Goal: Task Accomplishment & Management: Create task

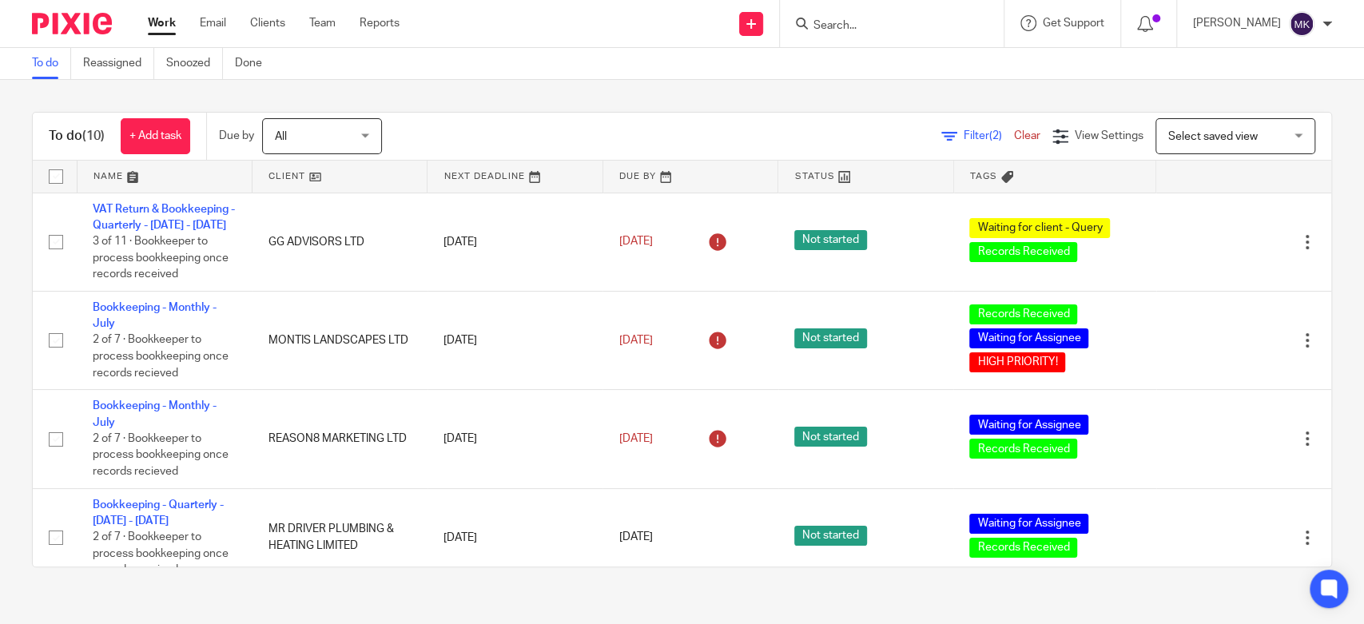
scroll to position [697, 0]
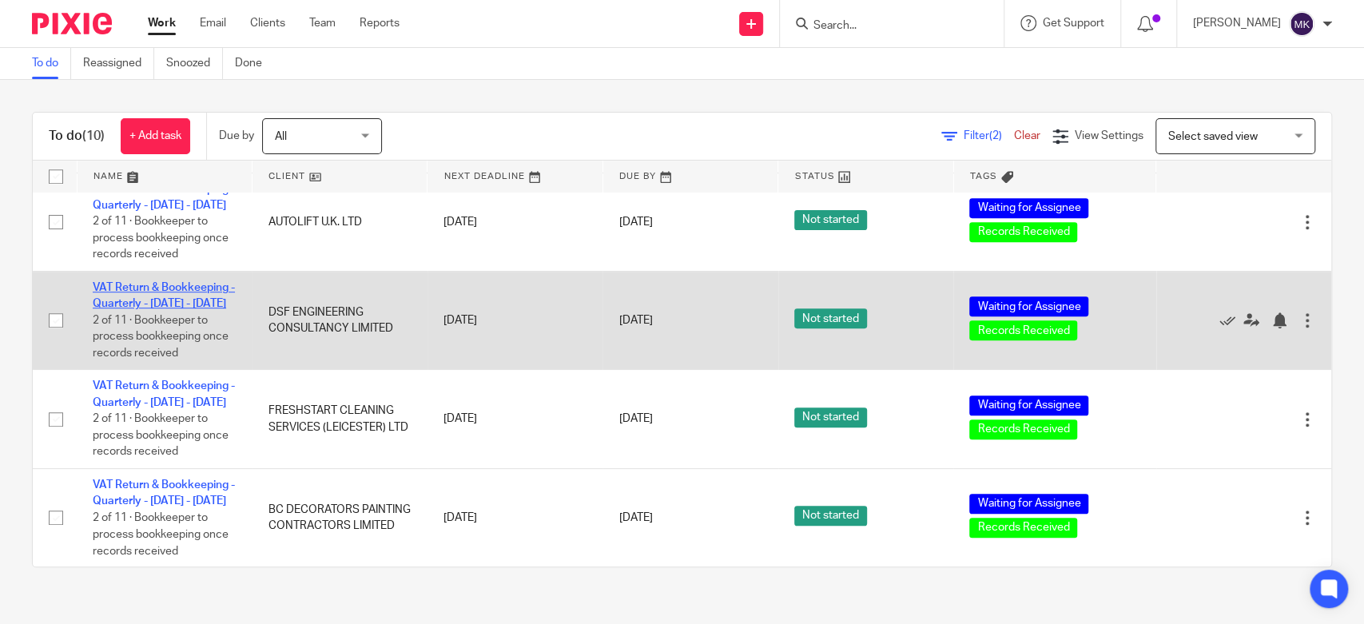
click at [135, 282] on link "VAT Return & Bookkeeping - Quarterly - [DATE] - [DATE]" at bounding box center [164, 295] width 142 height 27
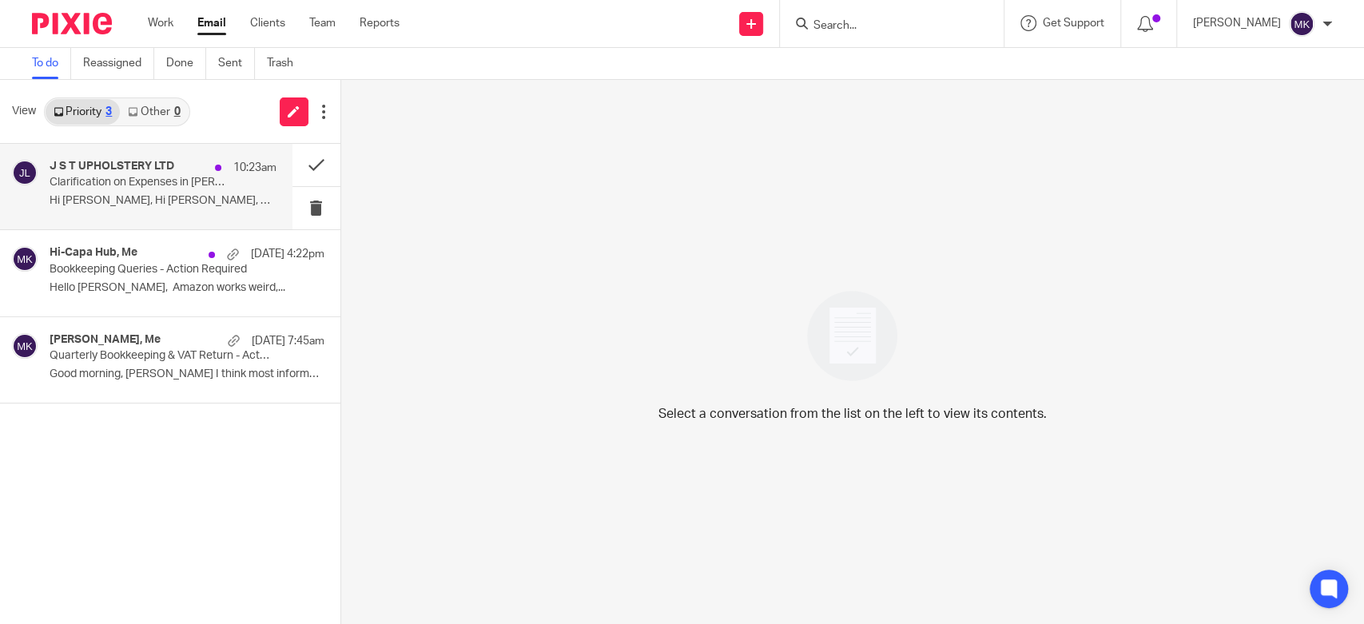
click at [178, 200] on p "Hi Moiz, Hi Naeem, Could you please explain..." at bounding box center [163, 201] width 227 height 14
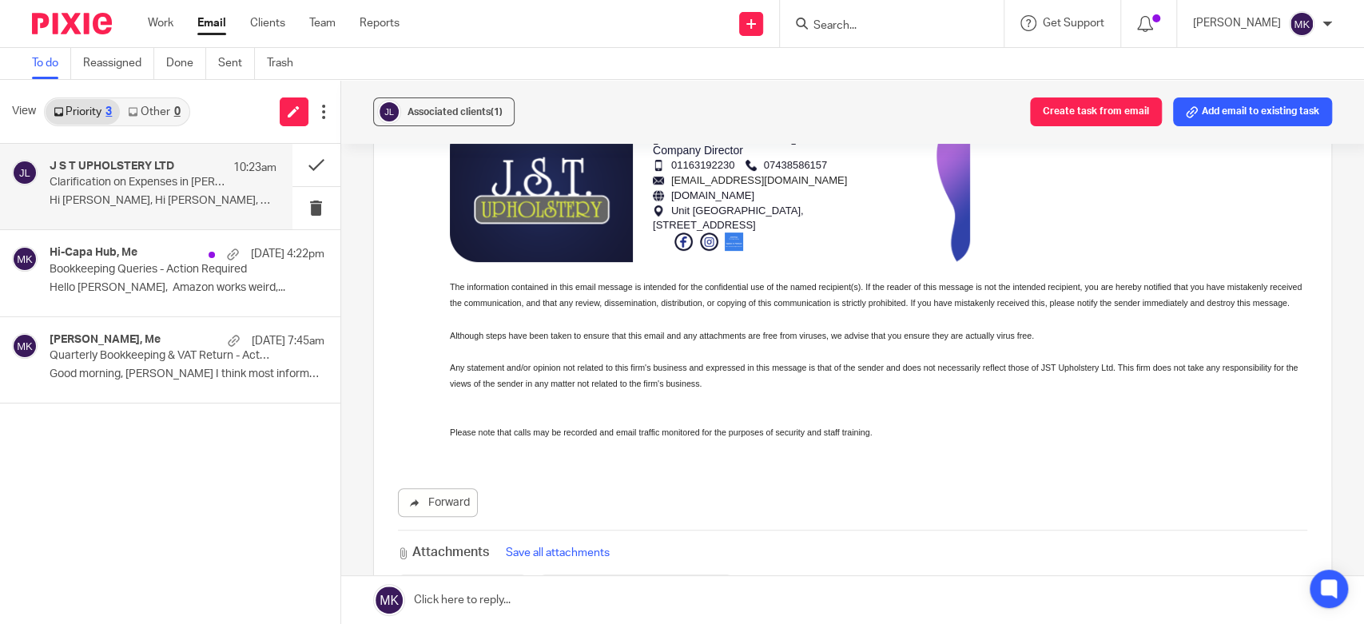
scroll to position [571, 0]
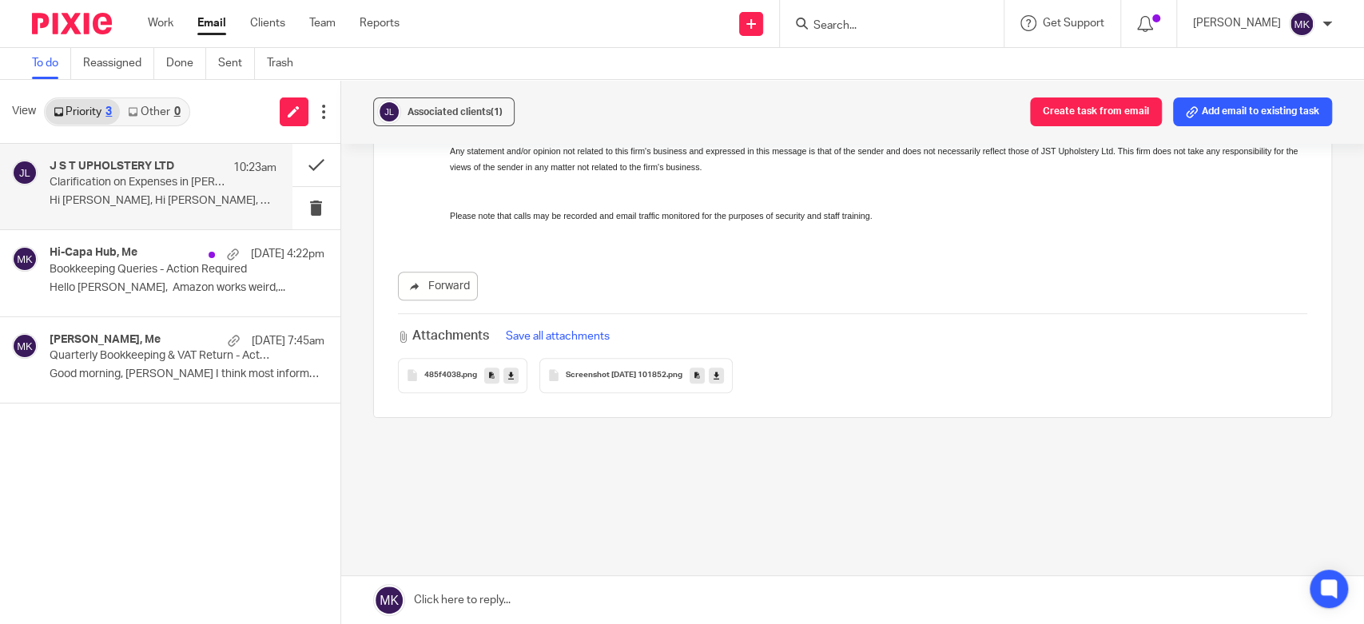
click at [508, 369] on icon at bounding box center [511, 375] width 6 height 12
click at [724, 368] on link at bounding box center [716, 376] width 15 height 16
click at [508, 369] on icon at bounding box center [511, 375] width 6 height 12
click at [719, 369] on icon at bounding box center [717, 375] width 6 height 12
click at [414, 121] on button "Associated clients (1)" at bounding box center [443, 112] width 141 height 29
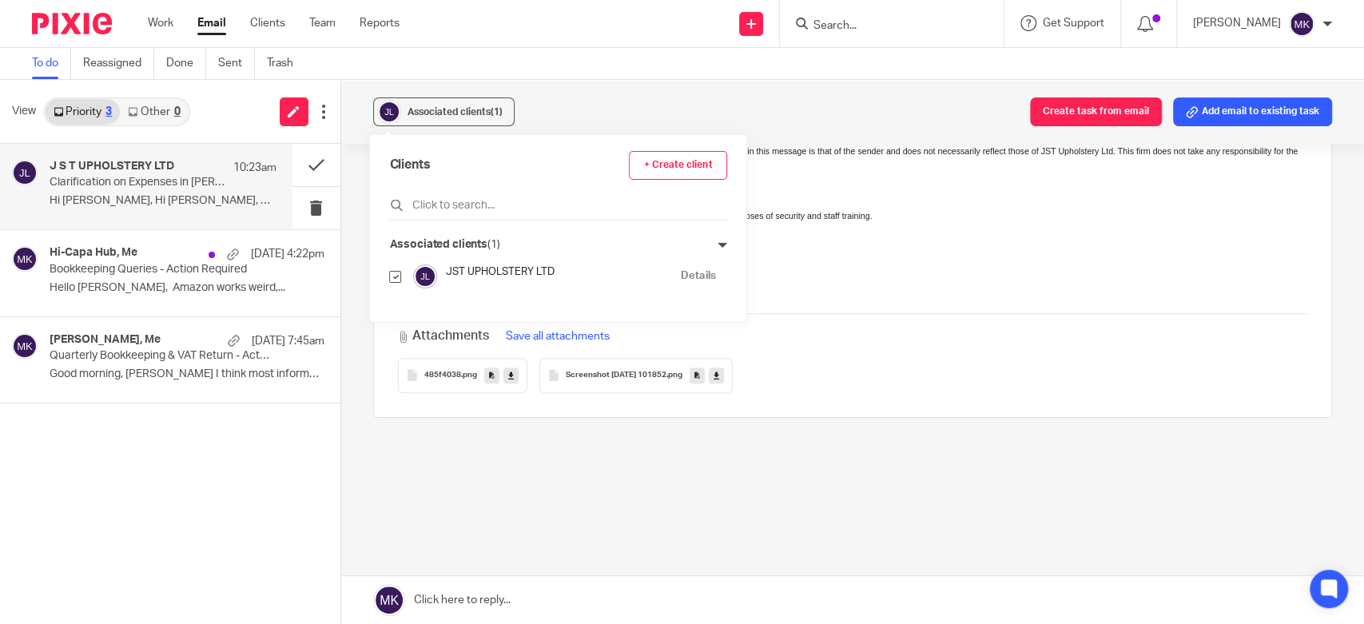
click at [681, 277] on link "Details" at bounding box center [698, 276] width 34 height 15
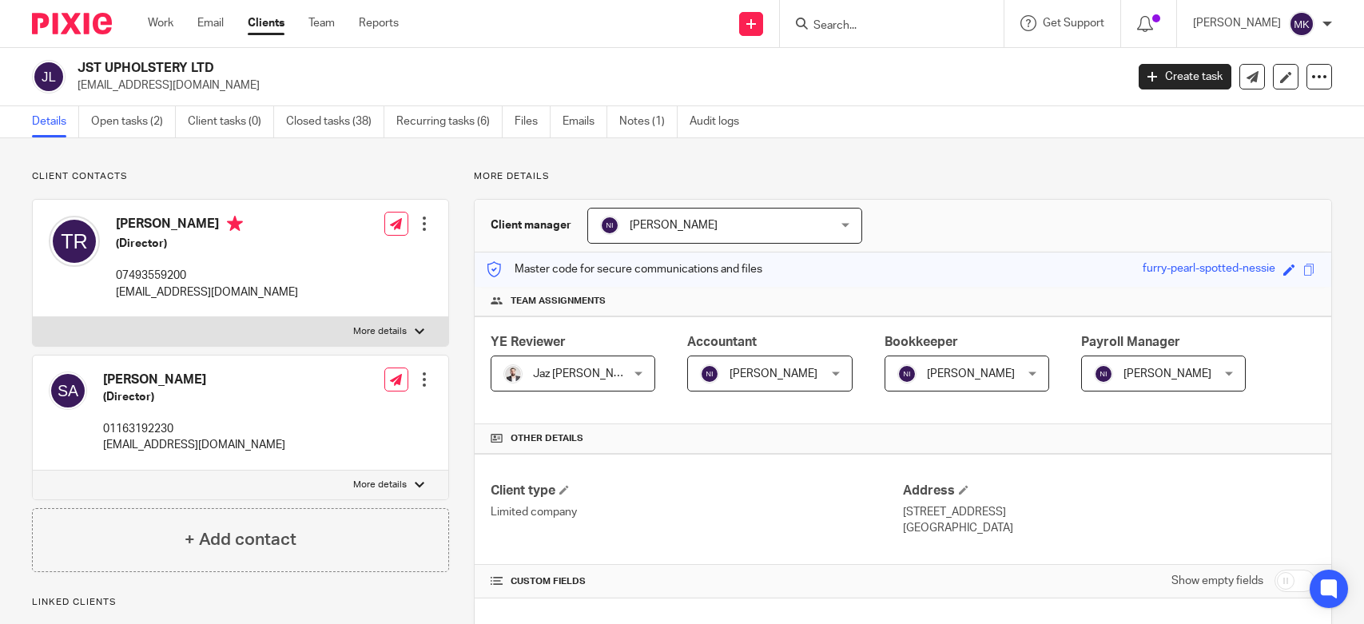
click at [579, 113] on link "Emails" at bounding box center [585, 121] width 45 height 31
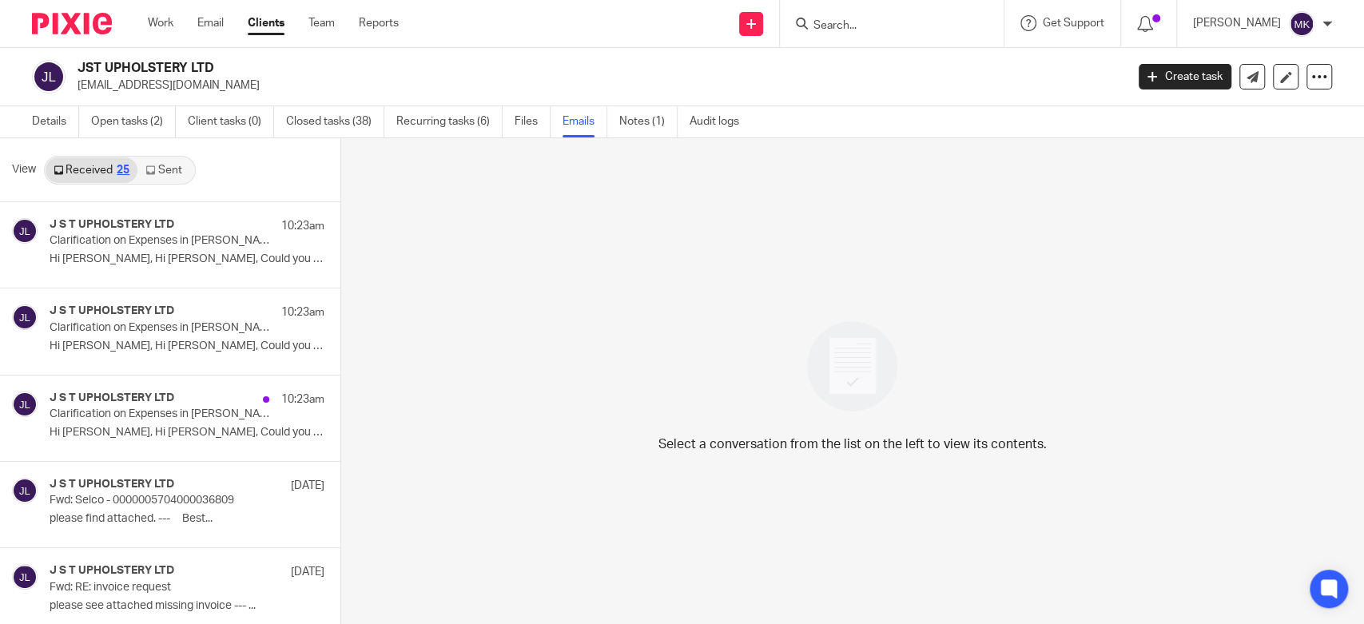
click at [179, 165] on link "Sent" at bounding box center [165, 170] width 56 height 26
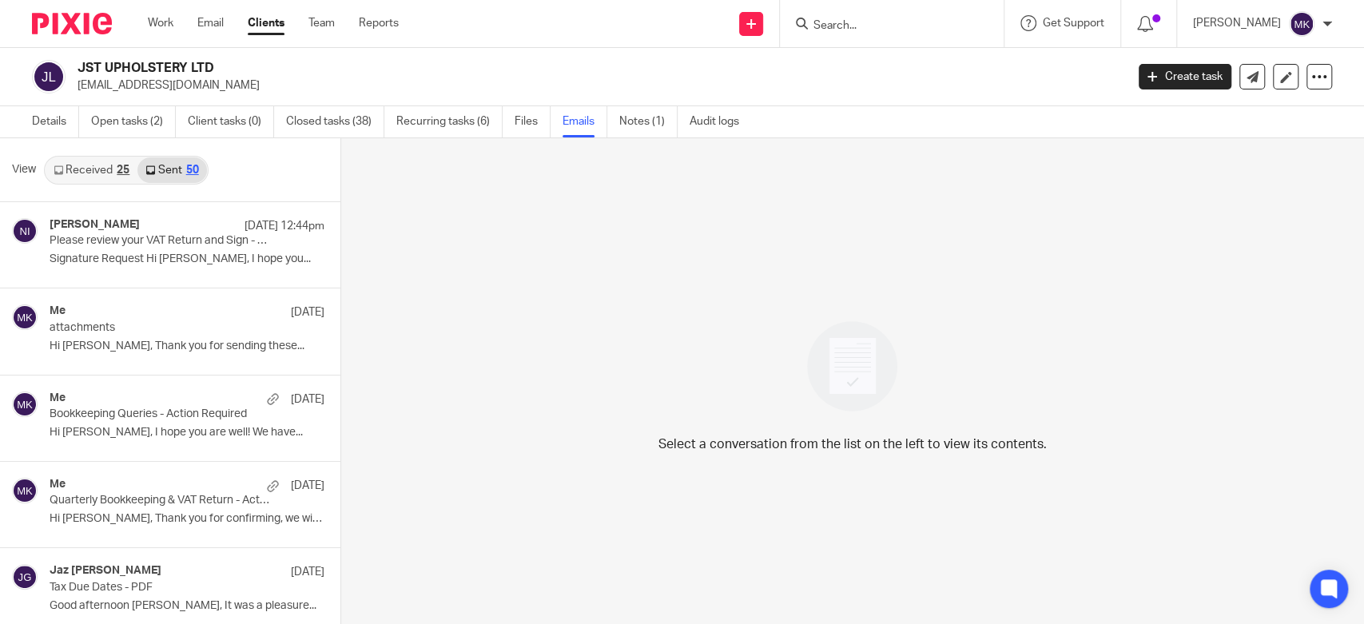
click at [89, 173] on link "Received 25" at bounding box center [92, 170] width 92 height 26
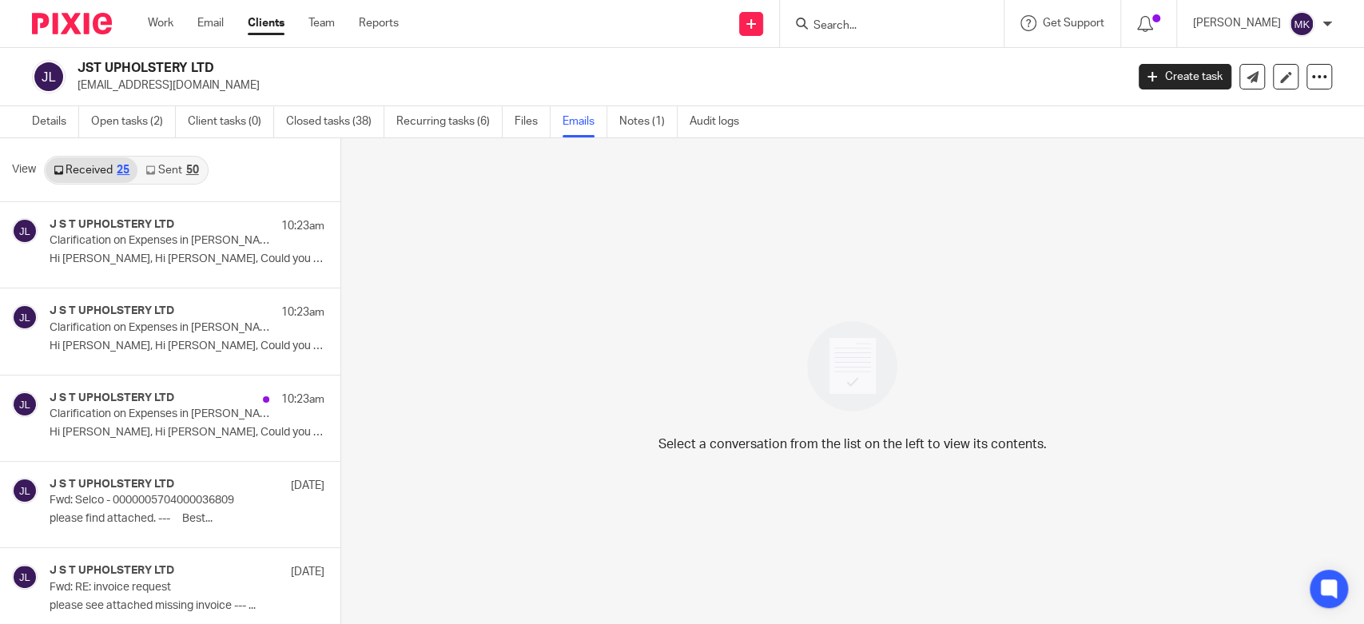
scroll to position [2, 0]
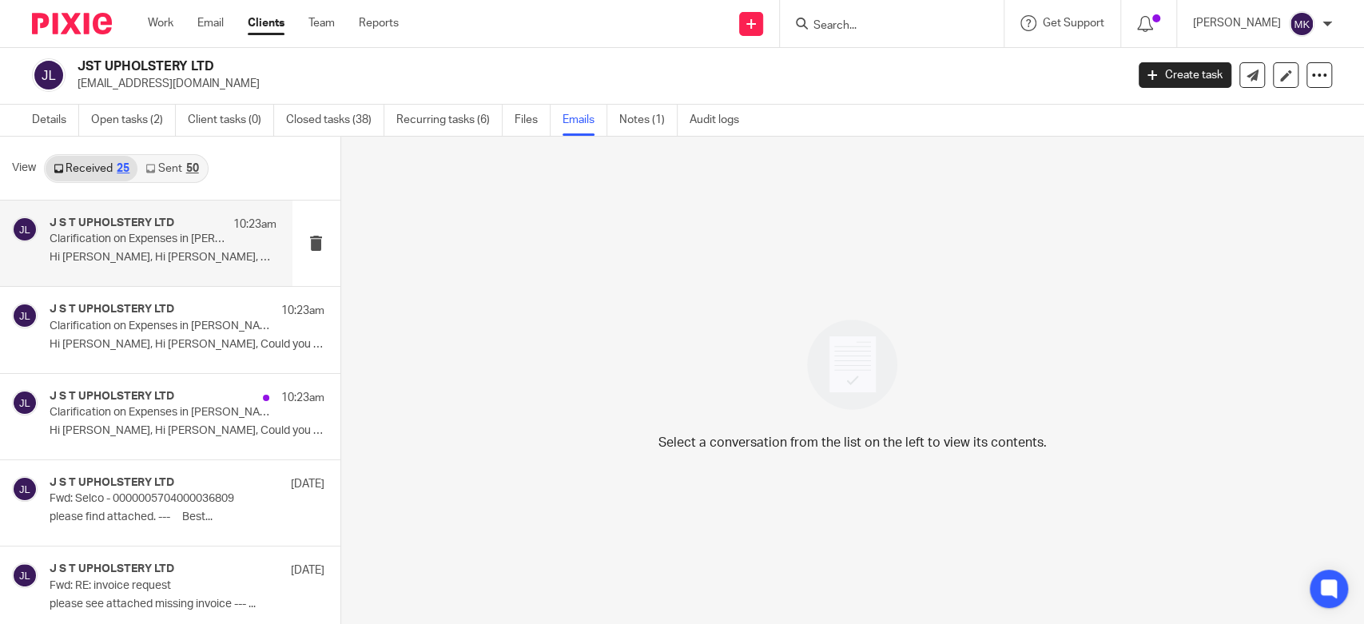
click at [145, 269] on div "J S T UPHOLSTERY LTD 10:23am Clarification on Expenses in BILL Folder Hi Moiz, …" at bounding box center [163, 244] width 227 height 54
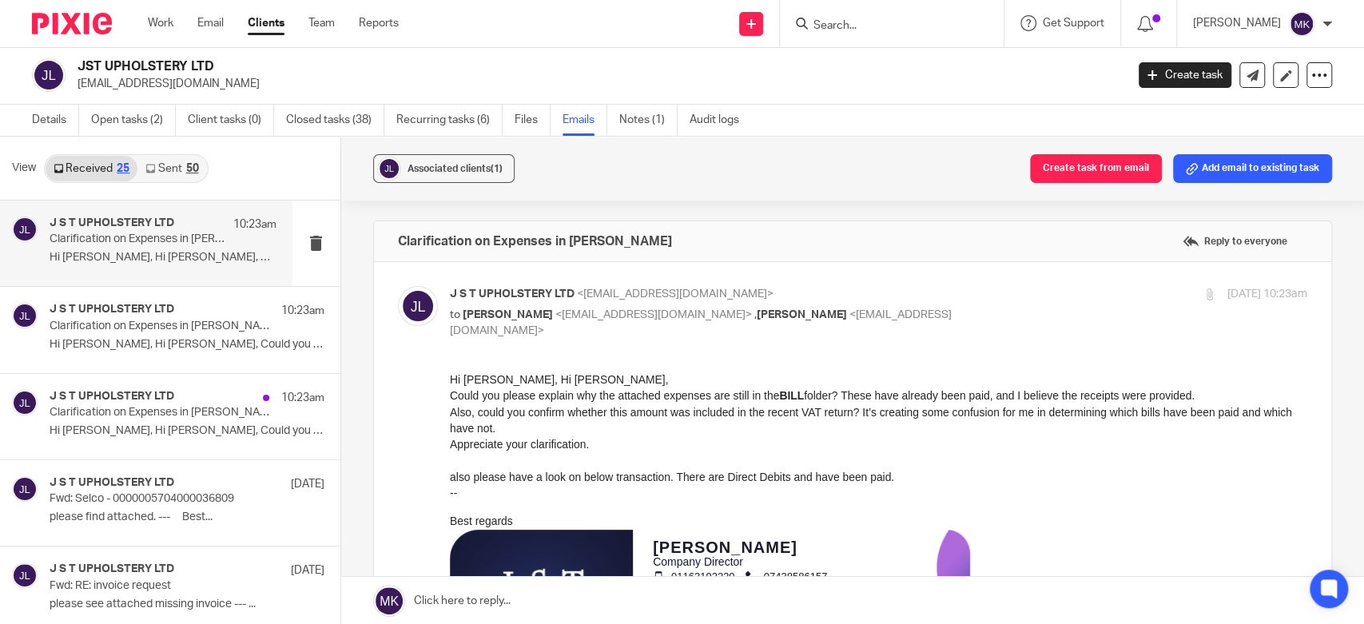
scroll to position [0, 0]
click at [185, 328] on p "Clarification on Expenses in BILL Folder" at bounding box center [140, 327] width 181 height 14
click at [174, 269] on div "J S T UPHOLSTERY LTD 10:23am Clarification on Expenses in BILL Folder Hi Moiz, …" at bounding box center [163, 244] width 227 height 54
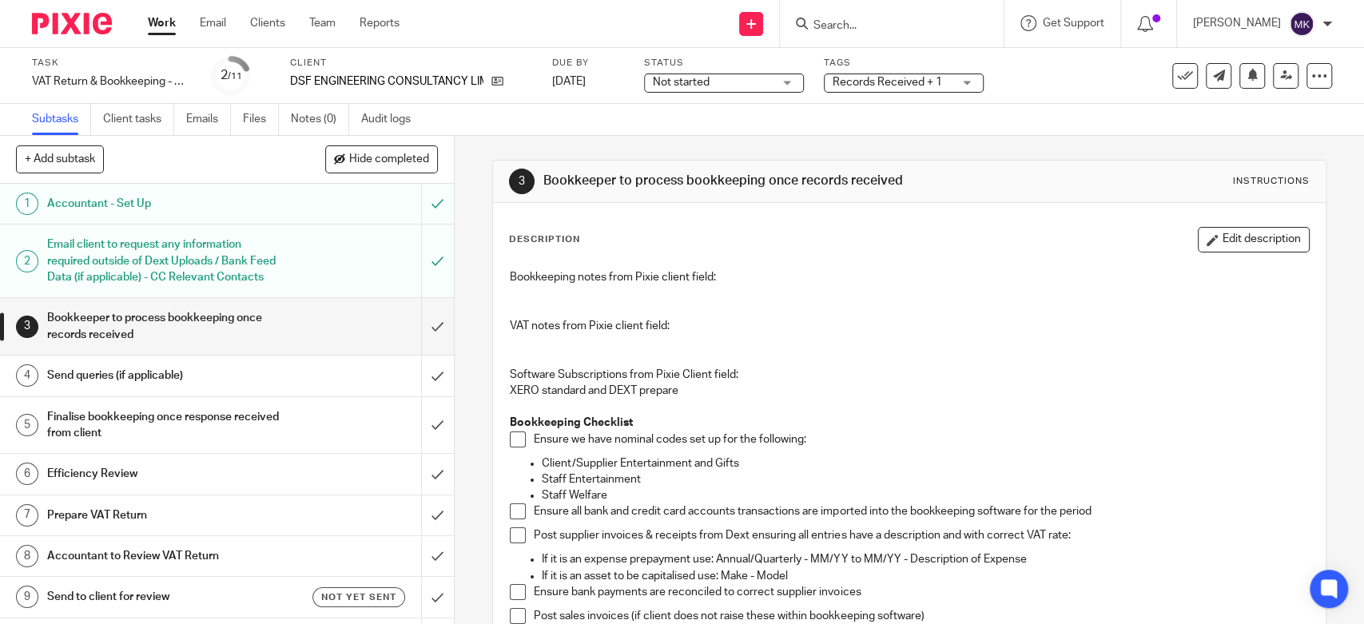
scroll to position [177, 0]
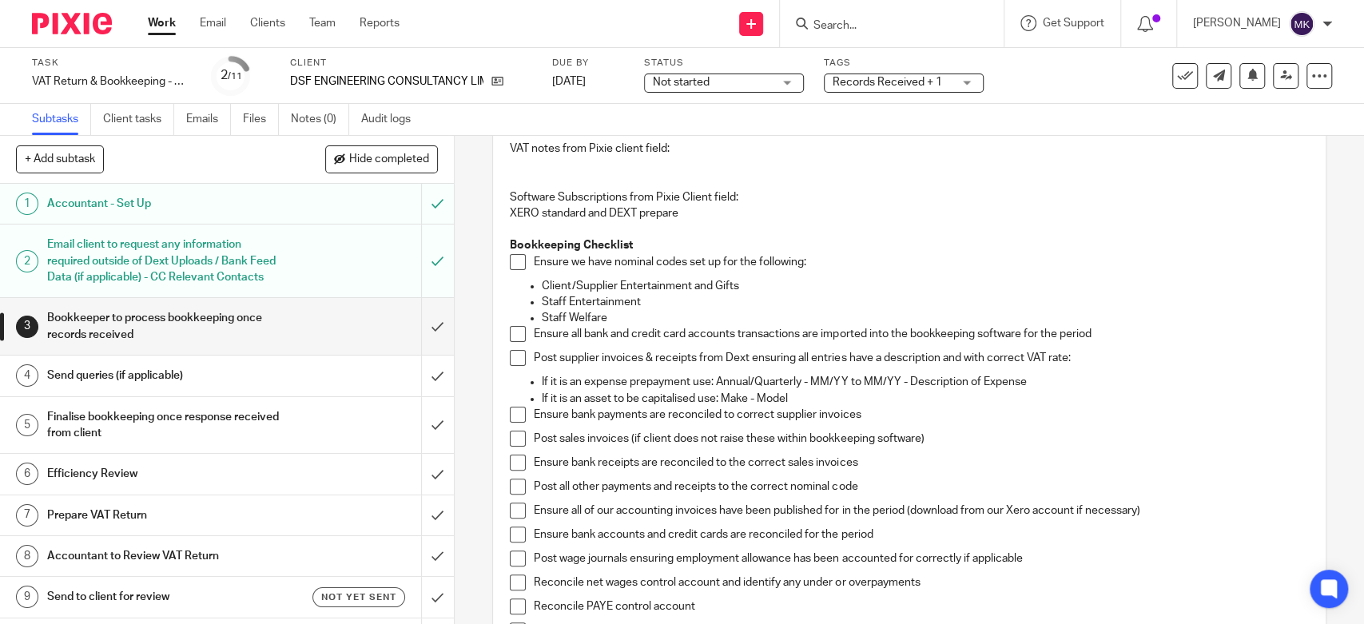
click at [513, 262] on span at bounding box center [518, 262] width 16 height 16
click at [522, 327] on li "Ensure all bank and credit card accounts transactions are imported into the boo…" at bounding box center [909, 338] width 798 height 24
click at [516, 333] on span at bounding box center [518, 334] width 16 height 16
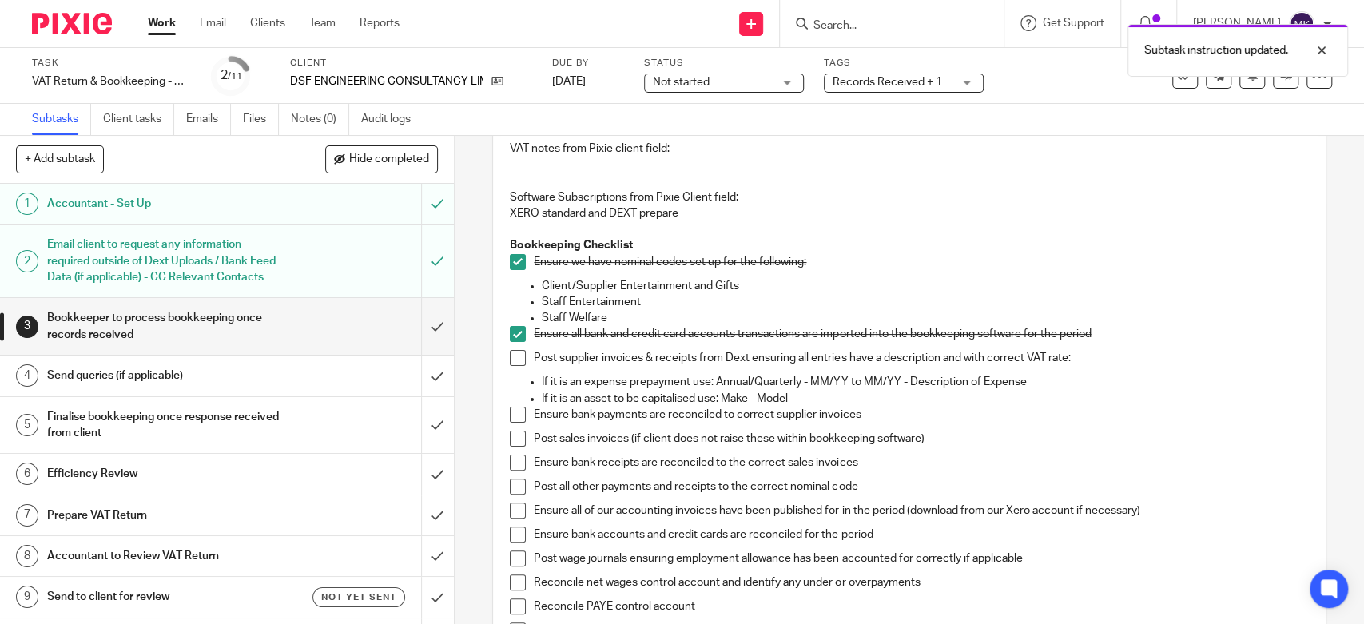
click at [511, 358] on span at bounding box center [518, 358] width 16 height 16
click at [510, 413] on span at bounding box center [518, 415] width 16 height 16
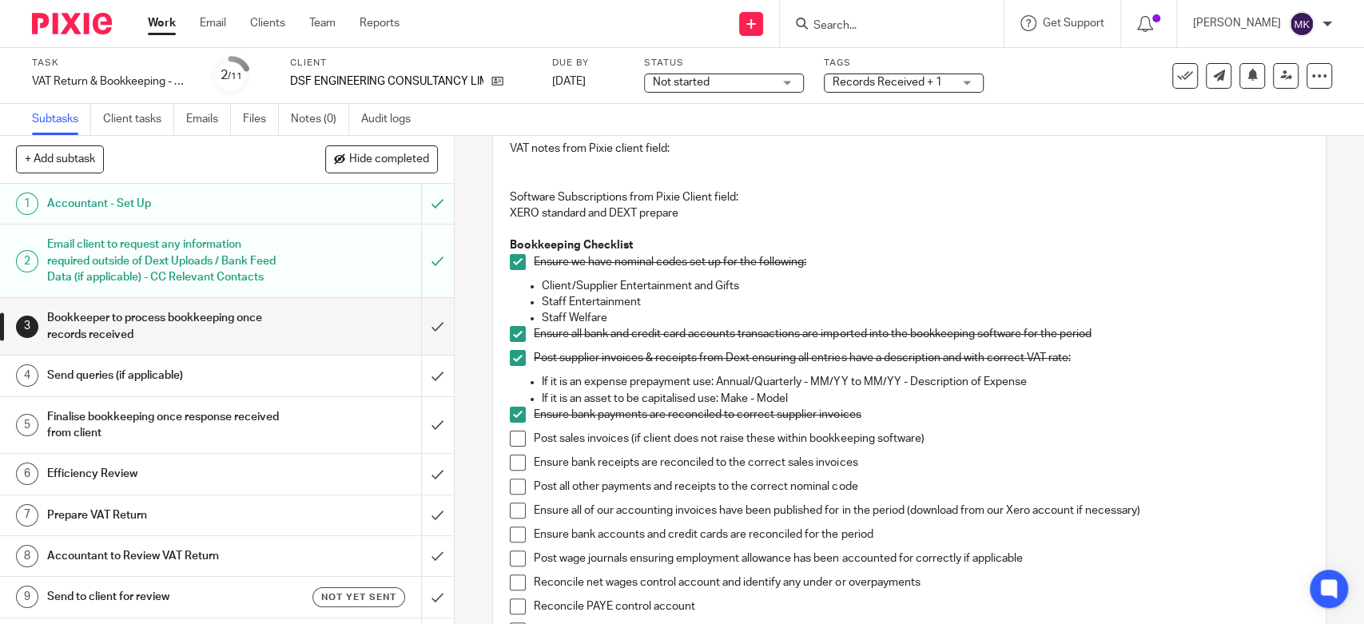
scroll to position [355, 0]
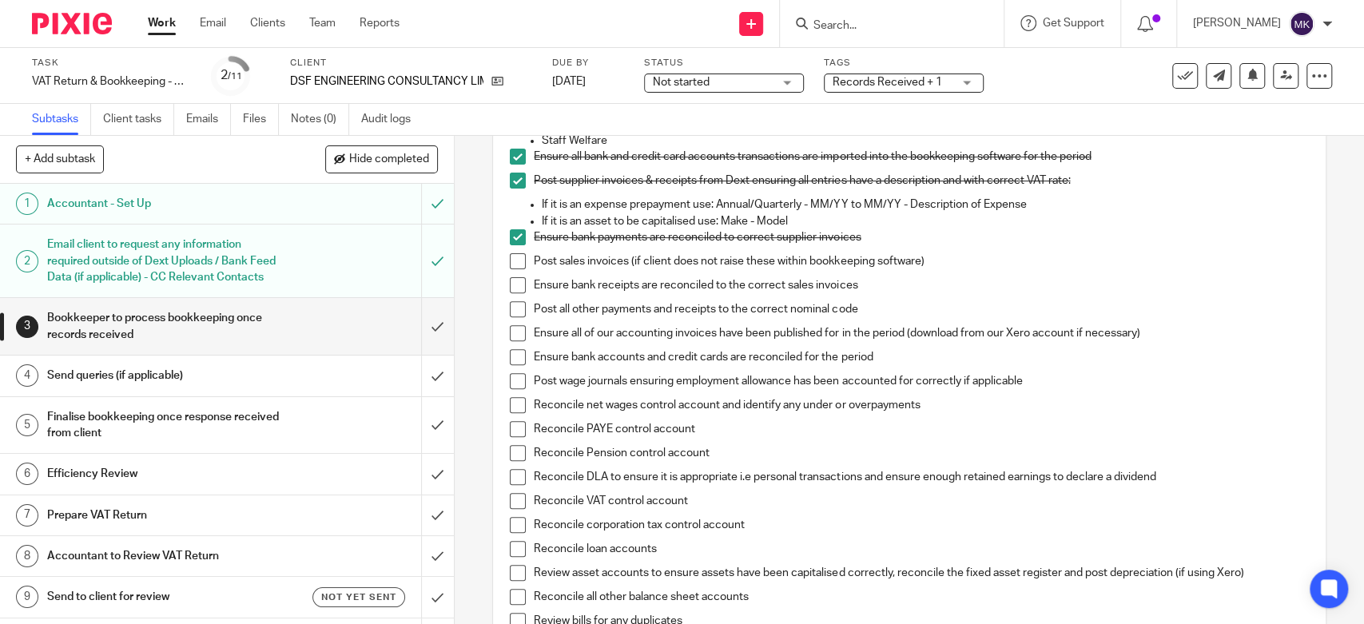
click at [510, 265] on span at bounding box center [518, 261] width 16 height 16
click at [510, 288] on span at bounding box center [518, 285] width 16 height 16
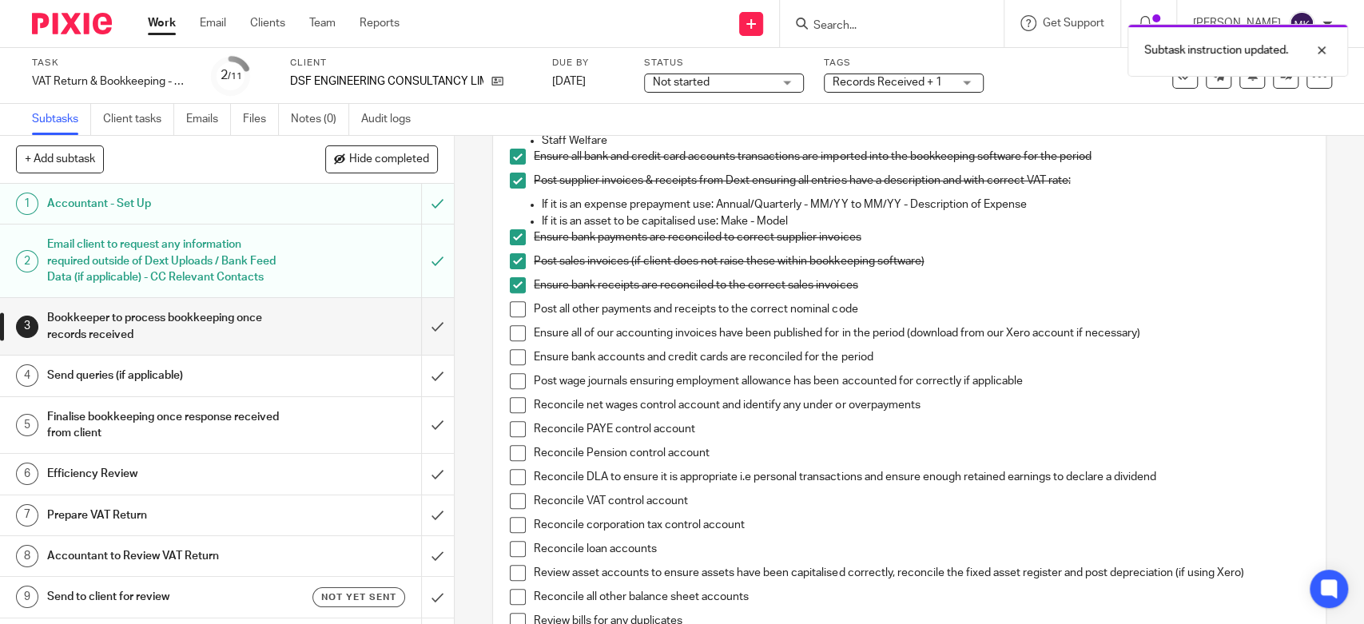
click at [511, 313] on span at bounding box center [518, 309] width 16 height 16
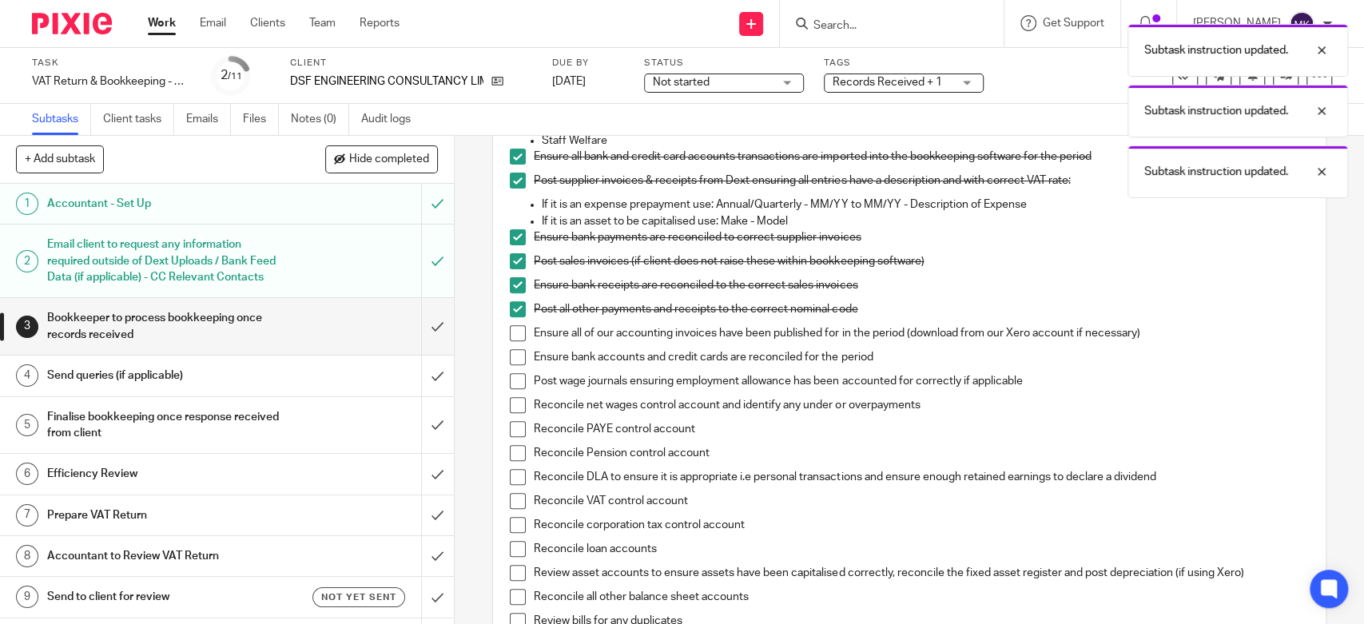
click at [511, 333] on span at bounding box center [518, 333] width 16 height 16
click at [512, 351] on span at bounding box center [518, 357] width 16 height 16
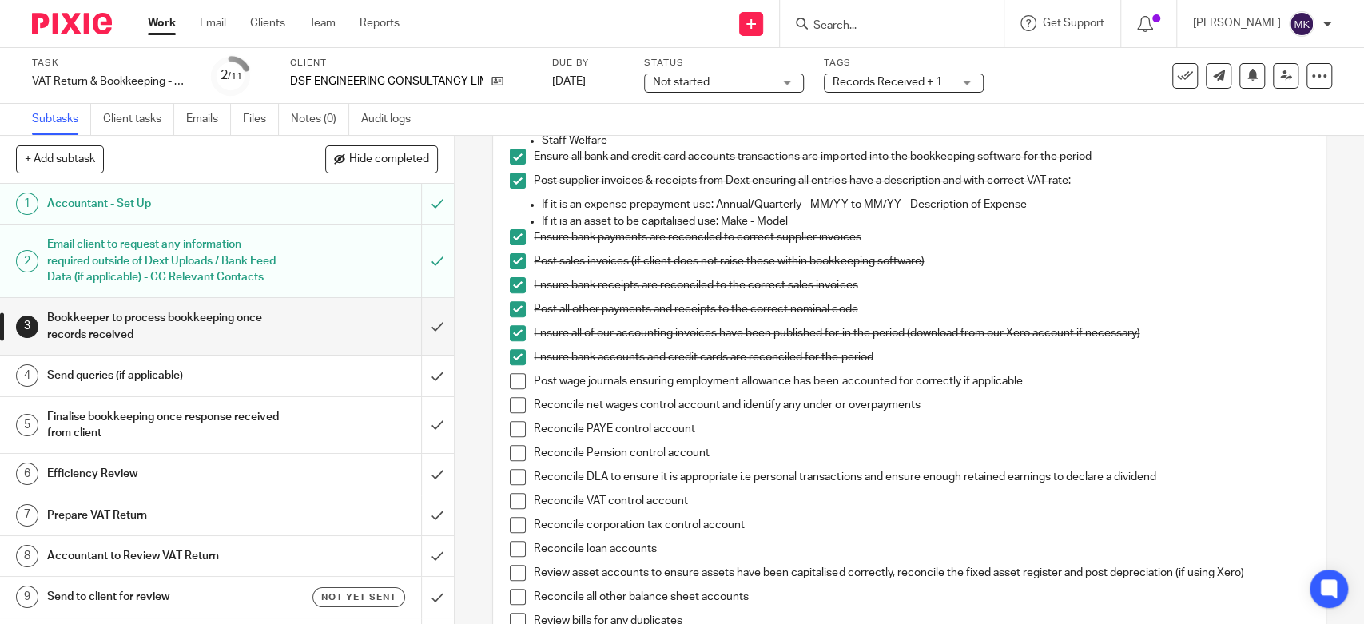
click at [510, 387] on span at bounding box center [518, 381] width 16 height 16
click at [510, 402] on span at bounding box center [518, 405] width 16 height 16
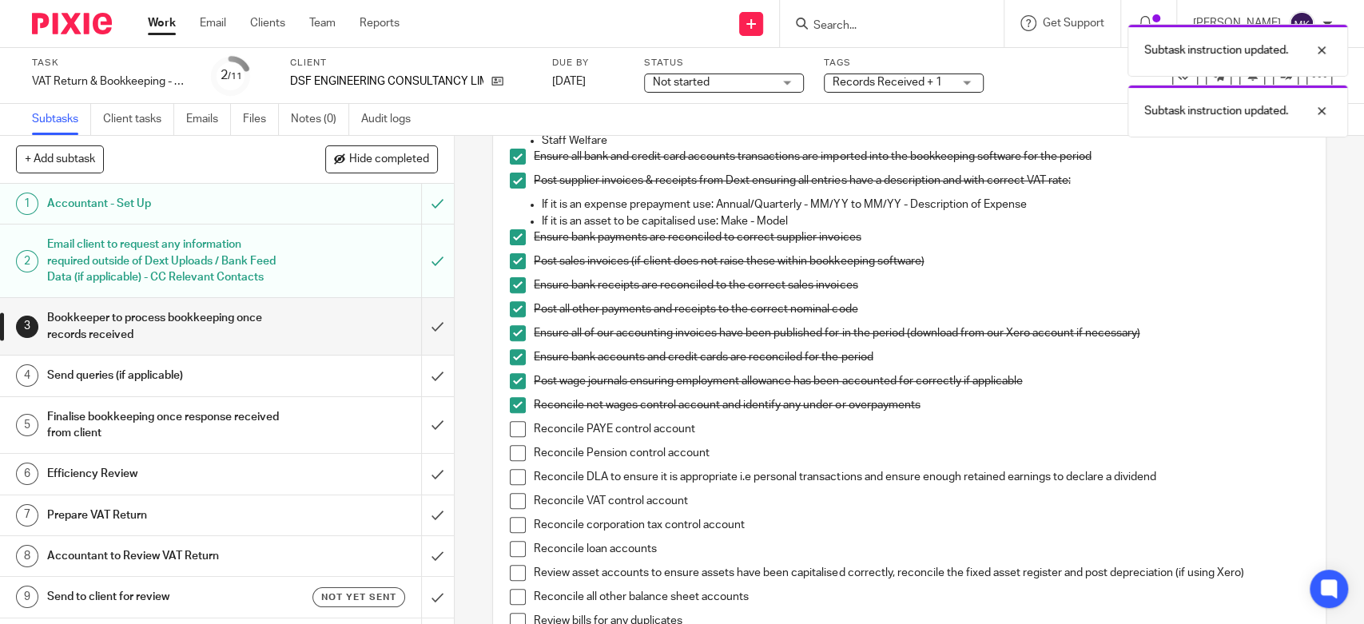
click at [510, 428] on span at bounding box center [518, 429] width 16 height 16
click at [513, 441] on li "Reconcile PAYE control account" at bounding box center [909, 433] width 798 height 24
click at [516, 455] on span at bounding box center [518, 453] width 16 height 16
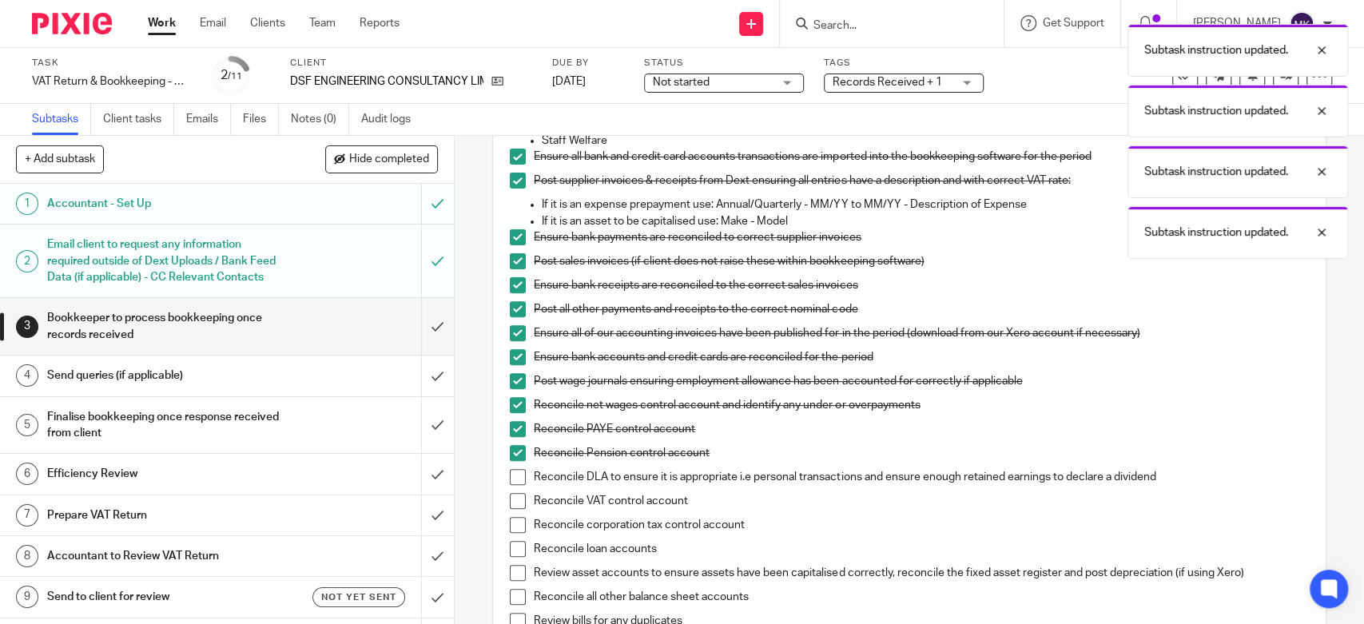
click at [516, 475] on span at bounding box center [518, 477] width 16 height 16
click at [512, 493] on span at bounding box center [518, 501] width 16 height 16
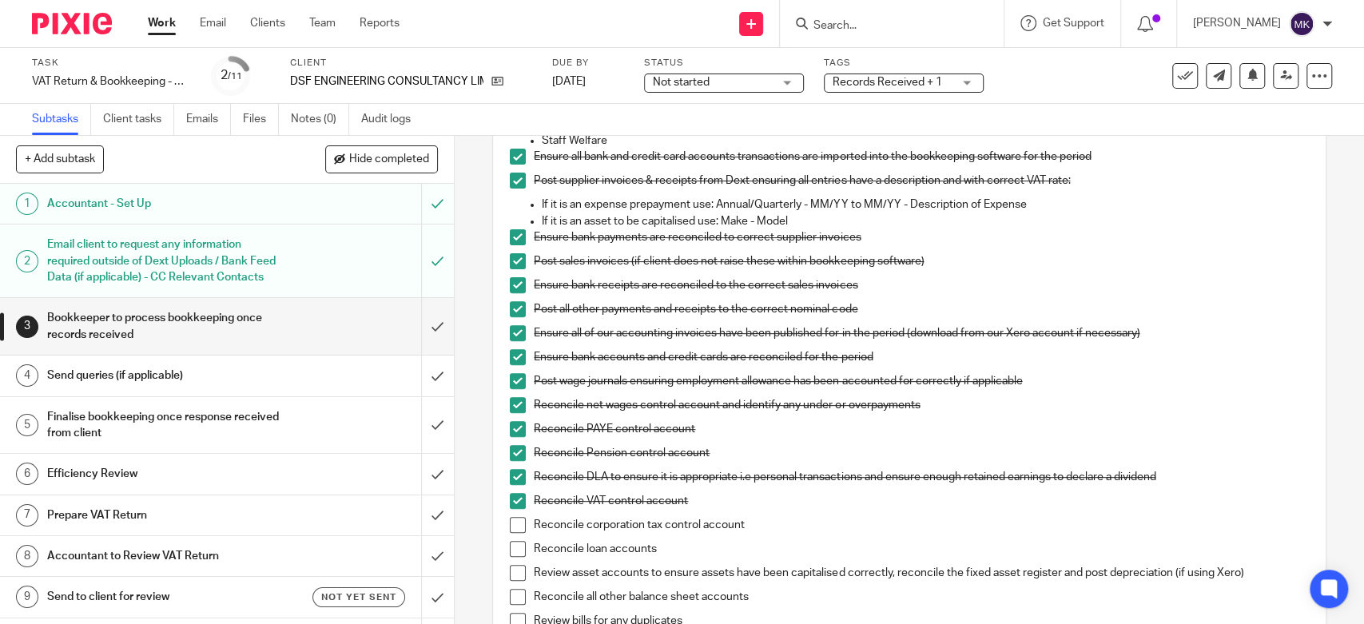
click at [1062, 460] on p "Reconcile Pension control account" at bounding box center [921, 453] width 775 height 16
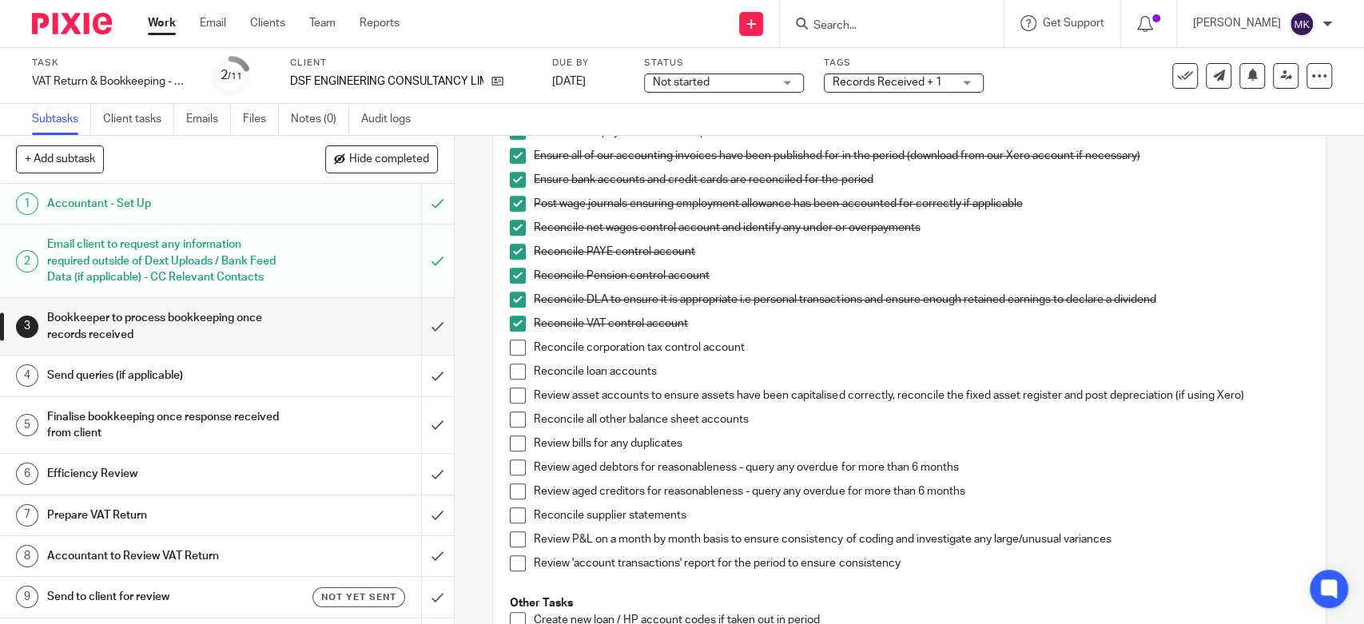
click at [512, 331] on li "Reconcile VAT control account" at bounding box center [909, 328] width 798 height 24
click at [513, 331] on li "Reconcile VAT control account" at bounding box center [909, 328] width 798 height 24
click at [512, 317] on span at bounding box center [518, 324] width 16 height 16
click at [510, 359] on li "Reconcile corporation tax control account" at bounding box center [909, 352] width 798 height 24
click at [512, 349] on span at bounding box center [518, 348] width 16 height 16
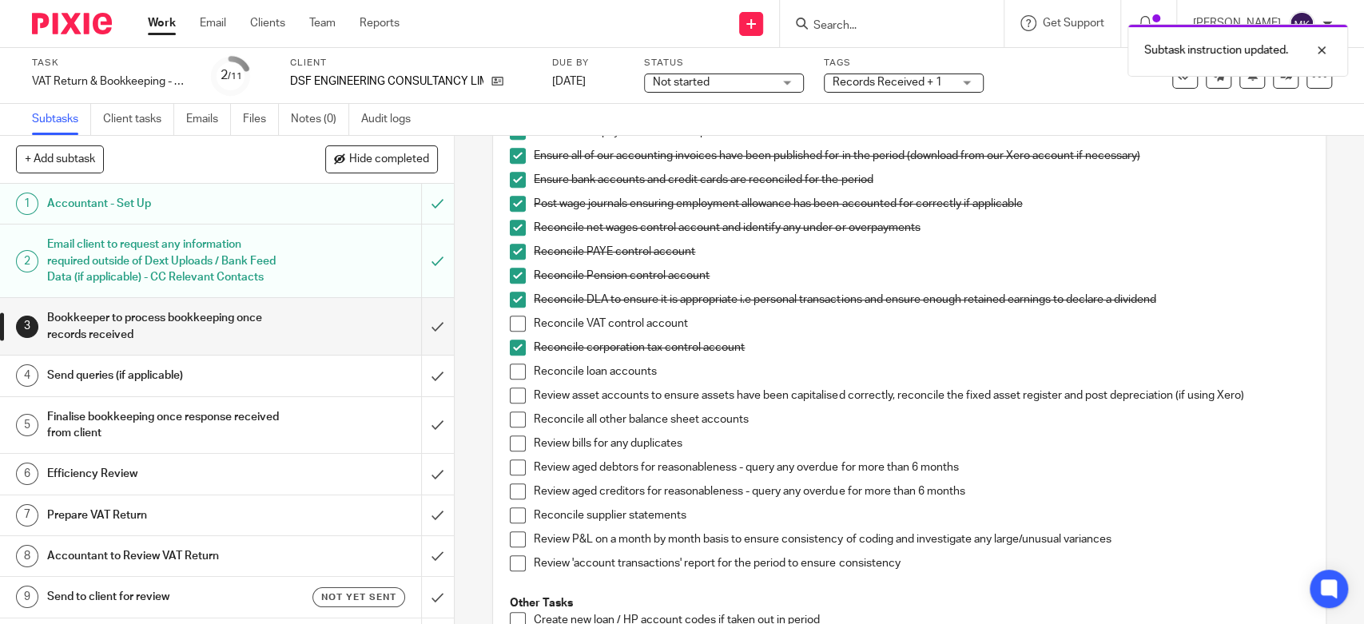
click at [510, 370] on span at bounding box center [518, 372] width 16 height 16
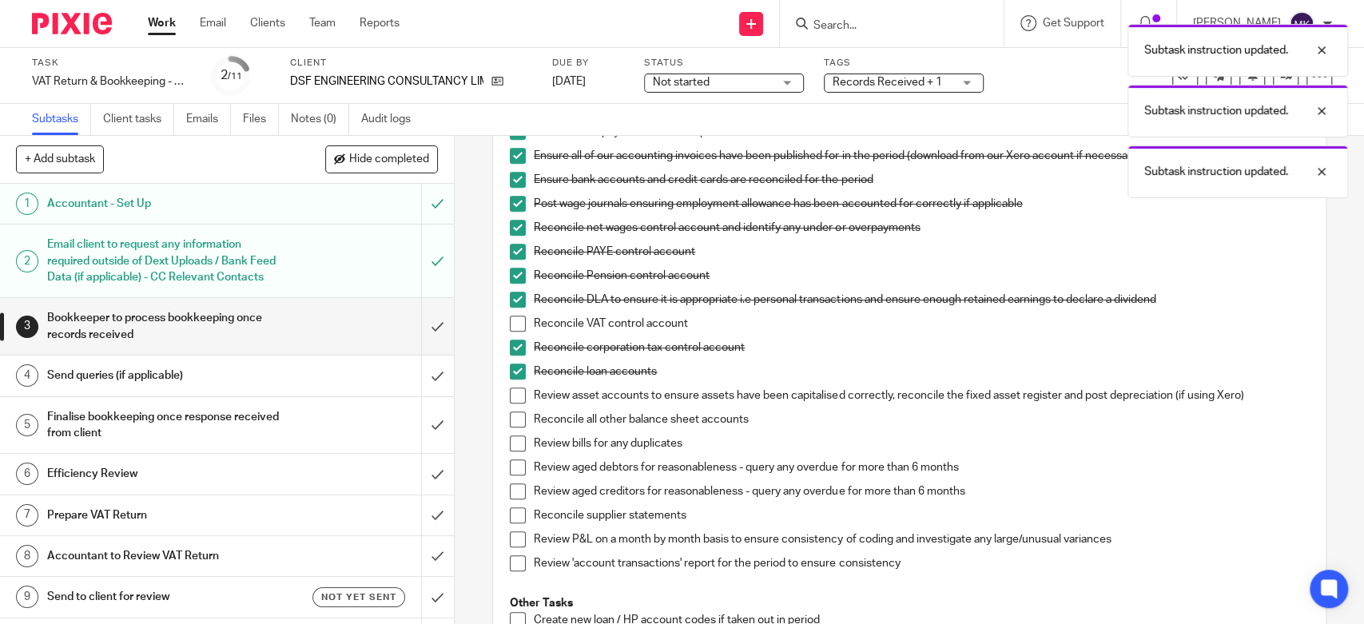
click at [510, 401] on span at bounding box center [518, 396] width 16 height 16
click at [510, 420] on span at bounding box center [518, 420] width 16 height 16
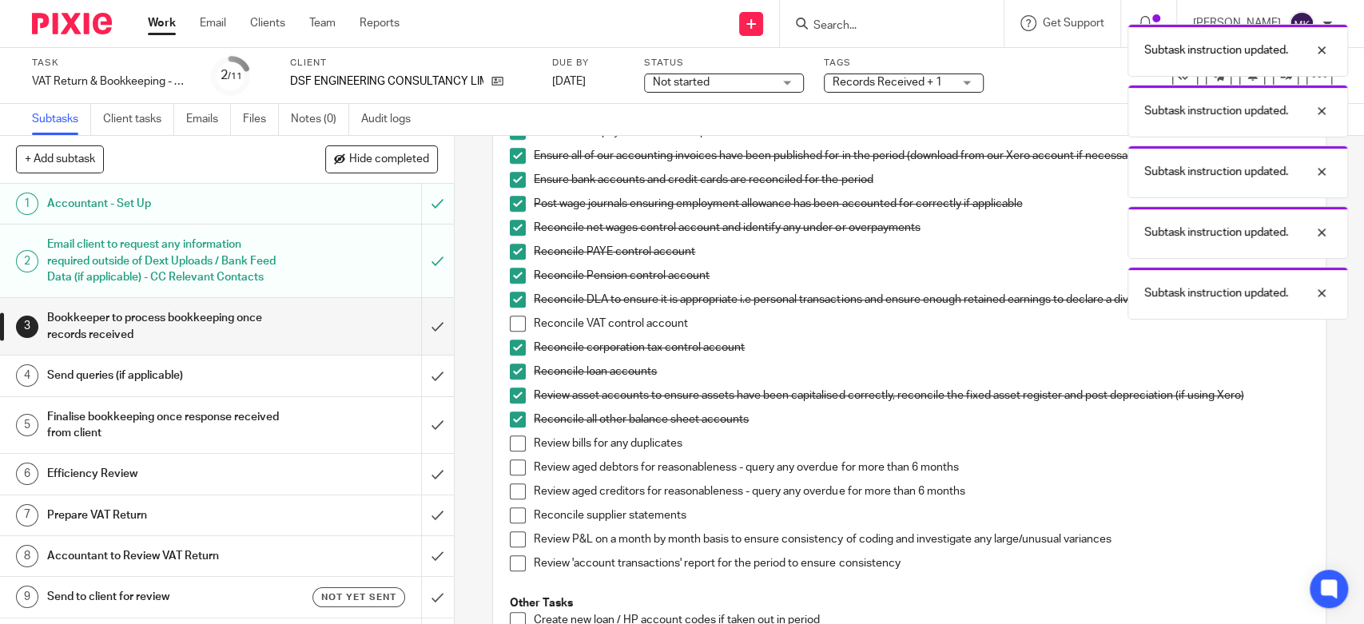
click at [510, 446] on span at bounding box center [518, 444] width 16 height 16
click at [510, 464] on span at bounding box center [518, 468] width 16 height 16
click at [510, 481] on li "Review aged debtors for reasonableness - query any overdue for more than 6 mont…" at bounding box center [909, 472] width 798 height 24
click at [510, 496] on span at bounding box center [518, 492] width 16 height 16
click at [510, 525] on li "Reconcile supplier statements" at bounding box center [909, 520] width 798 height 24
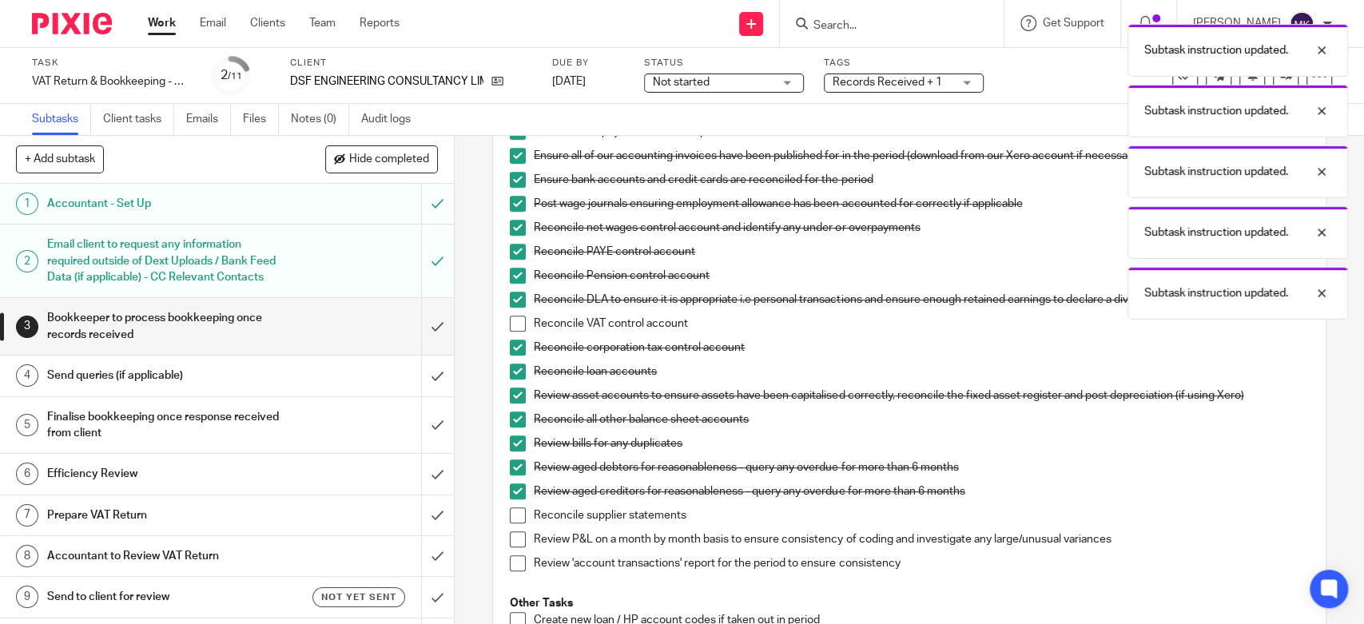
click at [511, 540] on span at bounding box center [518, 540] width 16 height 16
click at [512, 556] on span at bounding box center [518, 564] width 16 height 16
click at [515, 521] on span at bounding box center [518, 516] width 16 height 16
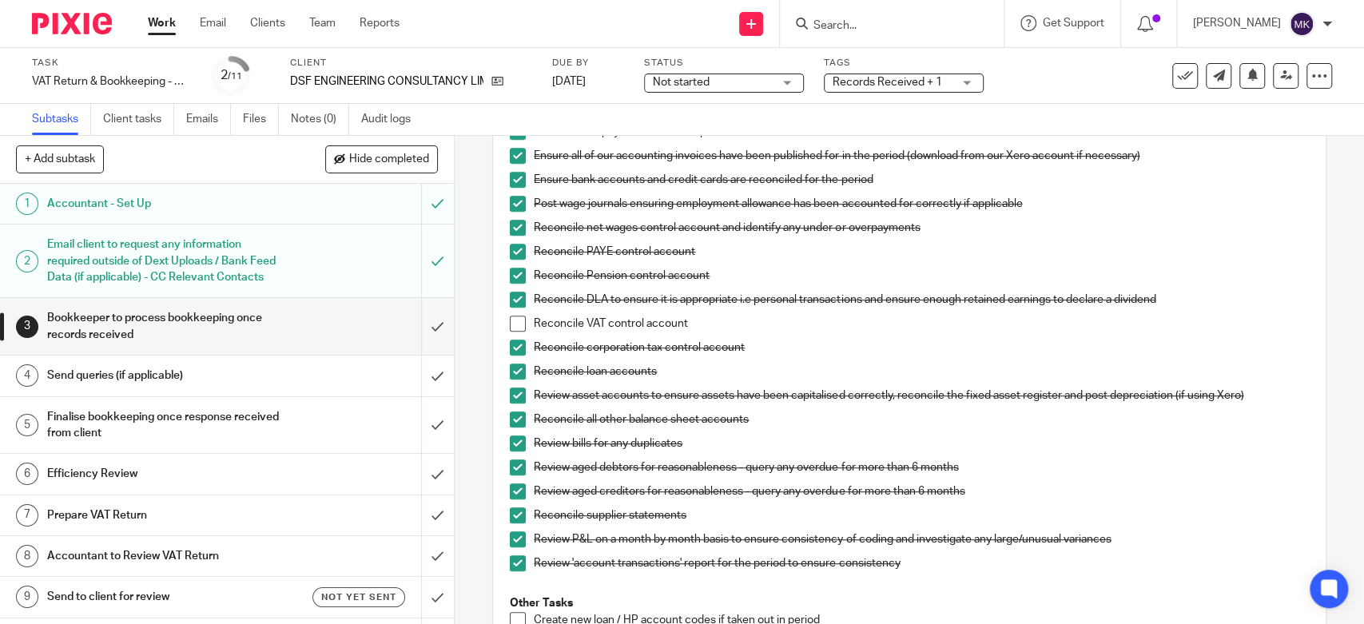
scroll to position [799, 0]
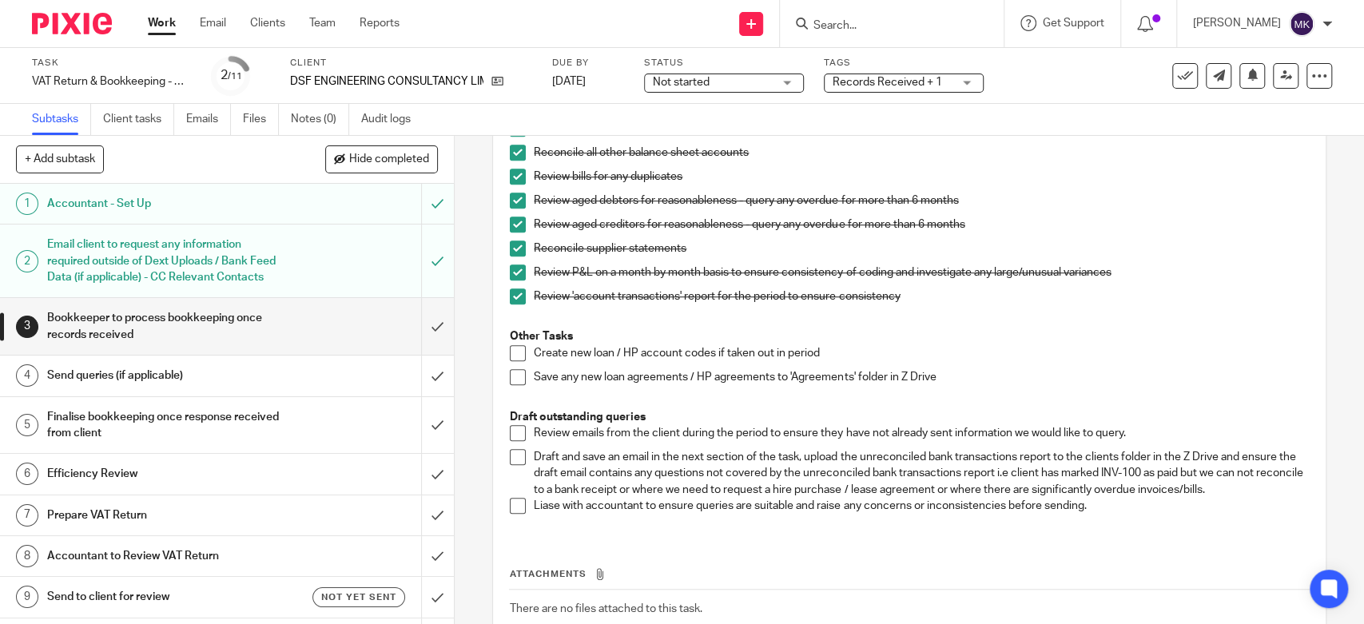
click at [510, 433] on span at bounding box center [518, 433] width 16 height 16
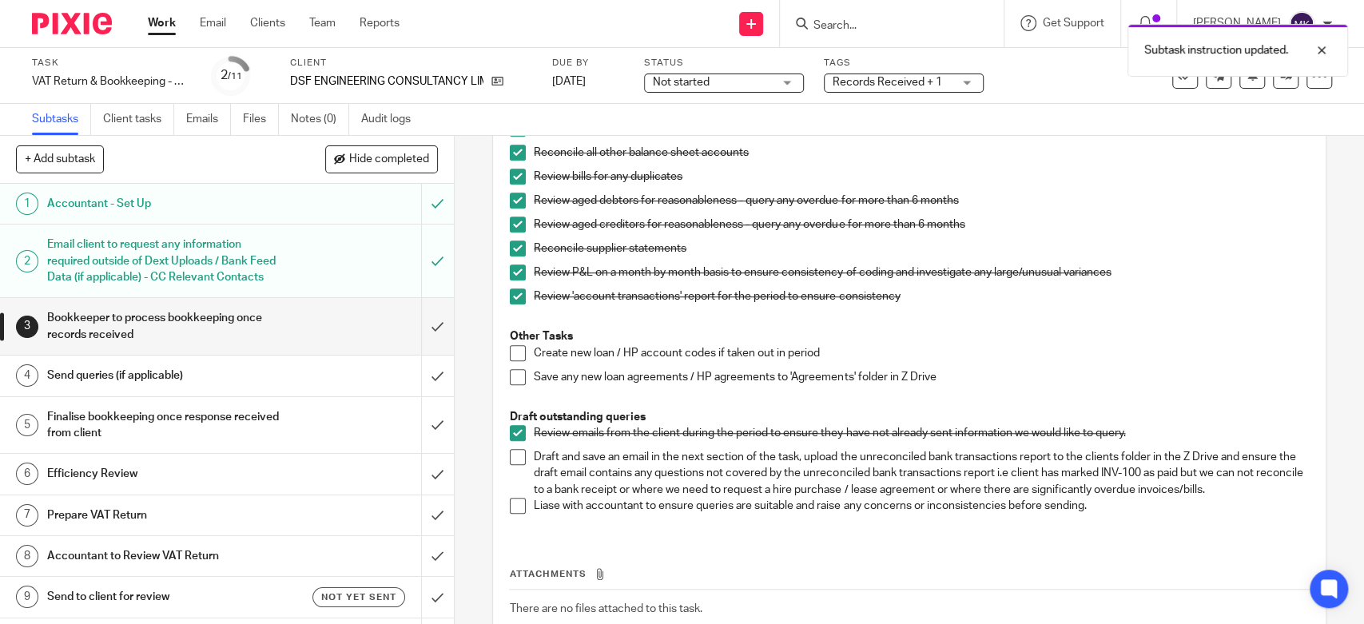
click at [512, 459] on span at bounding box center [518, 457] width 16 height 16
click at [511, 501] on span at bounding box center [518, 506] width 16 height 16
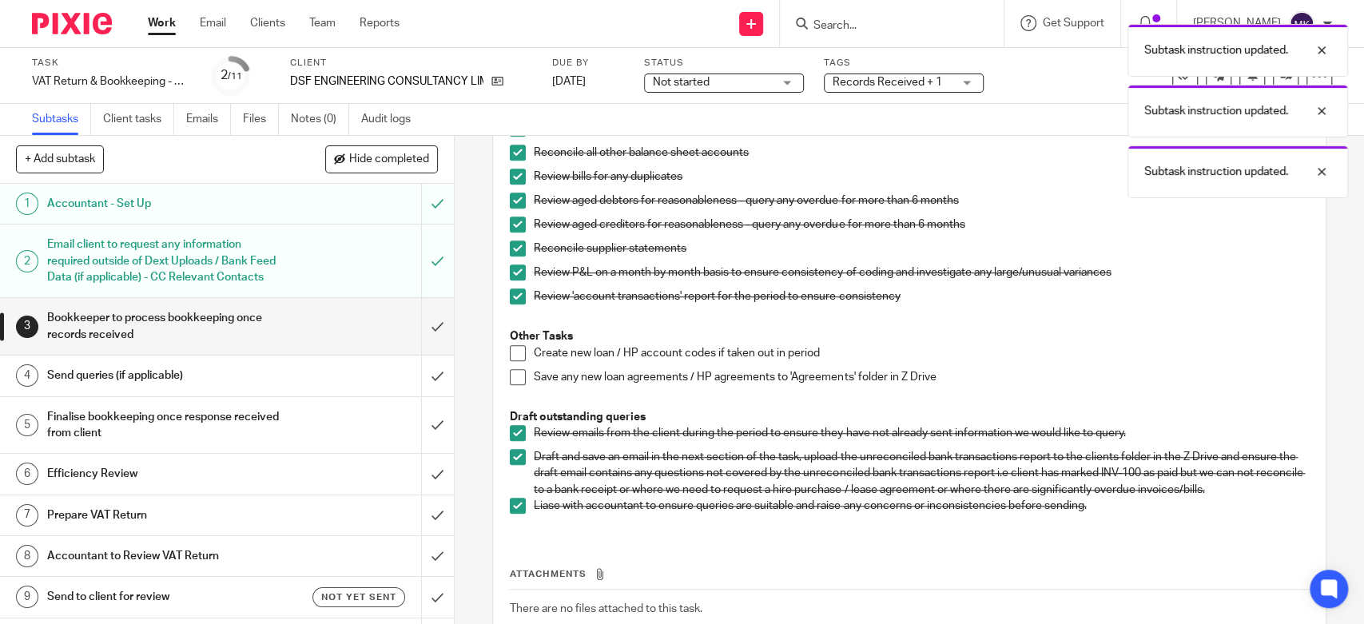
click at [567, 556] on div "Attachments There are no files attached to this task. Attach new file" at bounding box center [909, 607] width 800 height 145
click at [320, 388] on div "Send queries (if applicable)" at bounding box center [226, 376] width 358 height 24
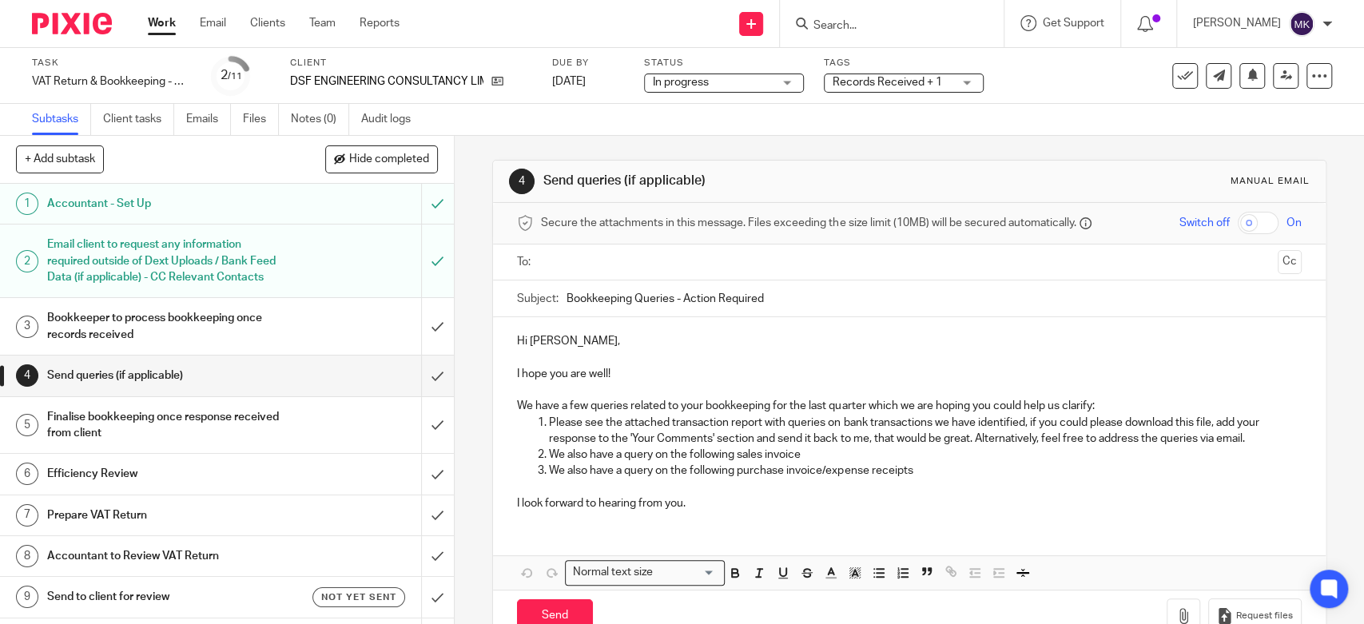
click at [910, 83] on span "Records Received + 1" at bounding box center [888, 82] width 110 height 11
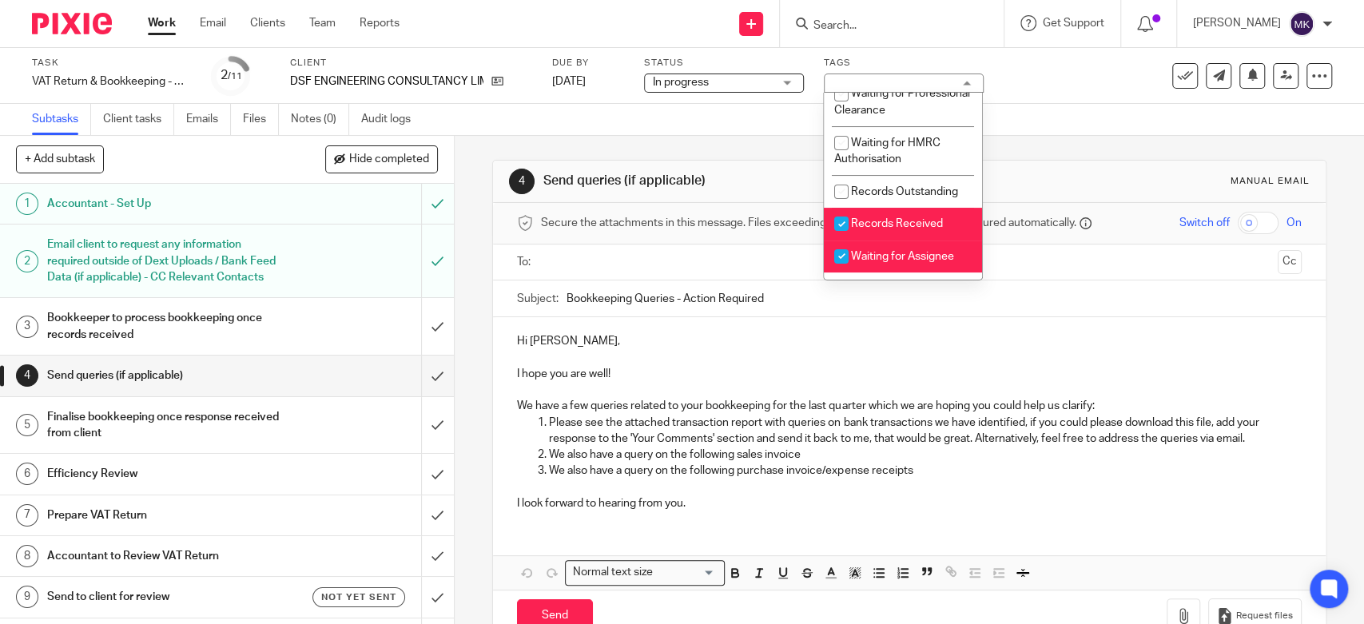
scroll to position [266, 0]
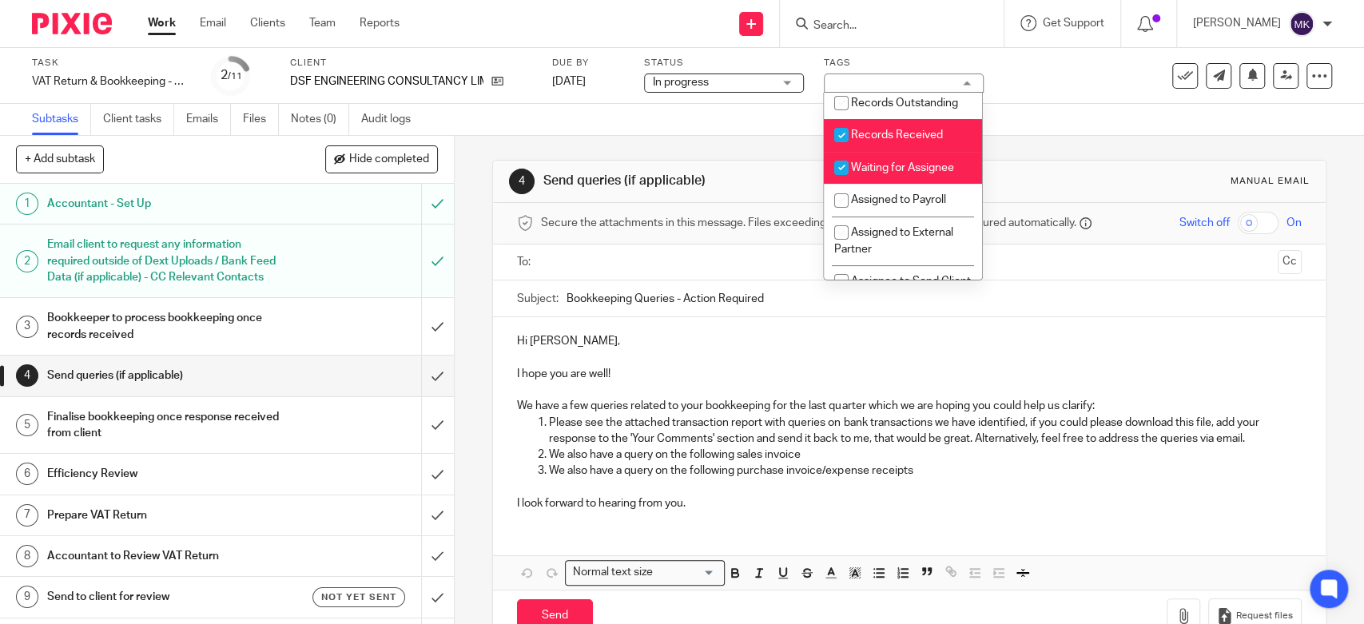
click at [899, 152] on li "Records Received" at bounding box center [903, 135] width 158 height 33
checkbox input "false"
click at [890, 185] on li "Waiting for Assignee" at bounding box center [903, 168] width 158 height 33
checkbox input "false"
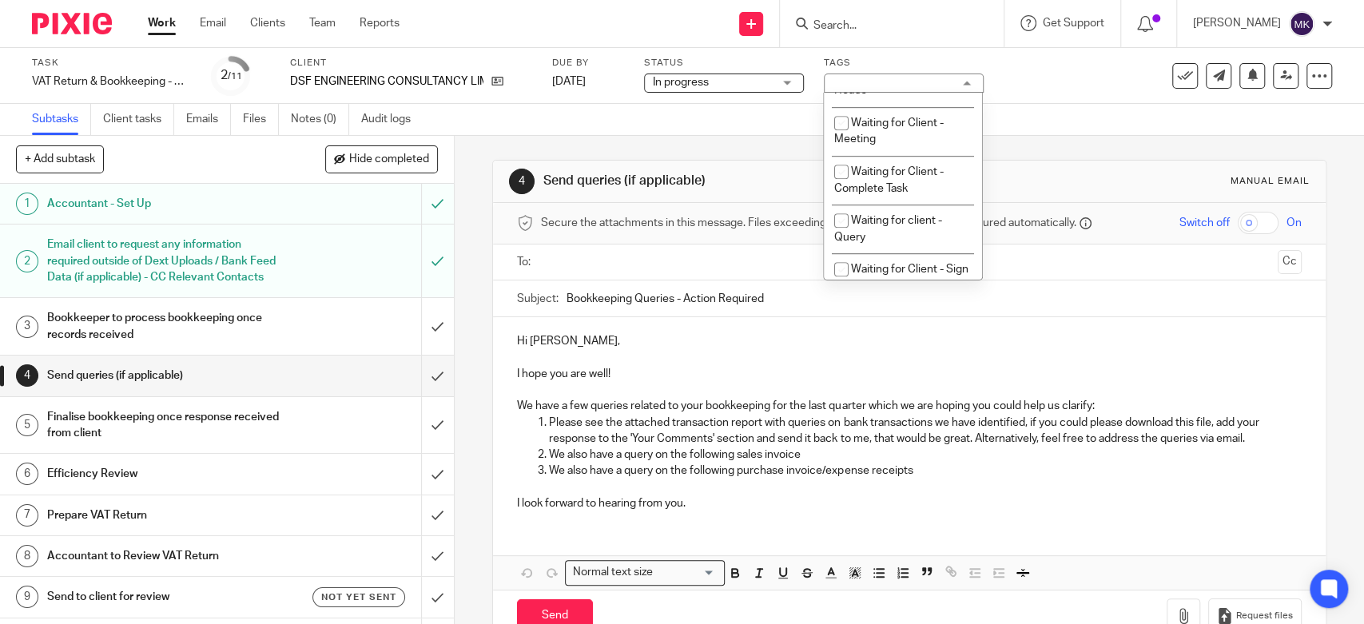
scroll to position [888, 0]
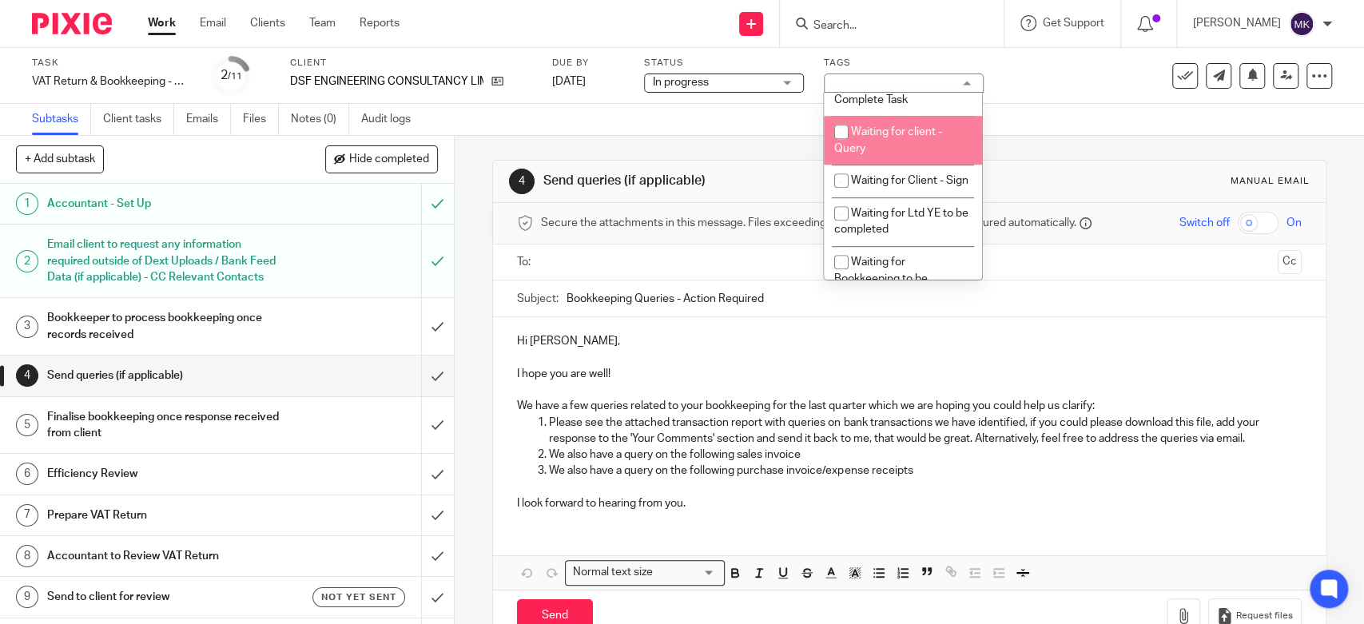
click at [886, 153] on span "Waiting for client - Query" at bounding box center [888, 140] width 108 height 28
checkbox input "true"
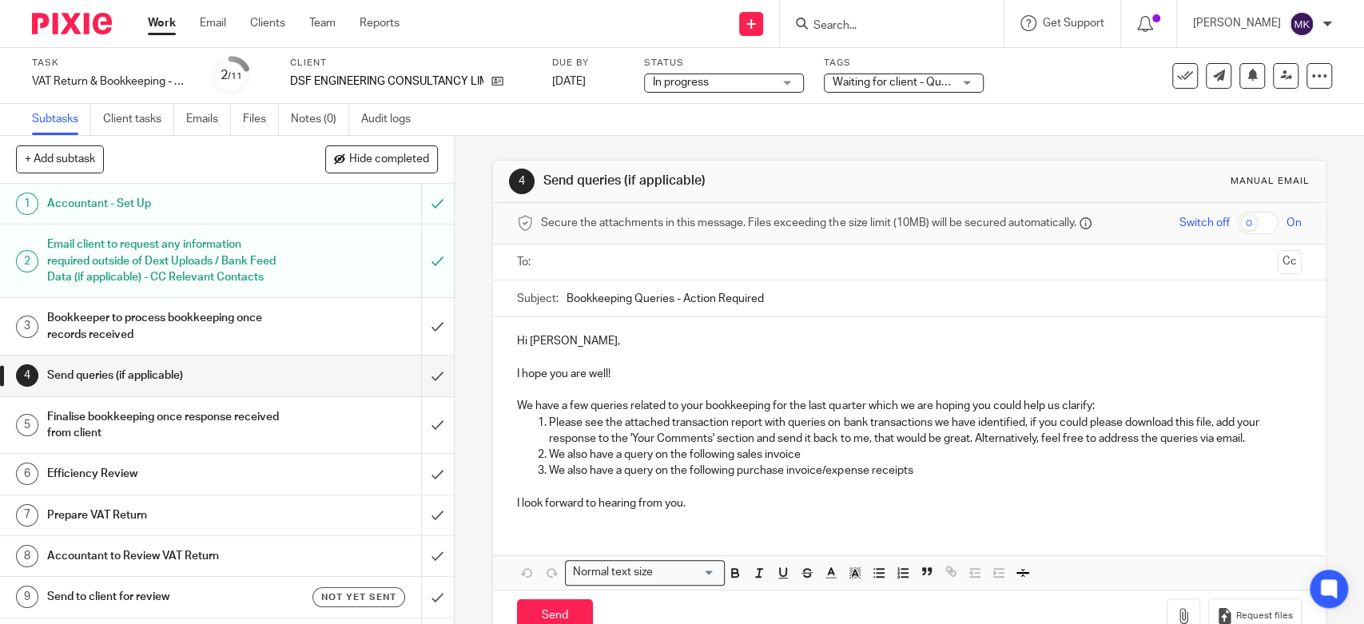
click at [1093, 126] on div "Subtasks Client tasks Emails Files Notes (0) Audit logs" at bounding box center [682, 120] width 1364 height 32
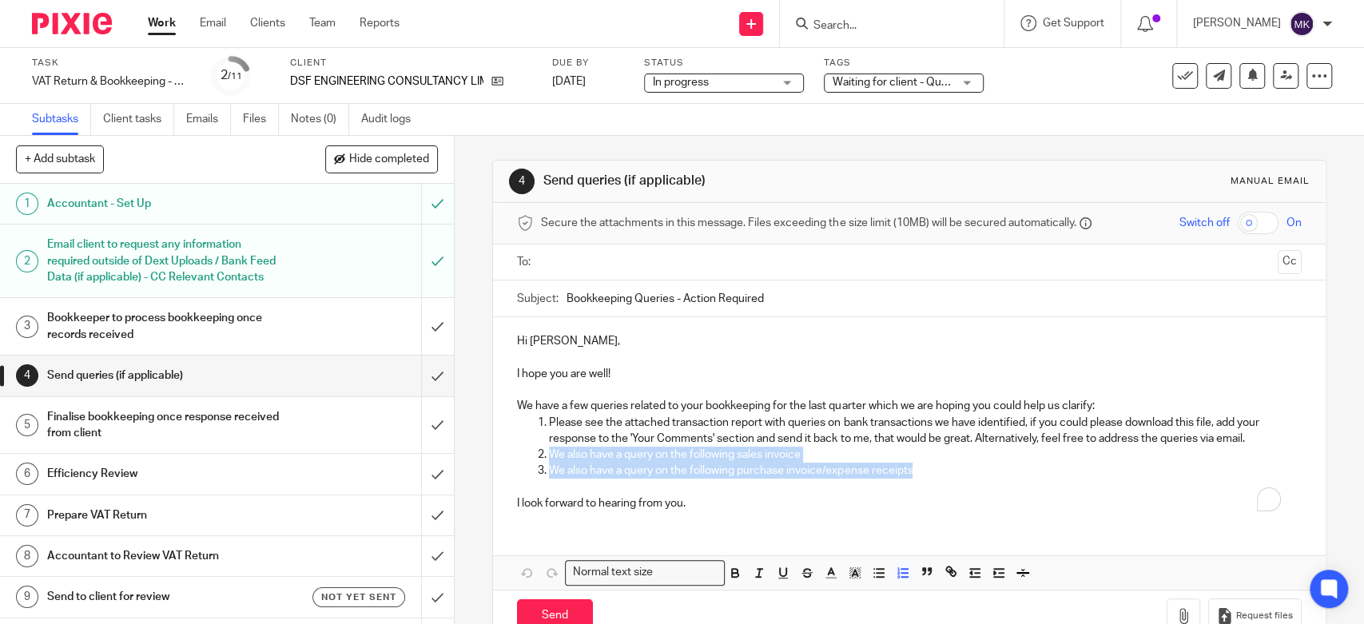
drag, startPoint x: 882, startPoint y: 477, endPoint x: 542, endPoint y: 452, distance: 341.4
click at [542, 452] on ol "Please see the attached transaction report with queries on bank transactions we…" at bounding box center [909, 447] width 784 height 65
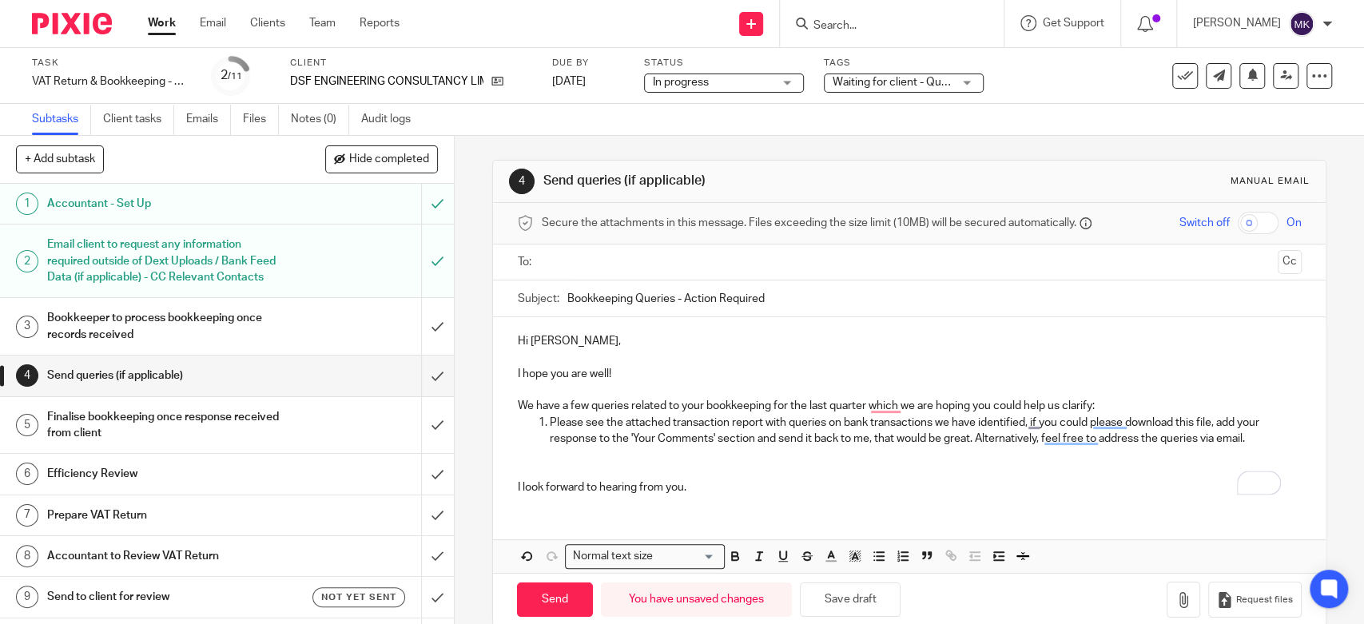
click at [1147, 404] on p "We have a few queries related to your bookkeeping for the last quarter which we…" at bounding box center [909, 406] width 784 height 16
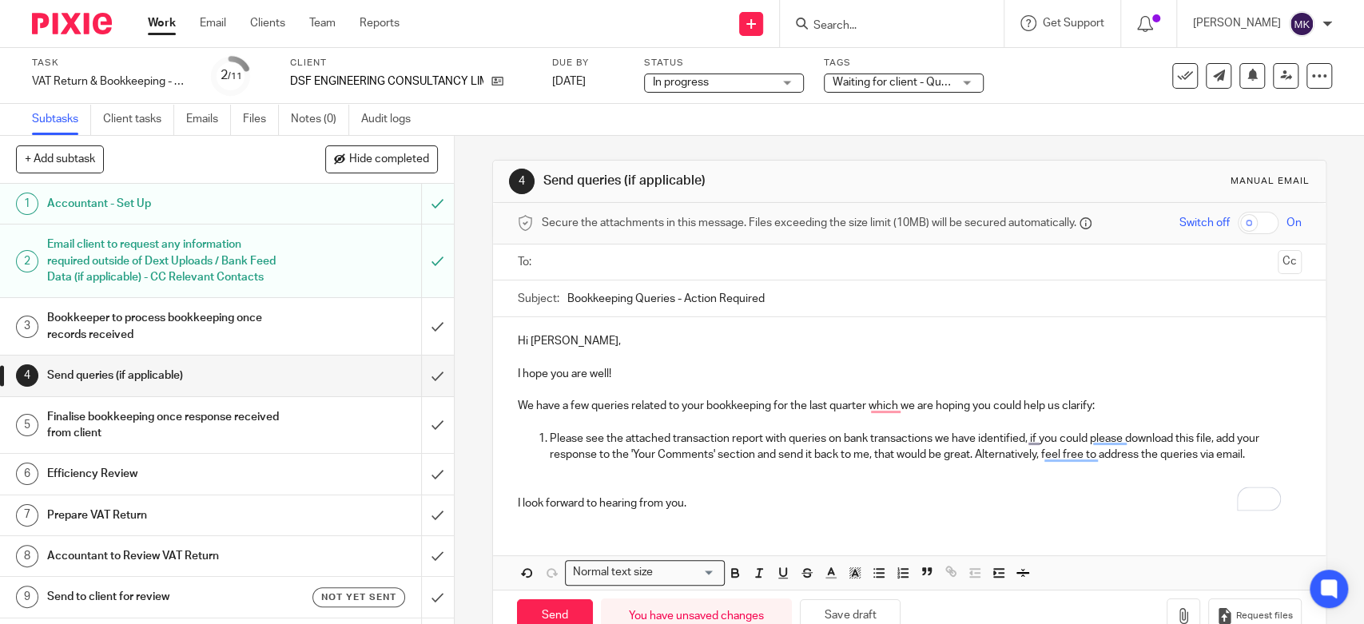
click at [950, 493] on p "To enrich screen reader interactions, please activate Accessibility in Grammarl…" at bounding box center [909, 488] width 784 height 16
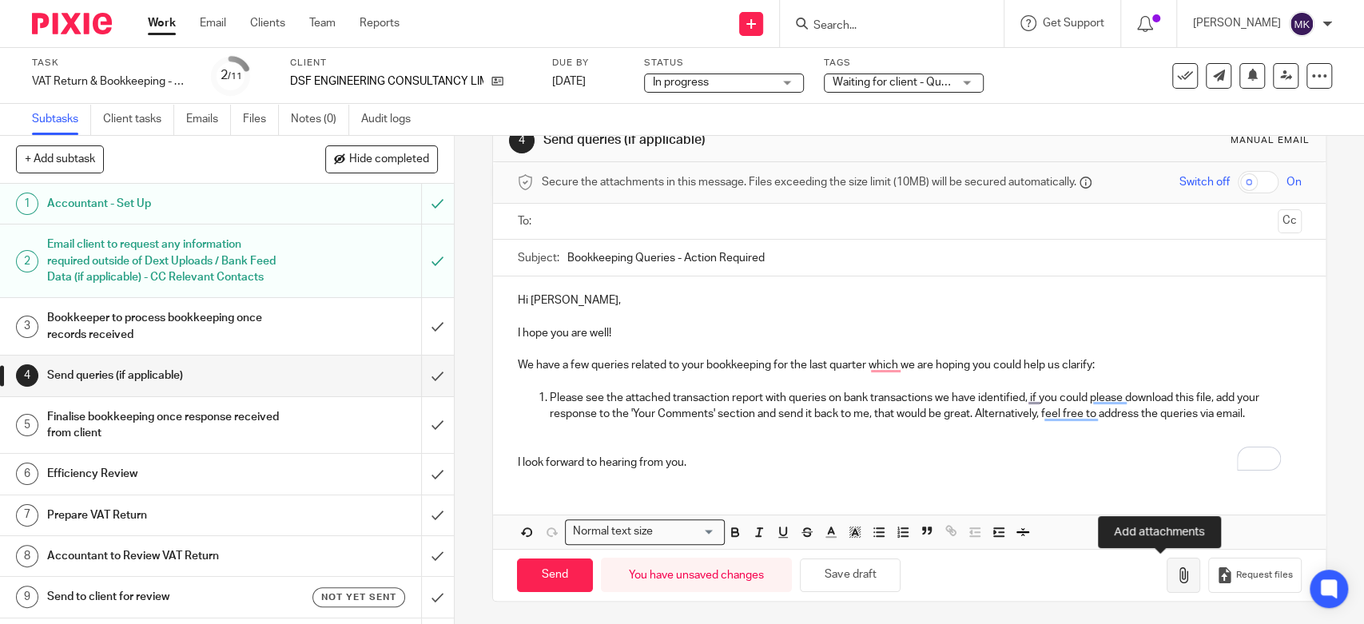
click at [1168, 568] on button "button" at bounding box center [1184, 576] width 34 height 36
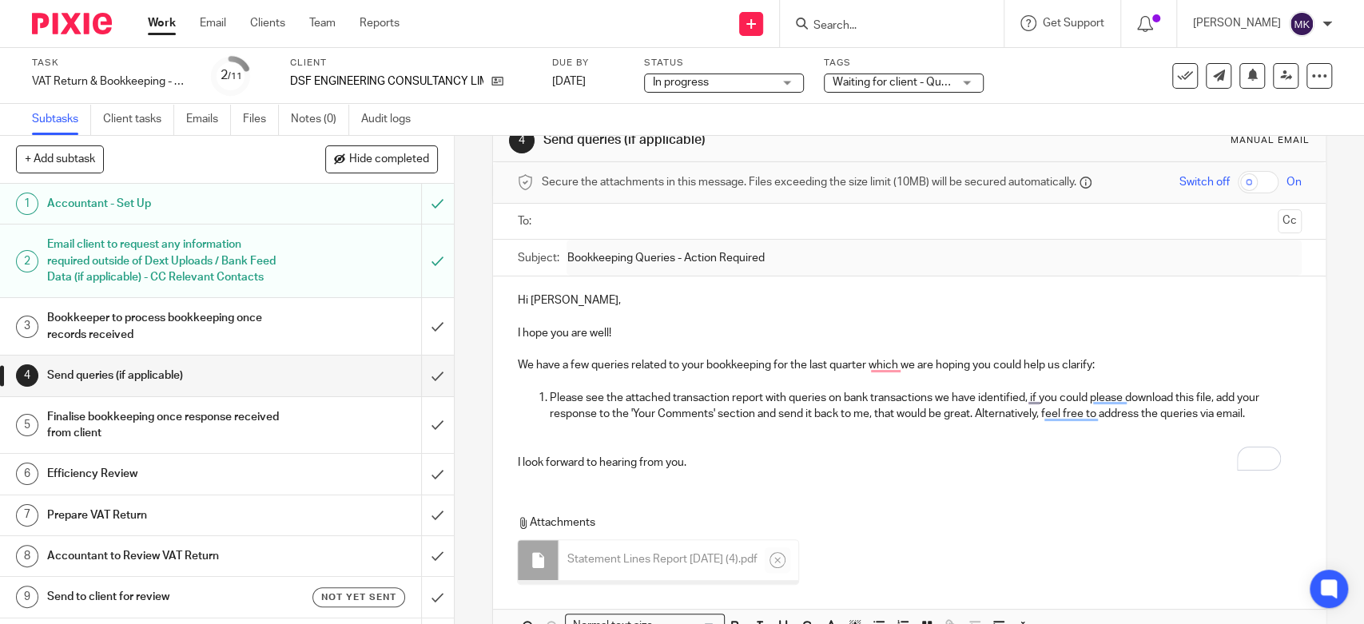
click at [752, 445] on p "To enrich screen reader interactions, please activate Accessibility in Grammarl…" at bounding box center [909, 447] width 784 height 16
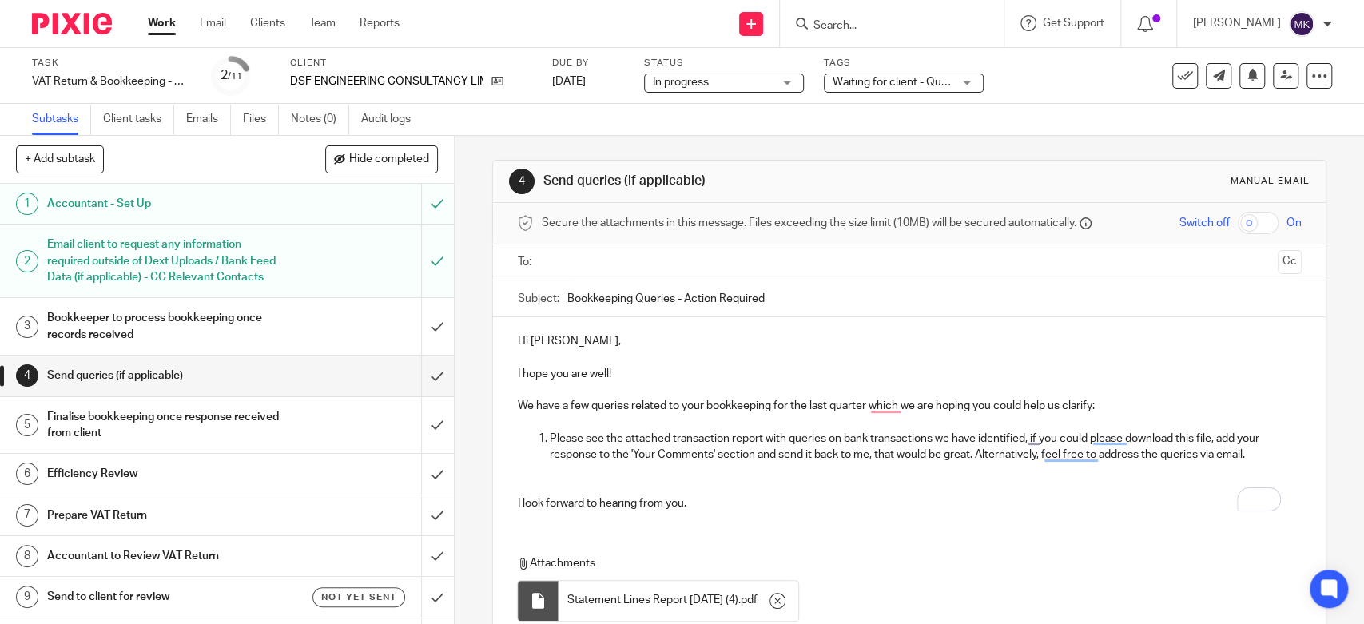
click at [683, 246] on div at bounding box center [910, 263] width 735 height 36
click at [675, 256] on input "text" at bounding box center [909, 262] width 724 height 18
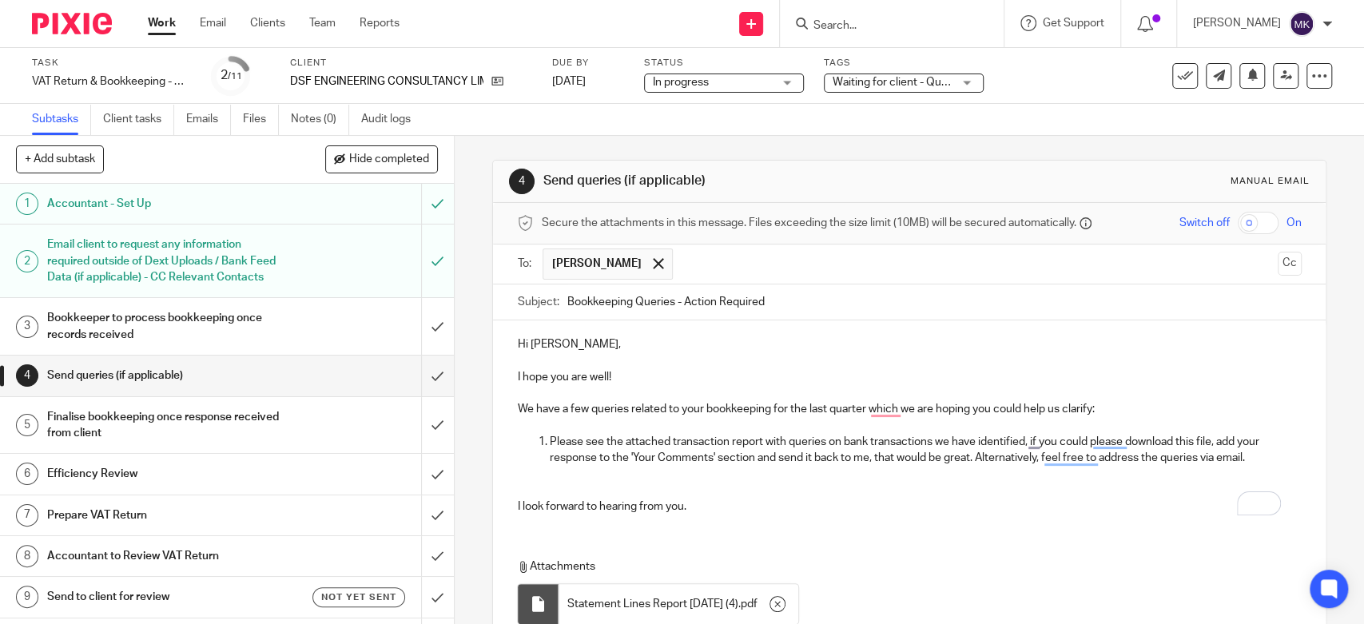
scroll to position [134, 0]
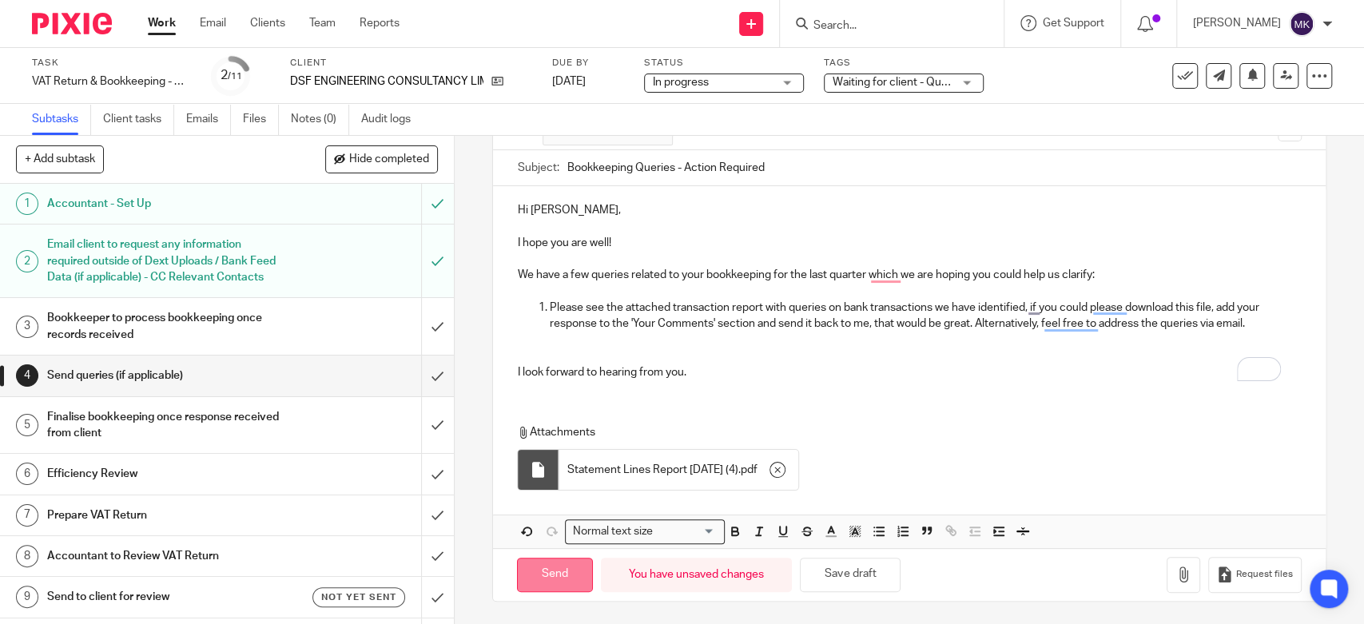
click at [573, 579] on input "Send" at bounding box center [555, 575] width 76 height 34
type input "Sent"
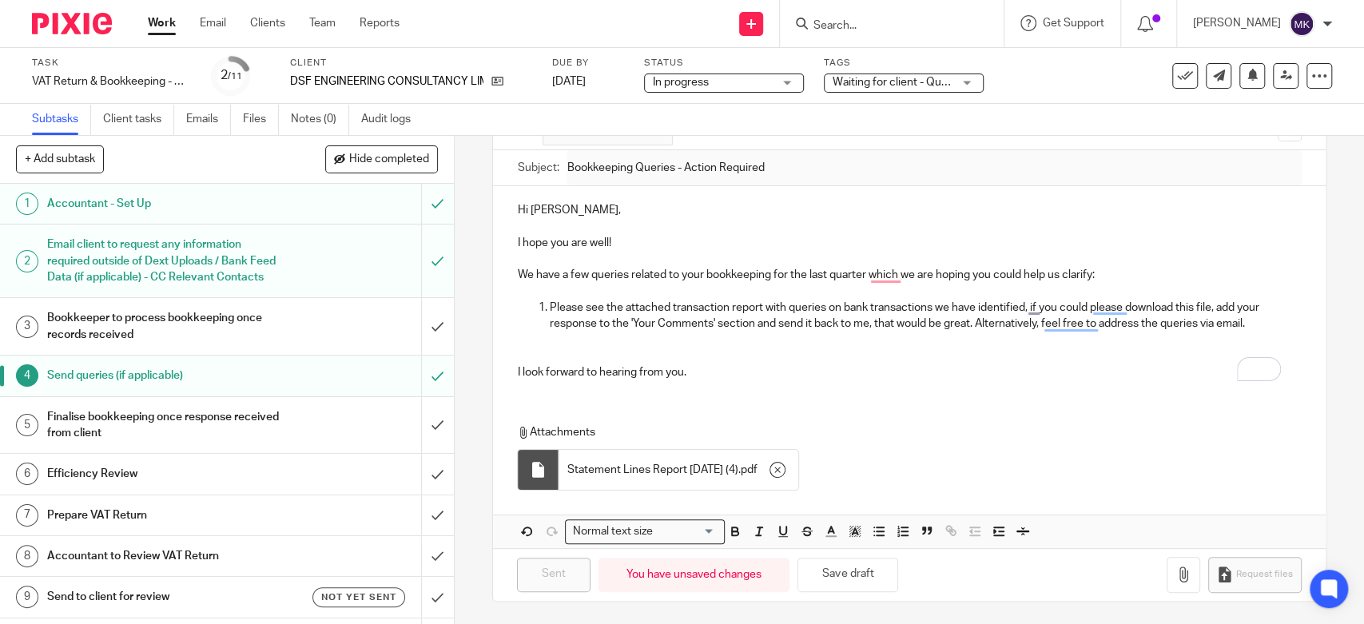
click at [162, 30] on link "Work" at bounding box center [162, 23] width 28 height 16
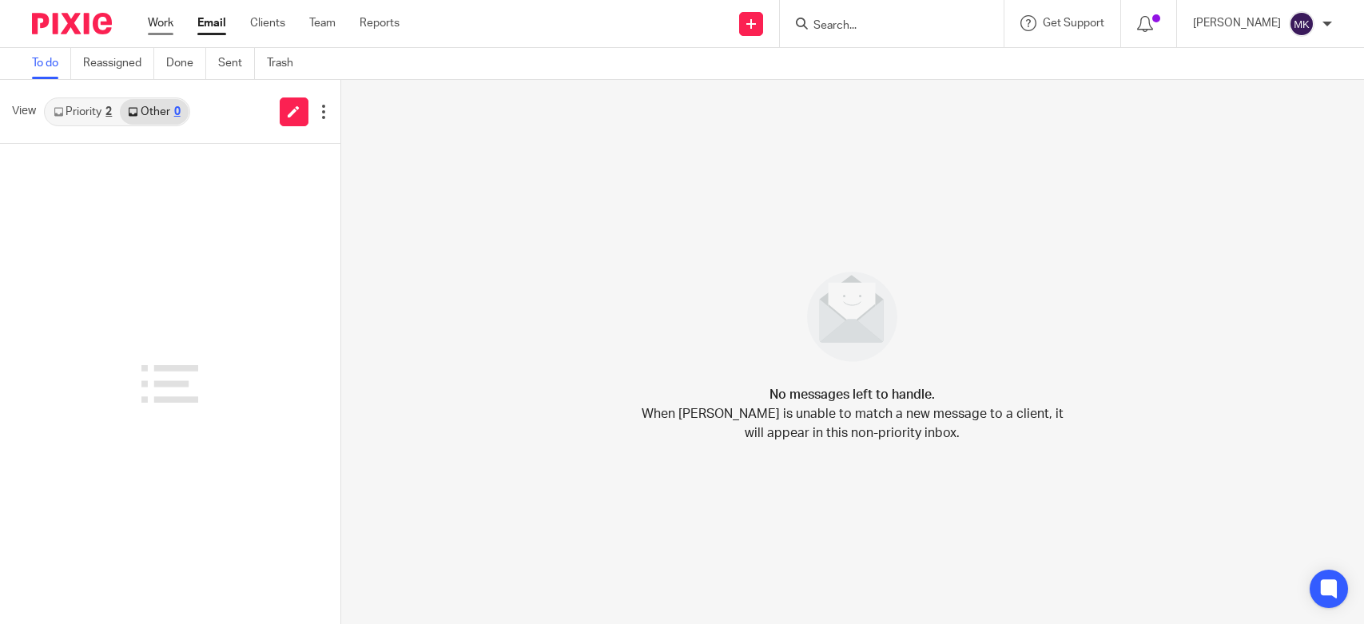
click at [172, 21] on link "Work" at bounding box center [161, 23] width 26 height 16
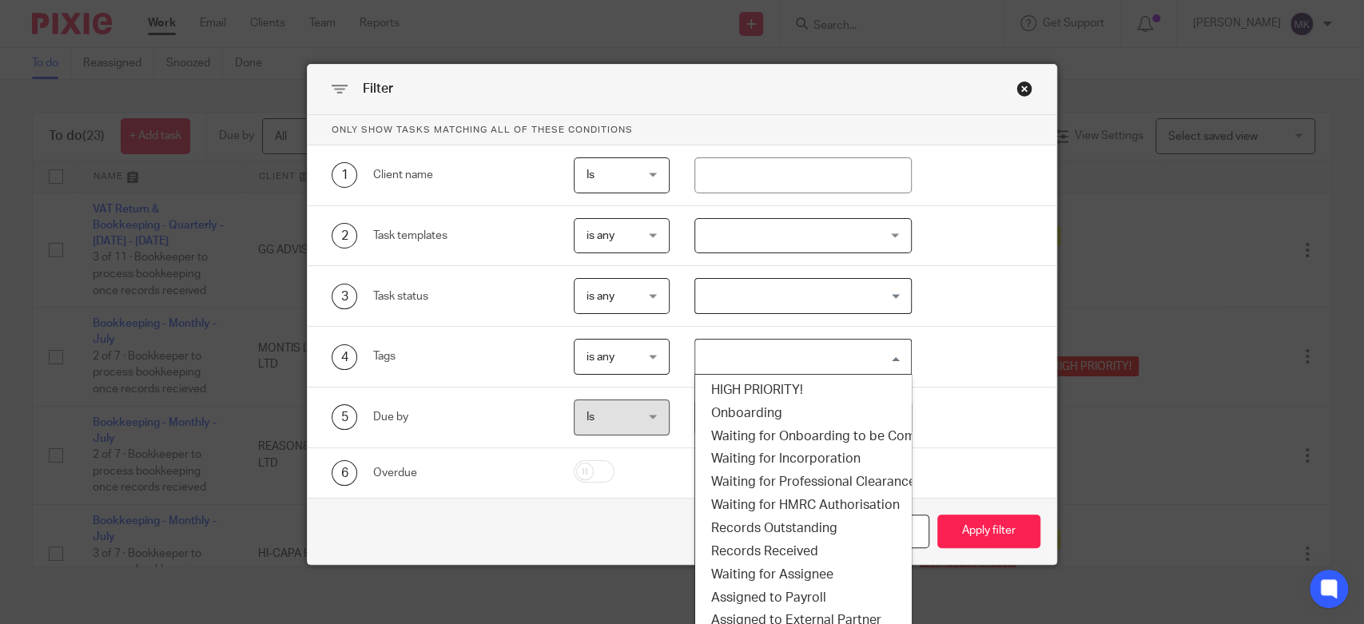
click at [815, 354] on input "Search for option" at bounding box center [799, 357] width 205 height 28
drag, startPoint x: 777, startPoint y: 549, endPoint x: 794, endPoint y: 544, distance: 18.5
click at [777, 549] on li "Records Received" at bounding box center [802, 551] width 215 height 23
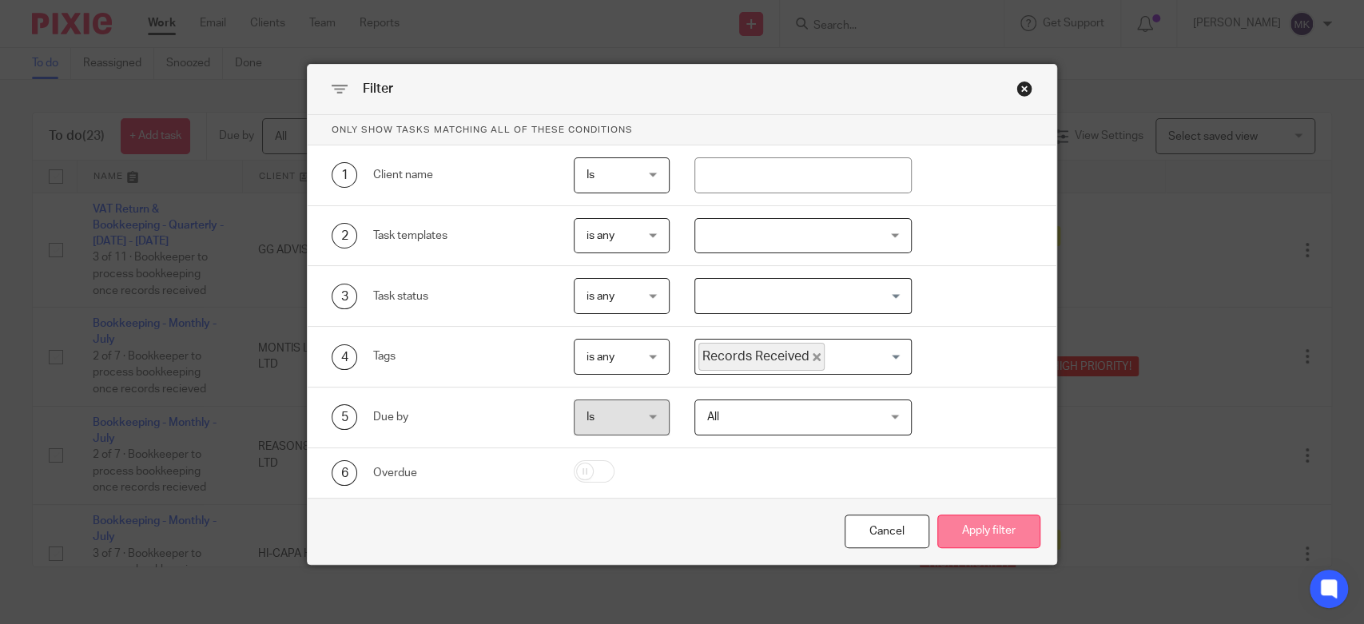
click at [993, 524] on button "Apply filter" at bounding box center [989, 532] width 103 height 34
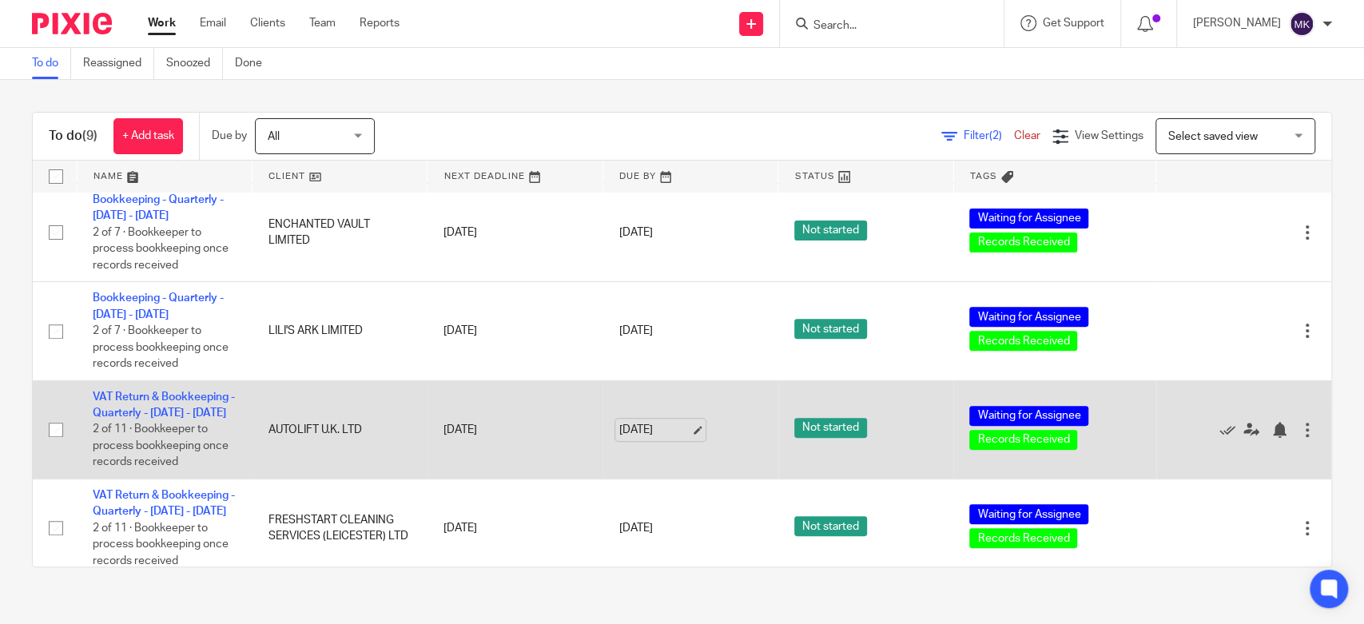
scroll to position [582, 0]
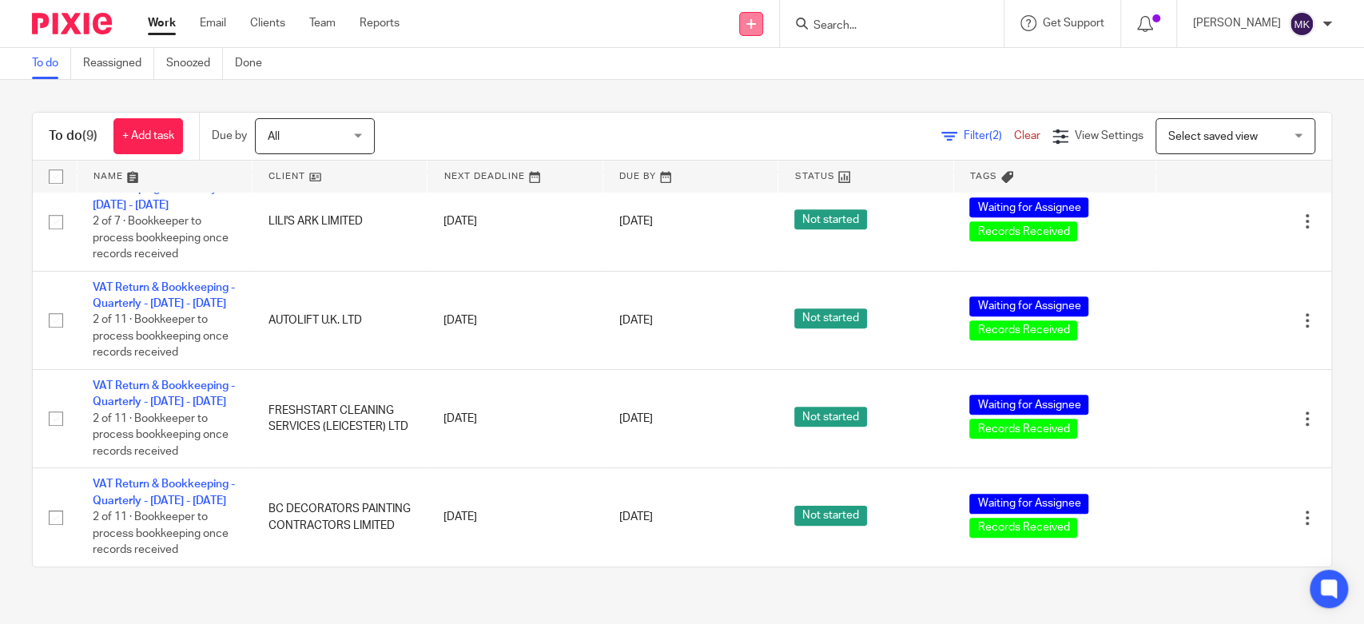
click at [763, 16] on link at bounding box center [751, 24] width 24 height 24
click at [795, 98] on link "Create task" at bounding box center [783, 97] width 112 height 23
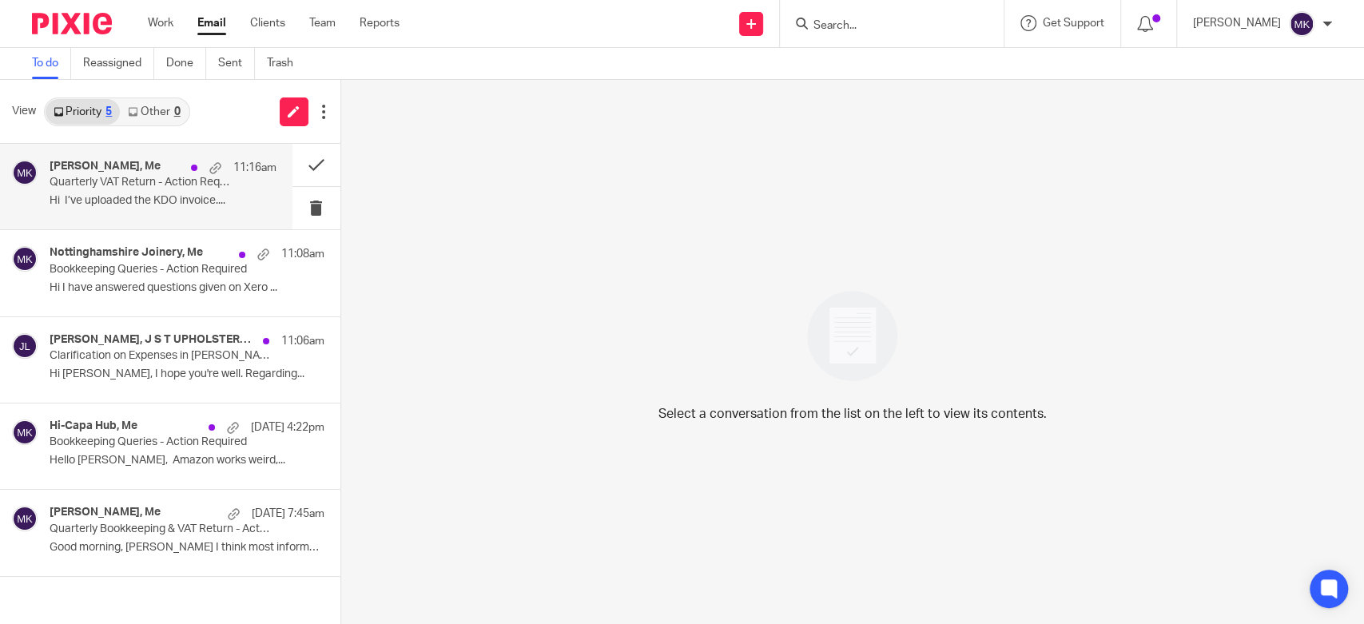
click at [145, 201] on p "Hi I’ve uploaded the KDO invoice...." at bounding box center [163, 201] width 227 height 14
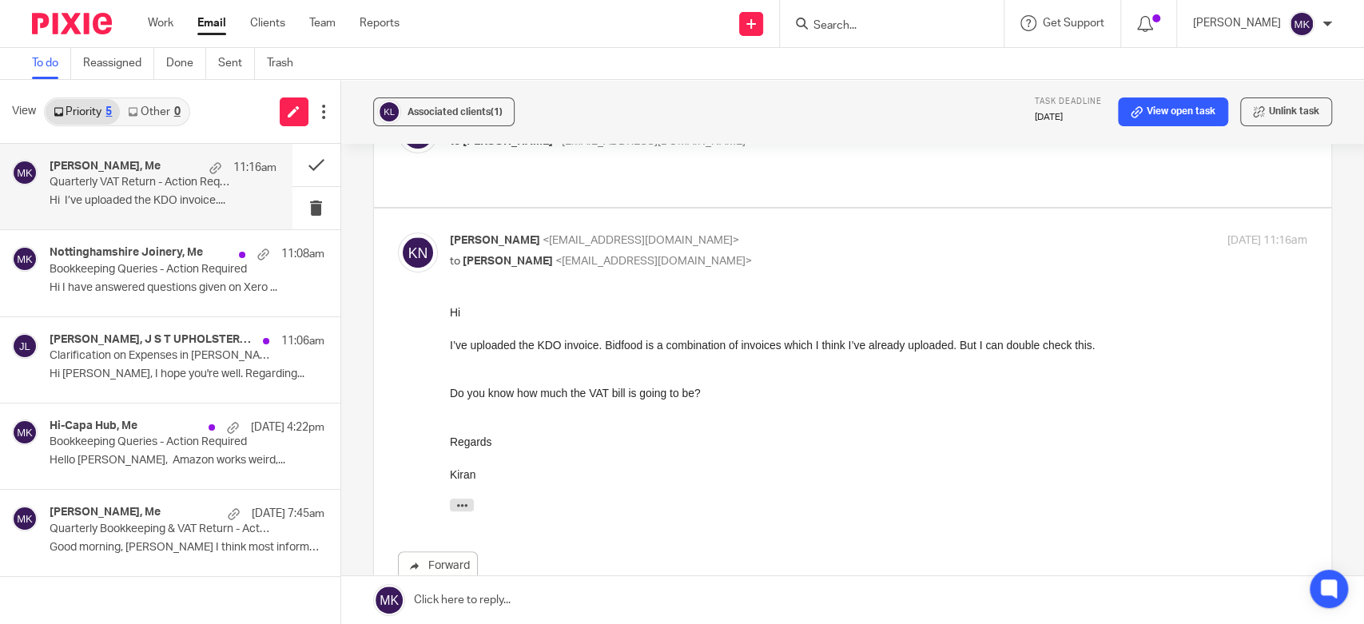
scroll to position [266, 0]
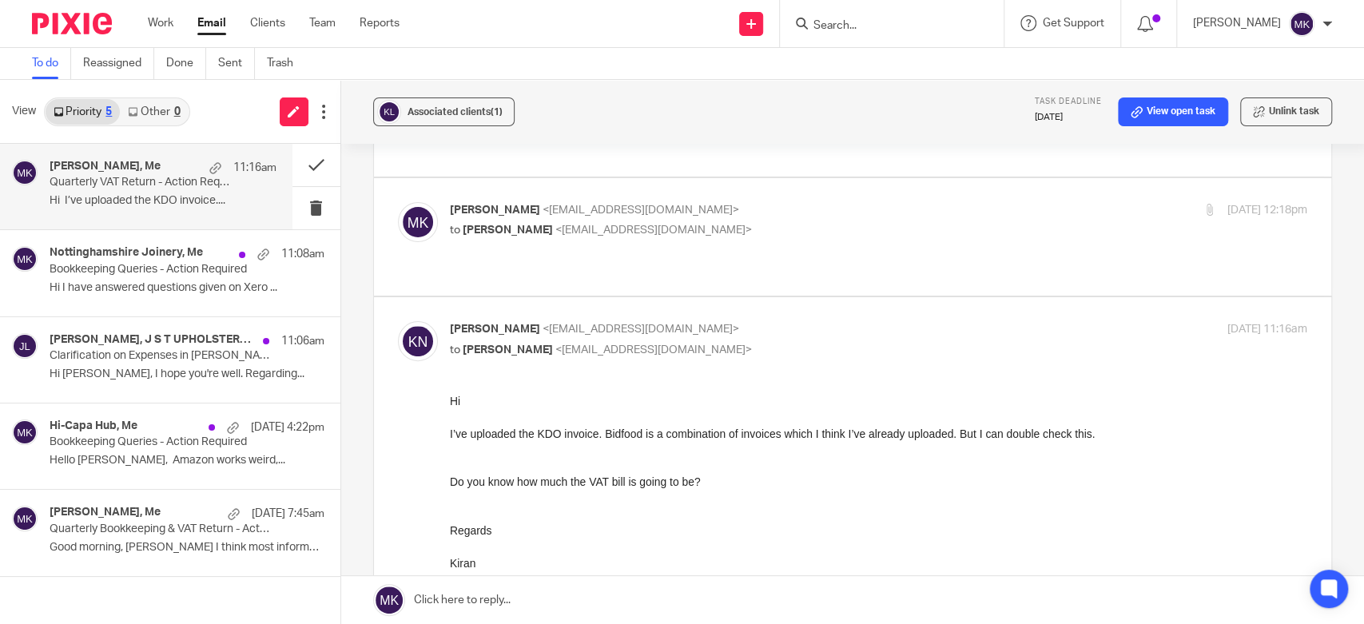
click at [834, 222] on p "to Kiran Nagra <eat@kai.kitchen>" at bounding box center [736, 230] width 572 height 17
checkbox input "true"
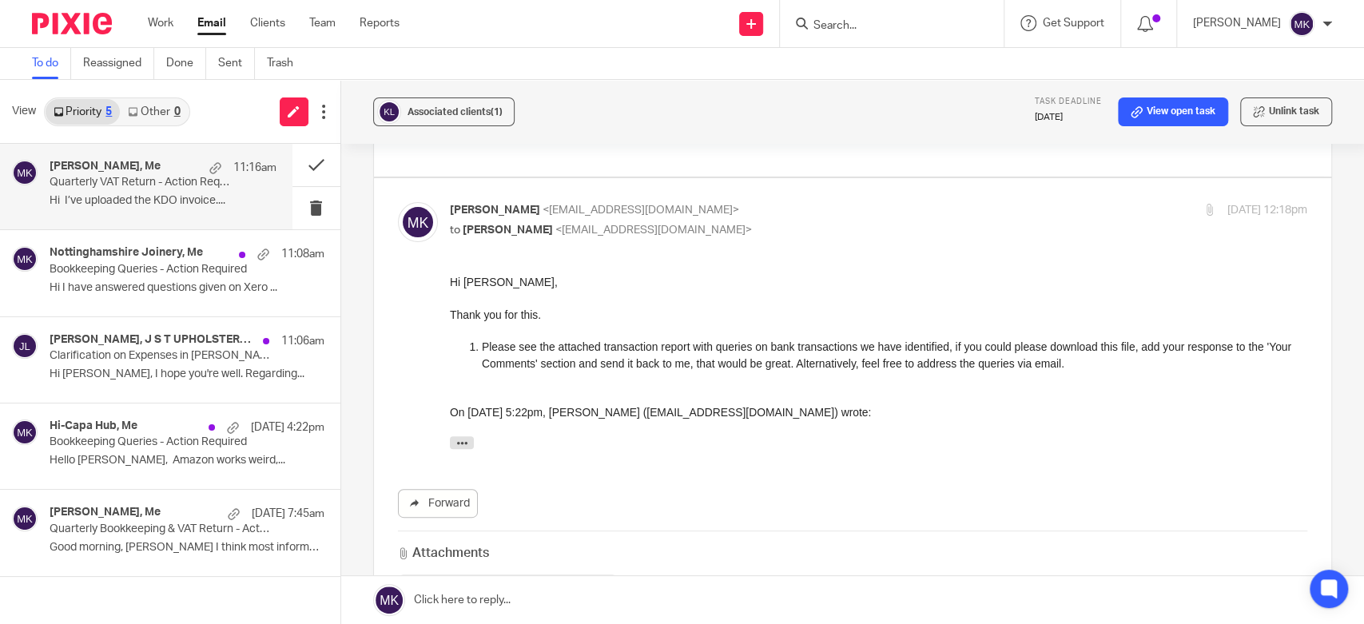
scroll to position [355, 0]
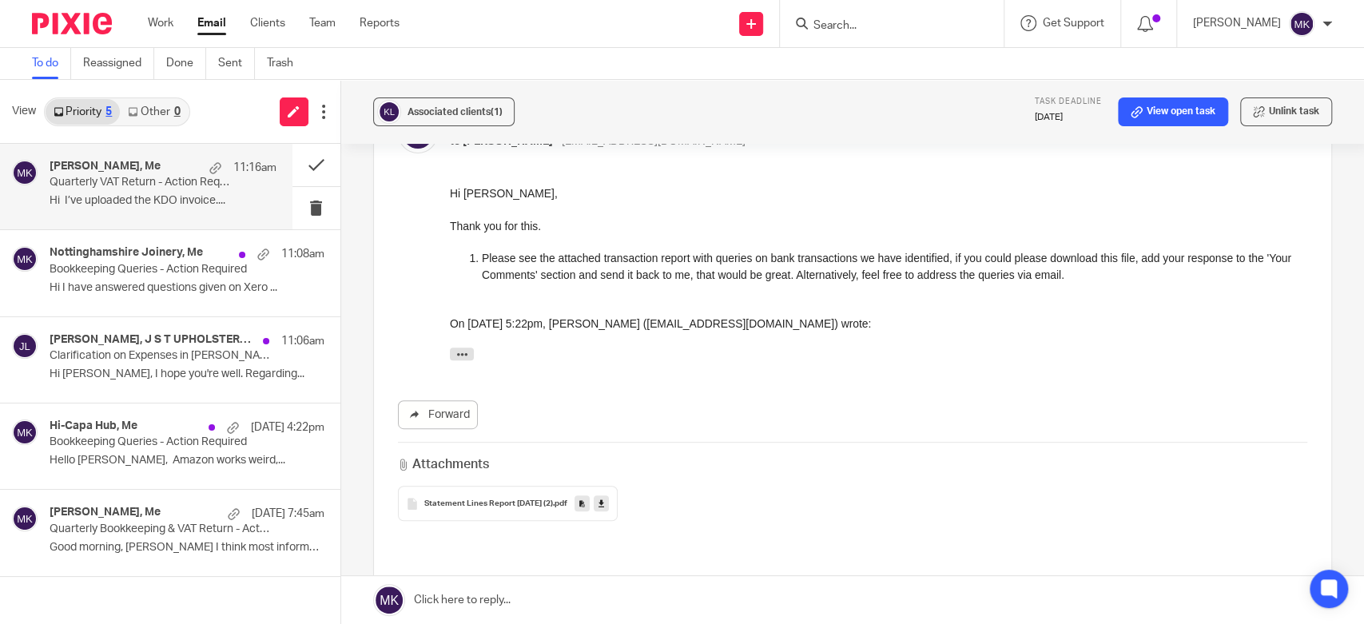
click at [609, 496] on link at bounding box center [601, 504] width 15 height 16
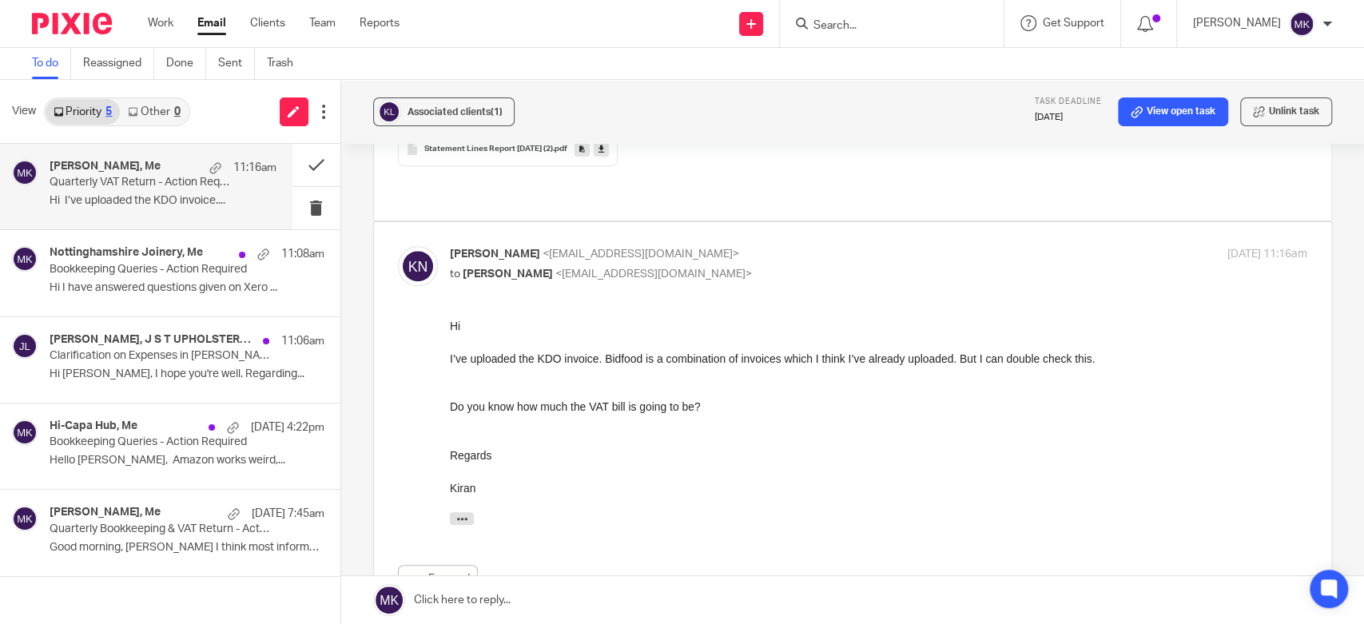
click at [586, 608] on link at bounding box center [852, 600] width 1023 height 48
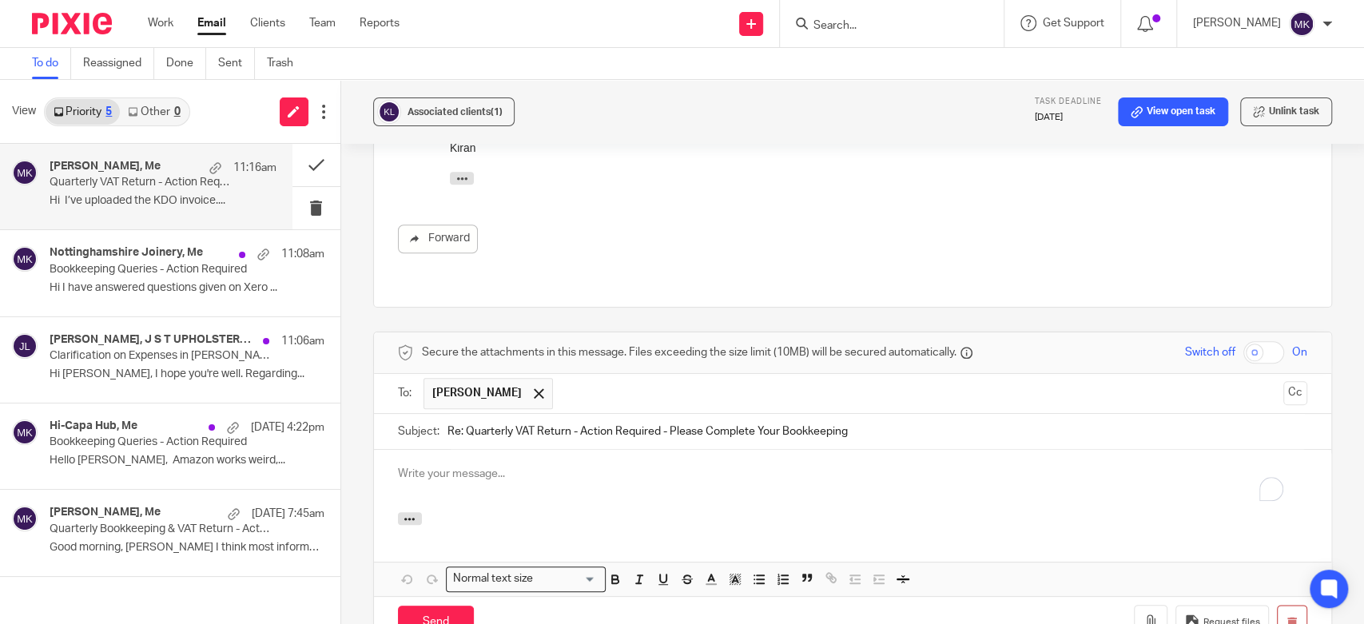
scroll to position [0, 0]
click at [748, 466] on p "To enrich screen reader interactions, please activate Accessibility in Grammarl…" at bounding box center [853, 474] width 910 height 16
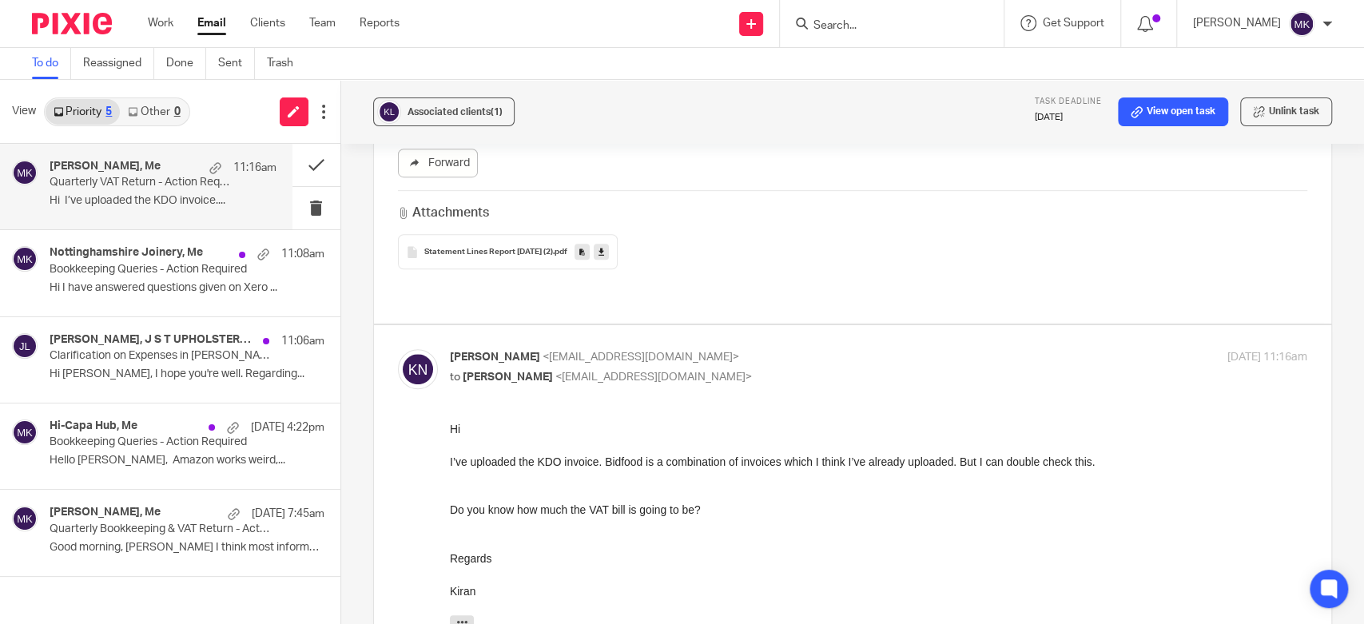
scroll to position [962, 0]
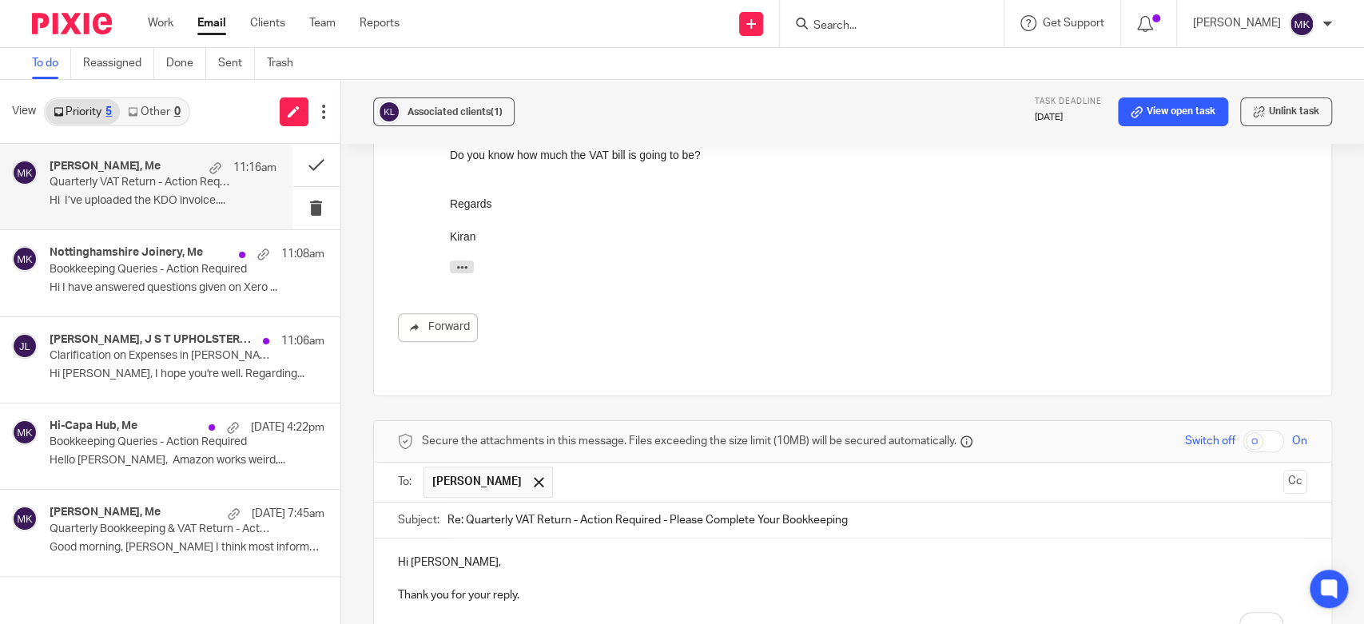
click at [449, 620] on p "To enrich screen reader interactions, please activate Accessibility in Grammarl…" at bounding box center [853, 628] width 910 height 16
click at [699, 603] on p "To enrich screen reader interactions, please activate Accessibility in Grammarl…" at bounding box center [853, 611] width 910 height 16
click at [701, 620] on p "To enrich screen reader interactions, please activate Accessibility in Grammarl…" at bounding box center [853, 628] width 910 height 16
drag, startPoint x: 963, startPoint y: 465, endPoint x: 938, endPoint y: 510, distance: 51.2
click at [938, 587] on p "Thank you for your reply." at bounding box center [853, 595] width 910 height 16
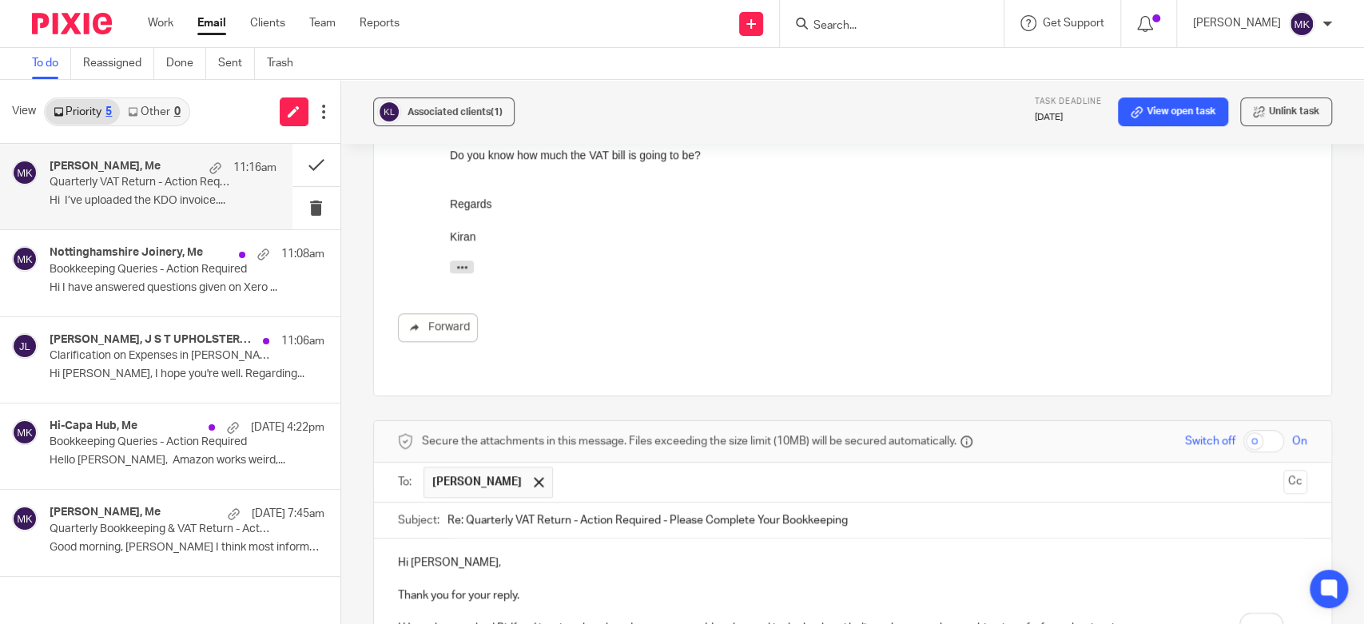
scroll to position [1050, 0]
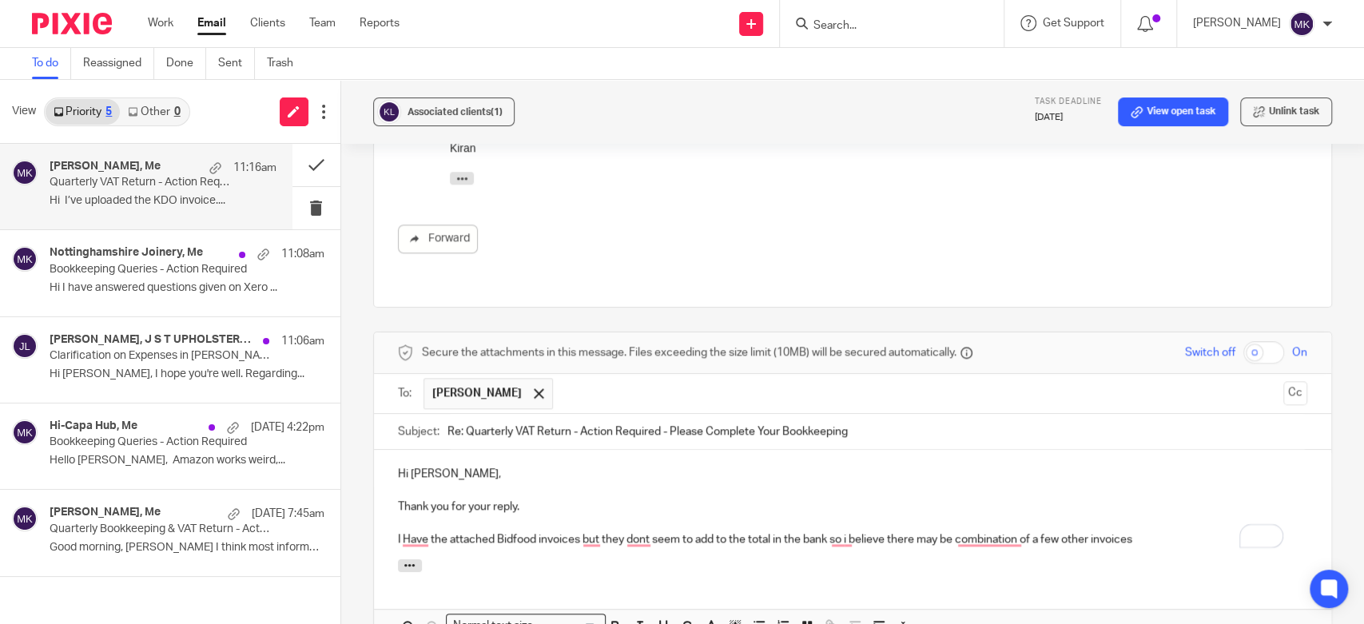
drag, startPoint x: 994, startPoint y: 449, endPoint x: 962, endPoint y: 456, distance: 32.8
click at [962, 532] on p "I Have the attached Bidfood invoices but they dont seem to add to the total in …" at bounding box center [853, 540] width 910 height 16
click at [834, 532] on p "I Have the attached Bidfood invoices but they dont seem to add to the total in …" at bounding box center [853, 540] width 910 height 16
click at [840, 532] on p "I Have the attached Bidfood invoices but they dont seem to add to the total in …" at bounding box center [853, 540] width 910 height 16
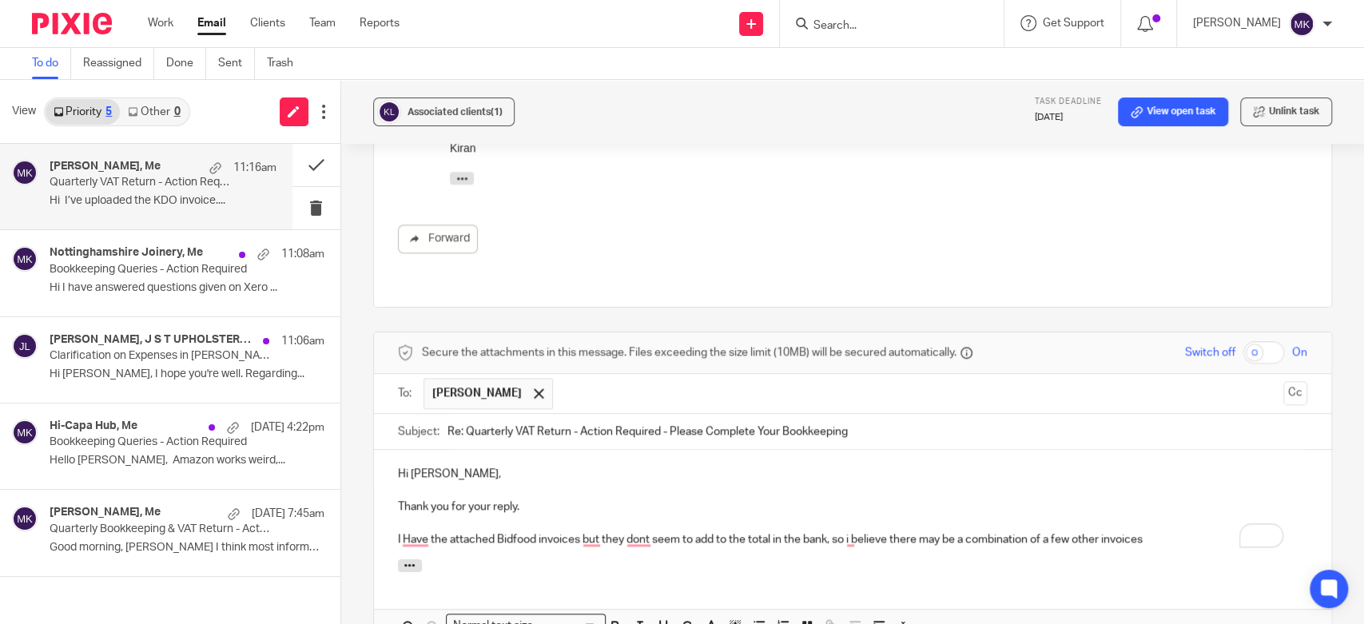
click at [1153, 560] on div at bounding box center [853, 569] width 958 height 18
click at [1155, 532] on p "I Have the attached Bidfood invoices but they dont seem to add to the total in …" at bounding box center [853, 540] width 910 height 16
click at [827, 532] on p "I Have the attached Bidfood invoices but they dont seem to add to the total in …" at bounding box center [853, 540] width 910 height 16
click at [825, 532] on p "I Have the attached Bidfood invoices but they dont seem to add to the total in …" at bounding box center [853, 540] width 910 height 16
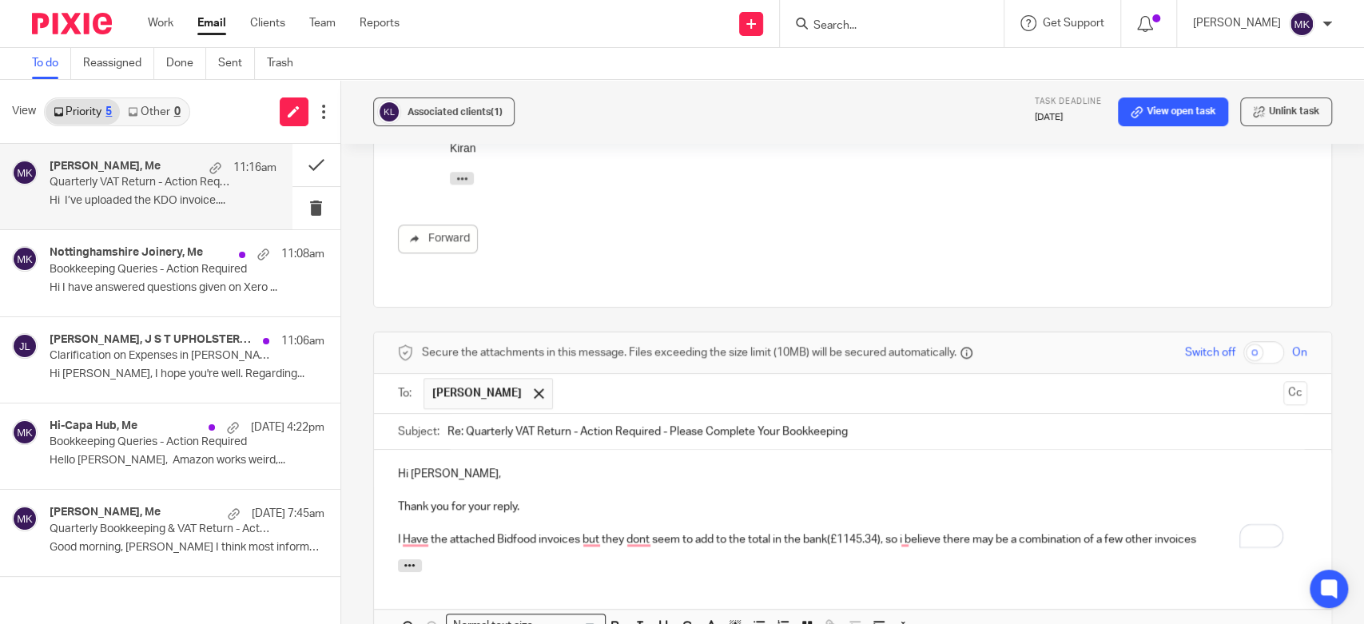
click at [844, 560] on div at bounding box center [853, 569] width 958 height 18
click at [1194, 532] on p "I Have the attached Bidfood invoices but they dont seem to add to the total in …" at bounding box center [853, 540] width 910 height 16
click at [1205, 515] on p "To enrich screen reader interactions, please activate Accessibility in Grammarl…" at bounding box center [853, 523] width 910 height 16
click at [1204, 532] on p "I Have the attached Bidfood invoices but they dont seem to add to the total in …" at bounding box center [853, 540] width 910 height 16
drag, startPoint x: 436, startPoint y: 492, endPoint x: 388, endPoint y: 488, distance: 47.3
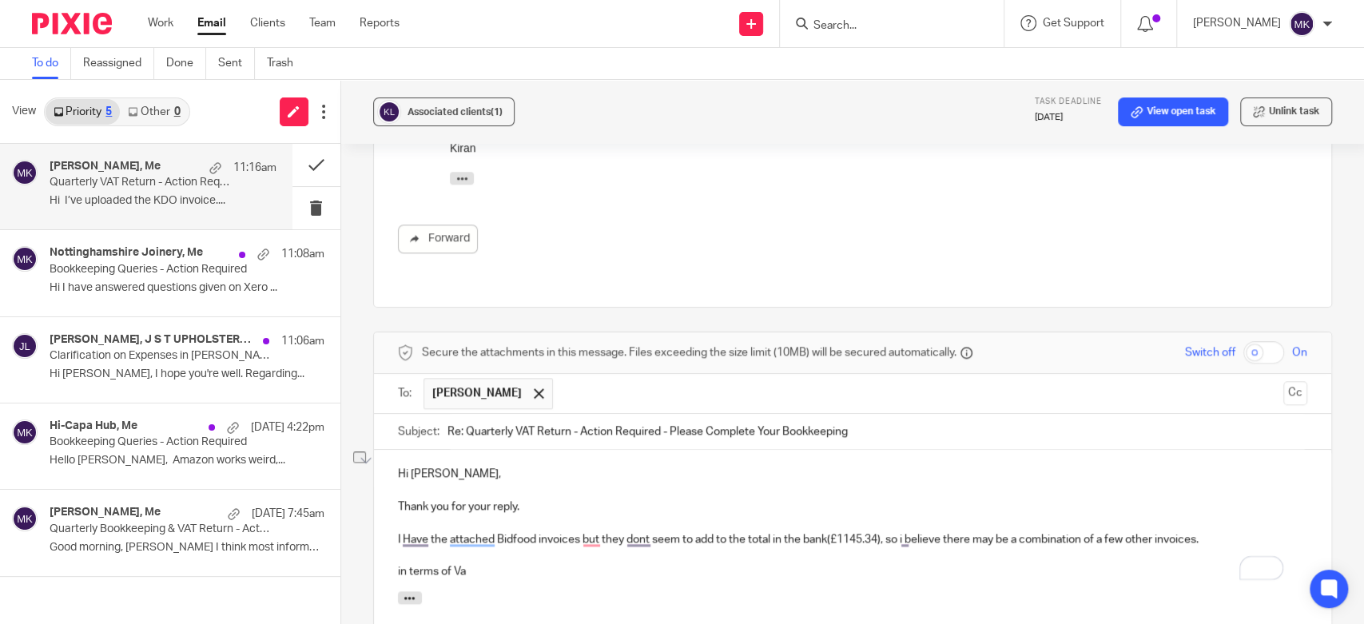
click at [388, 488] on div "Hi Kiran, Thank you for your reply. I Have the attached Bidfood invoices but th…" at bounding box center [853, 520] width 958 height 141
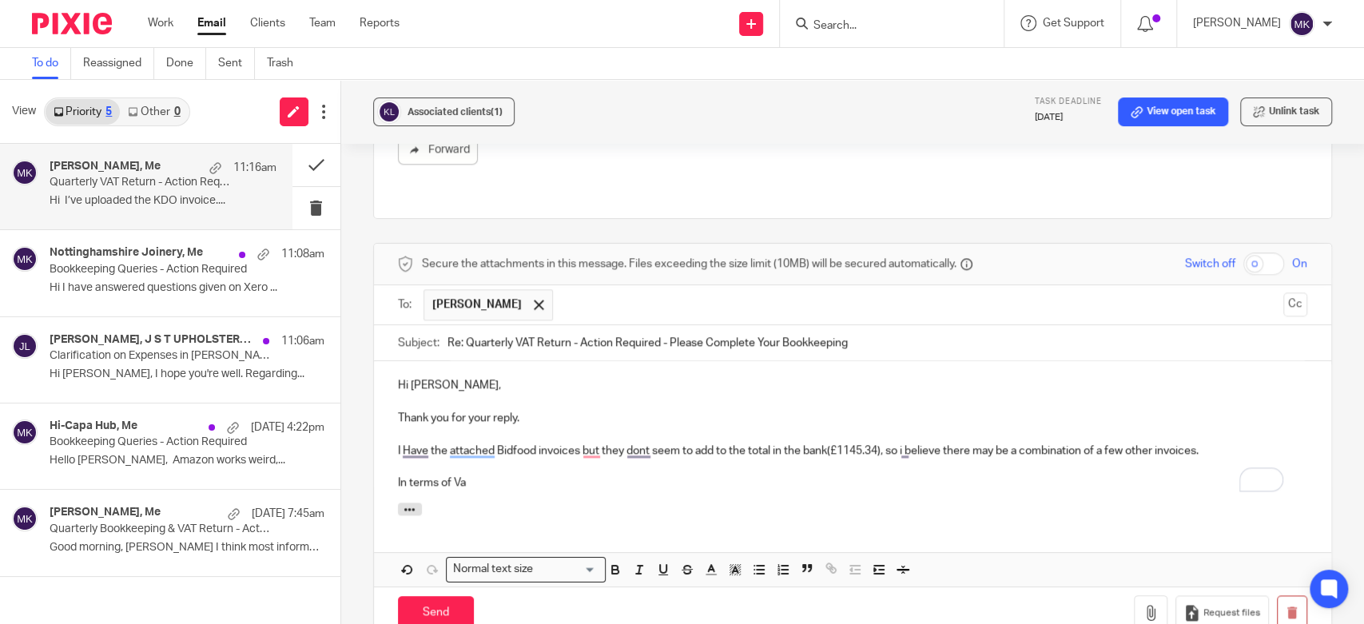
click at [515, 475] on p "In terms of Va" at bounding box center [853, 483] width 910 height 16
click at [550, 412] on div "Hi Kiran, Thank you for your reply. I Have the attached Bidfood invoices but th…" at bounding box center [853, 431] width 958 height 141
click at [588, 475] on p "In terms of Vat currently it is" at bounding box center [853, 483] width 910 height 16
click at [702, 475] on p "In terms of Vat currently it is £40,334.83, but" at bounding box center [853, 483] width 910 height 16
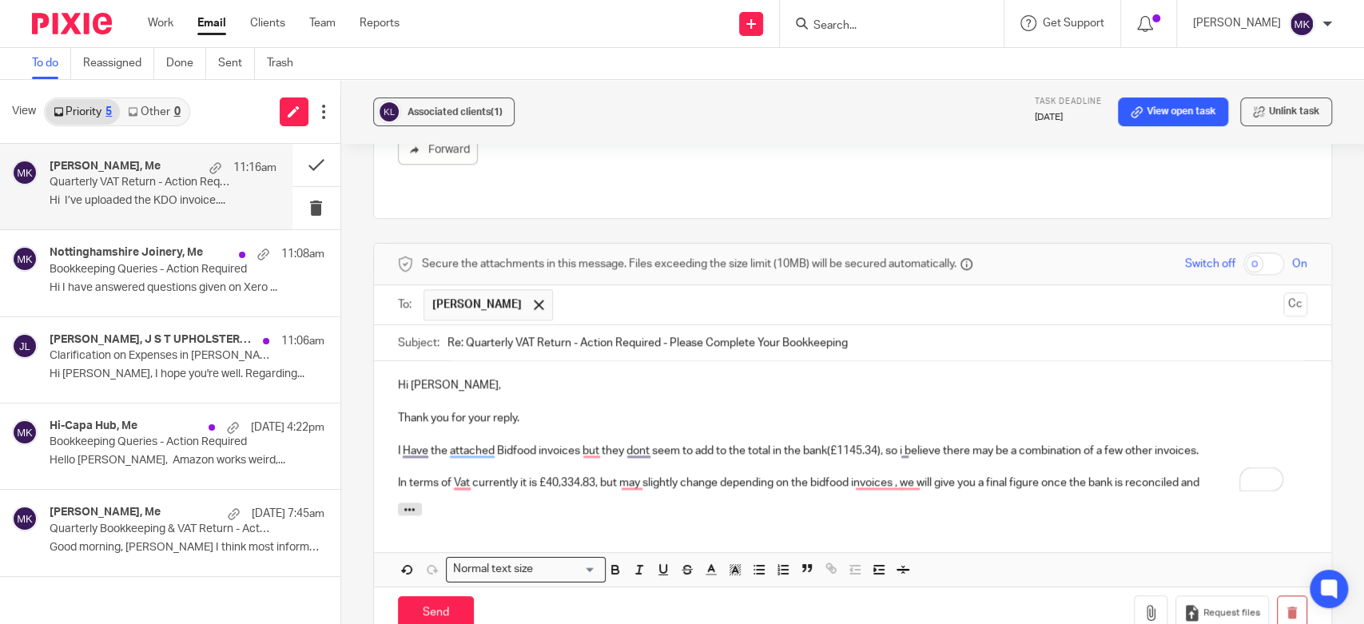
drag, startPoint x: 865, startPoint y: 415, endPoint x: 822, endPoint y: 436, distance: 47.5
click at [822, 503] on div at bounding box center [853, 512] width 958 height 18
click at [1203, 475] on p "In terms of Vat currently it is £40,334.83, but may slightly change depending o…" at bounding box center [853, 483] width 910 height 16
click at [906, 475] on p "In terms of Vat currently it is £40,334.83, but may slightly change depending o…" at bounding box center [853, 483] width 910 height 16
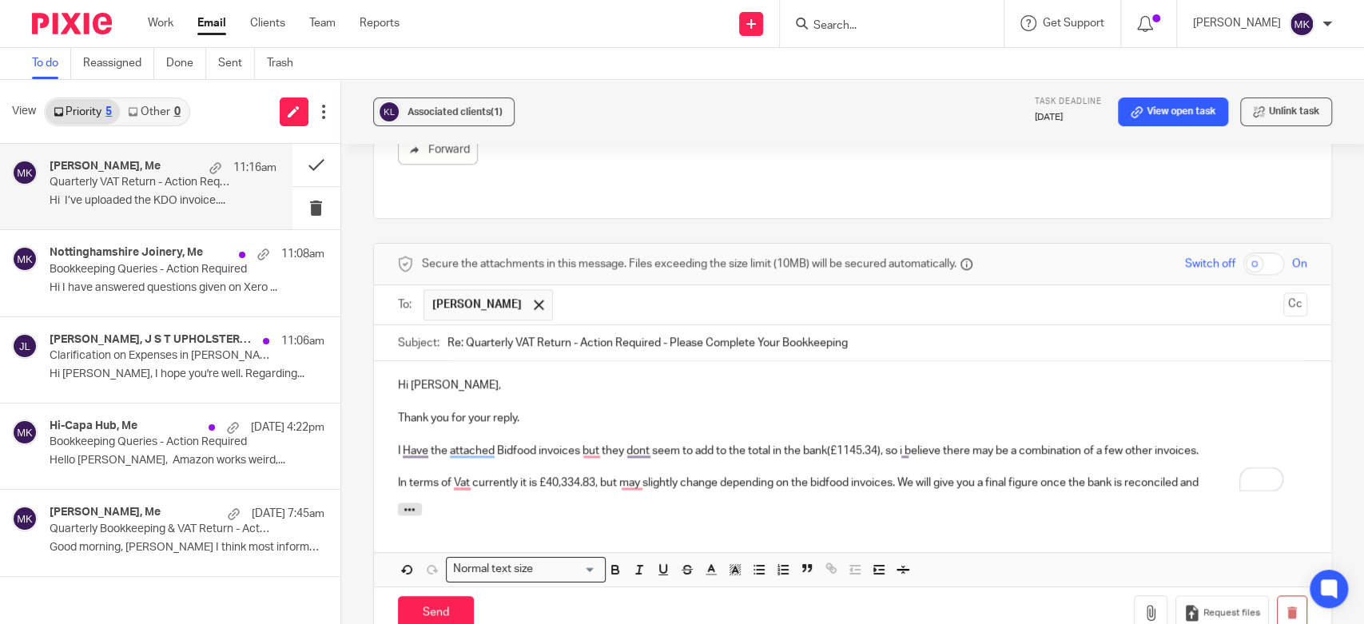
click at [919, 503] on div "Attachments" at bounding box center [853, 520] width 958 height 34
click at [829, 475] on p "In terms of Vat currently it is £40,334.83, but may slightly change depending o…" at bounding box center [853, 483] width 910 height 16
click at [1042, 457] on div "Hi Kiran, Thank you for your reply. I Have the attached Bidfood invoices but th…" at bounding box center [853, 473] width 958 height 225
click at [1205, 475] on p "In terms of Vat currently it is £40,334.83, but may slightly change depending o…" at bounding box center [853, 483] width 910 height 16
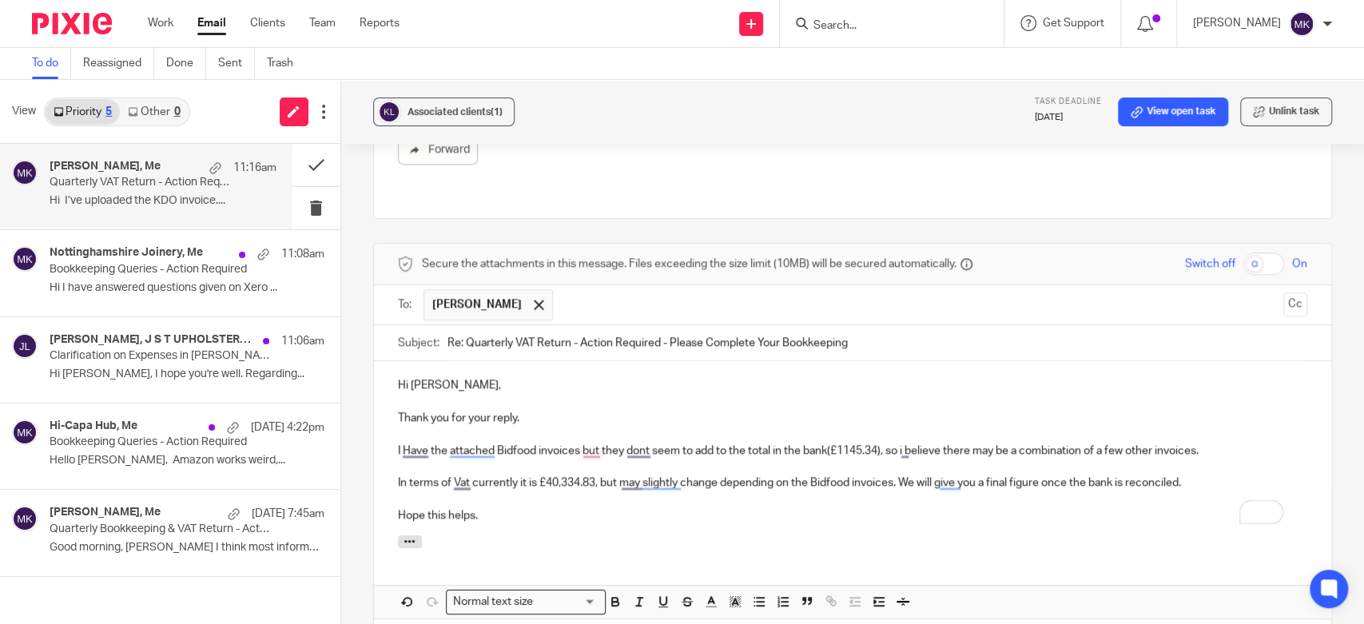
click at [751, 447] on div "Hi Kiran, Thank you for your reply. I Have the attached Bidfood invoices but th…" at bounding box center [853, 447] width 958 height 173
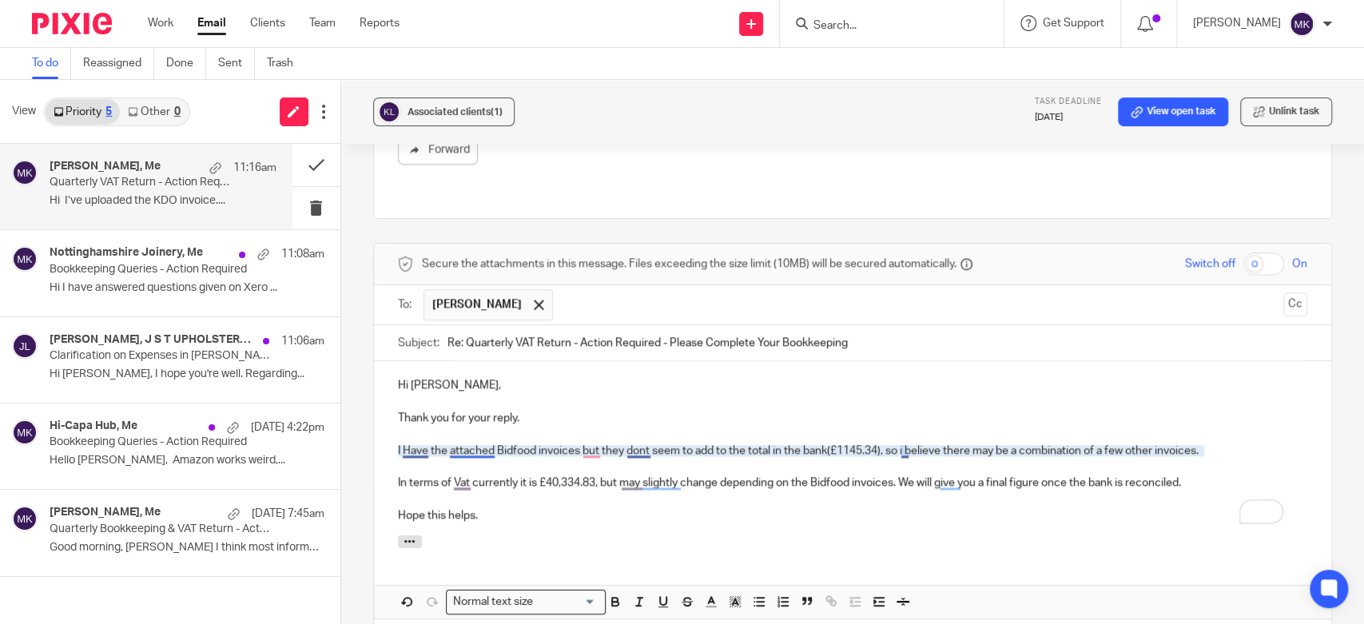
click at [486, 443] on p "I Have the attached Bidfood invoices but they dont seem to add to the total in …" at bounding box center [853, 451] width 910 height 16
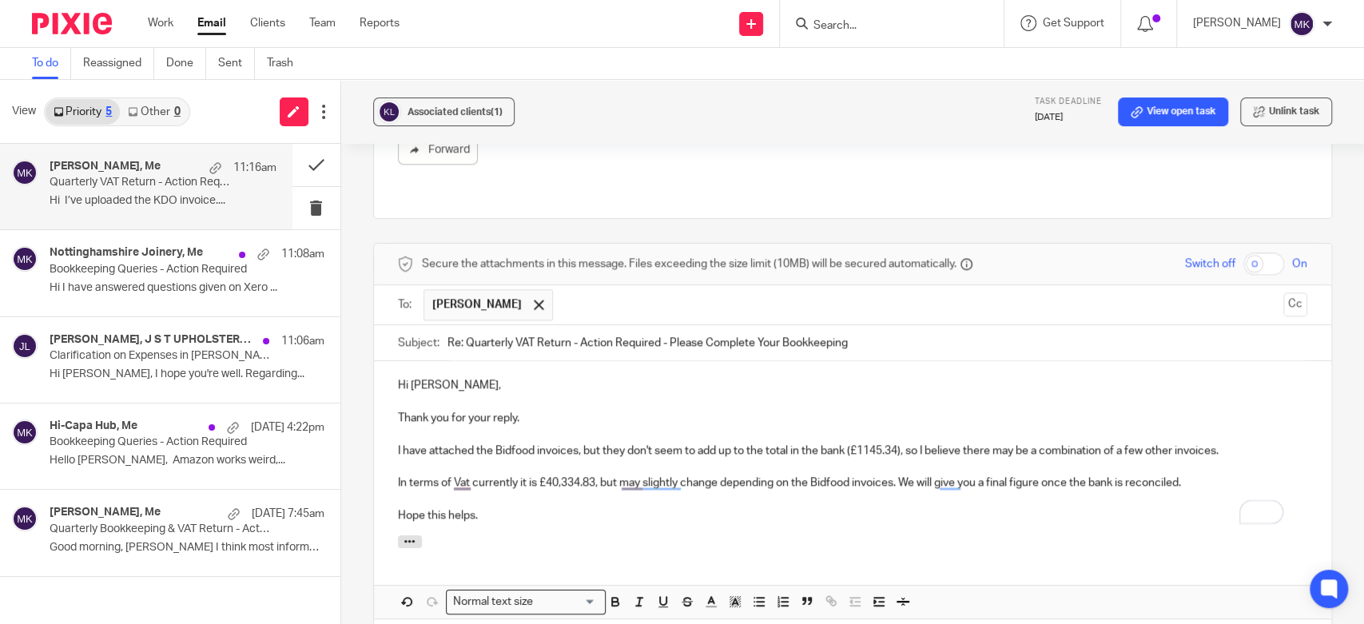
click at [982, 536] on div at bounding box center [853, 545] width 958 height 18
click at [1241, 443] on p "I have attached the Bidfood invoices, but they don't seem to add up to the tota…" at bounding box center [853, 451] width 910 height 16
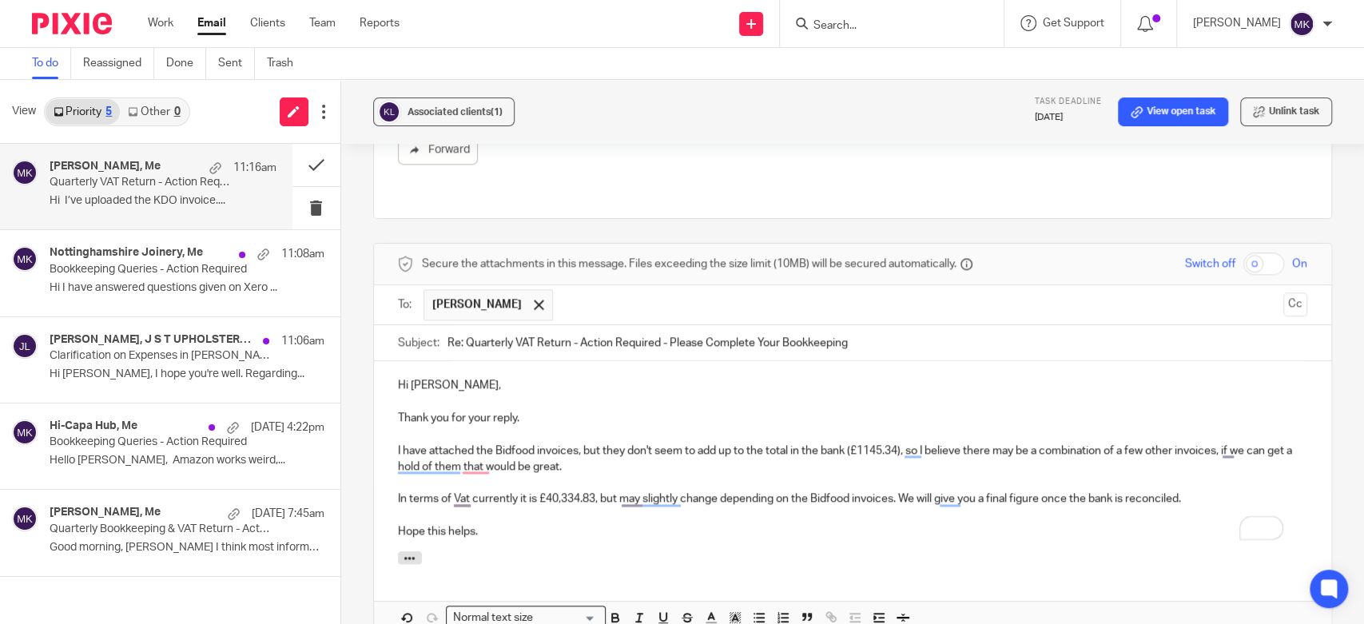
click at [641, 552] on div at bounding box center [853, 561] width 958 height 18
click at [642, 491] on p "In terms of Vat currently it is £40,334.83, but may slightly change depending o…" at bounding box center [853, 499] width 910 height 16
click at [648, 491] on p "In terms of Vat currently it is £40,334.83, but may slightly change depending o…" at bounding box center [853, 499] width 910 height 16
click at [916, 552] on div at bounding box center [853, 561] width 958 height 18
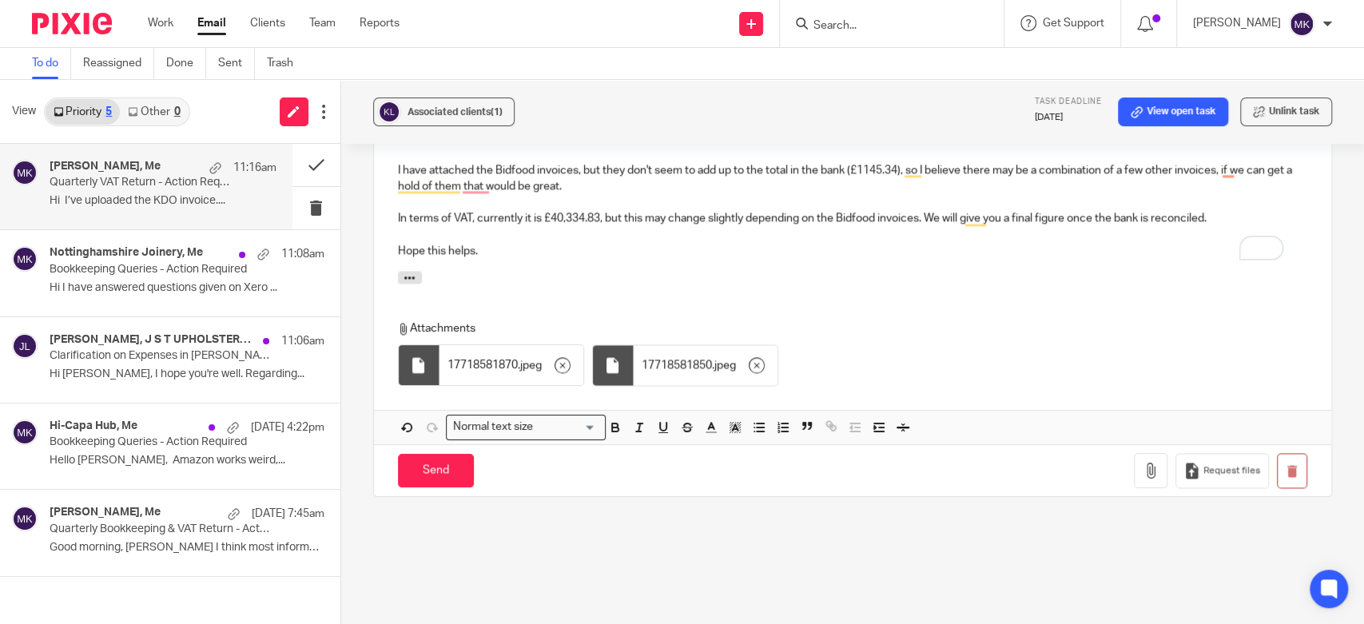
scroll to position [1241, 0]
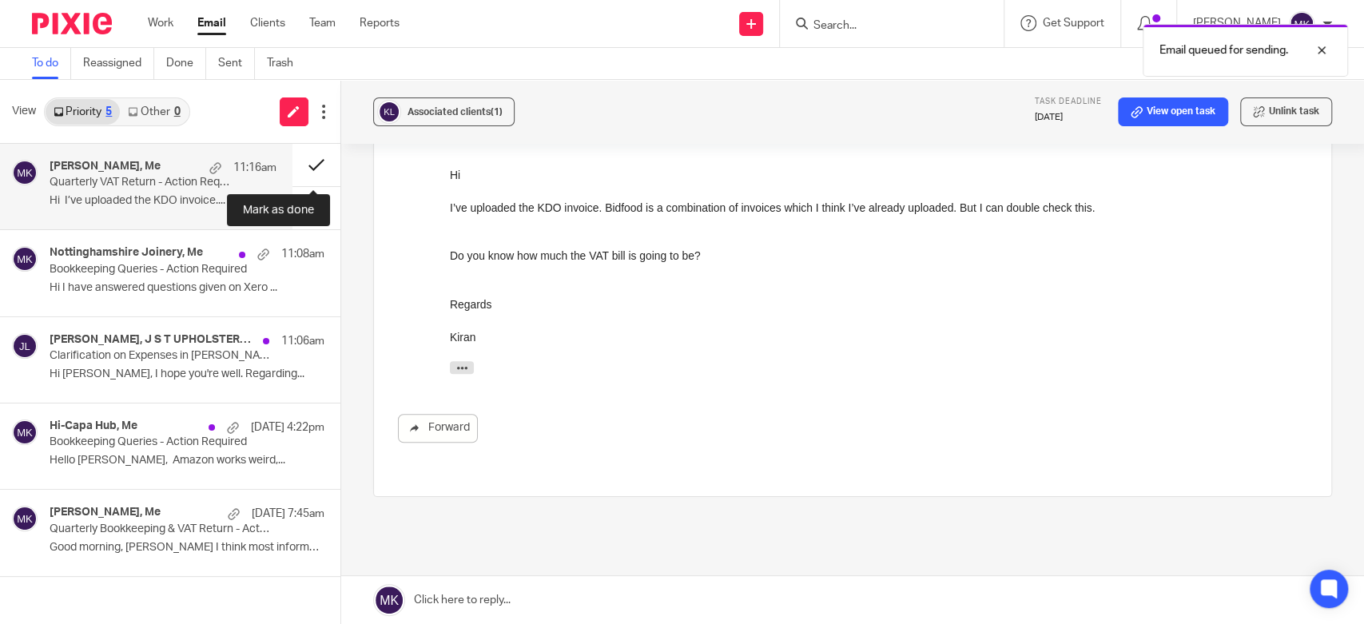
click at [319, 159] on button at bounding box center [317, 165] width 48 height 42
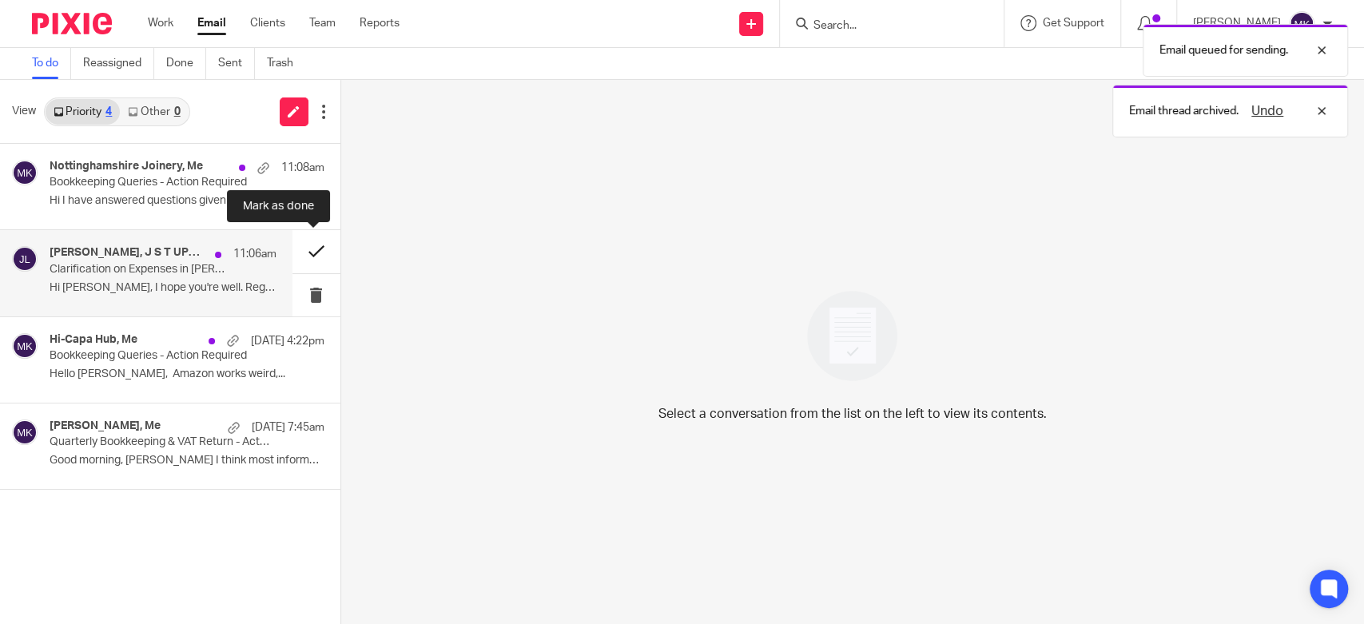
click at [301, 251] on button at bounding box center [317, 251] width 48 height 42
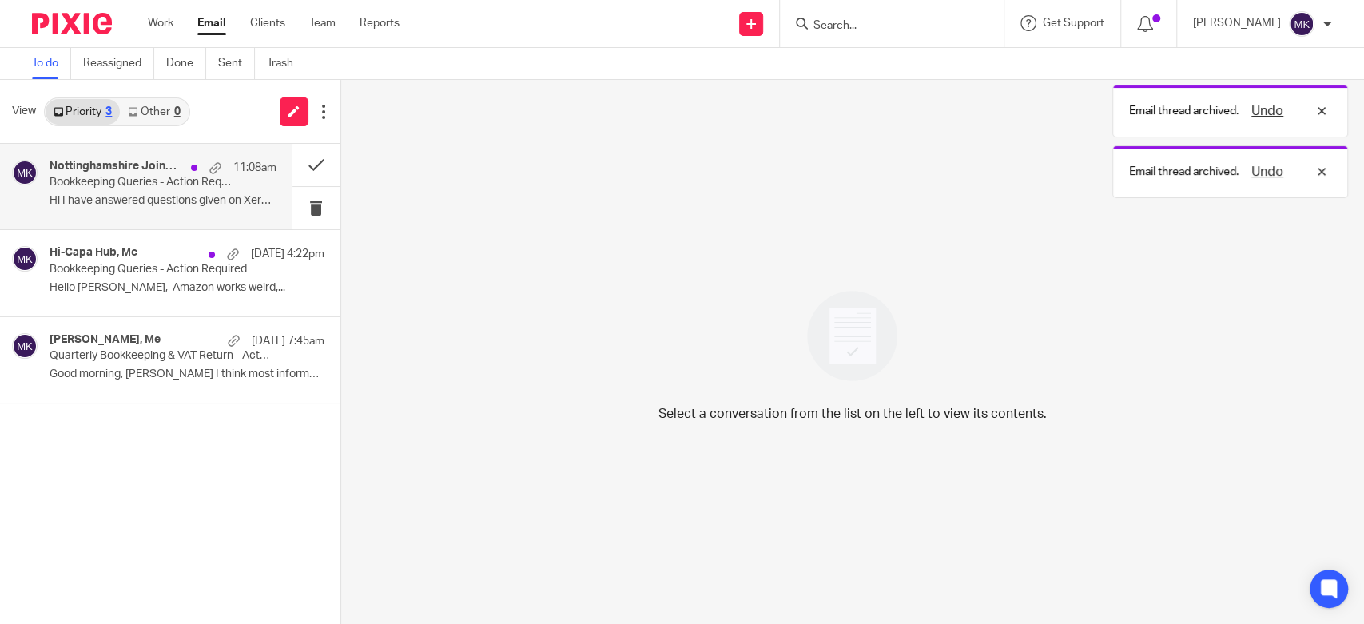
click at [166, 184] on p "Bookkeeping Queries - Action Required" at bounding box center [140, 183] width 181 height 14
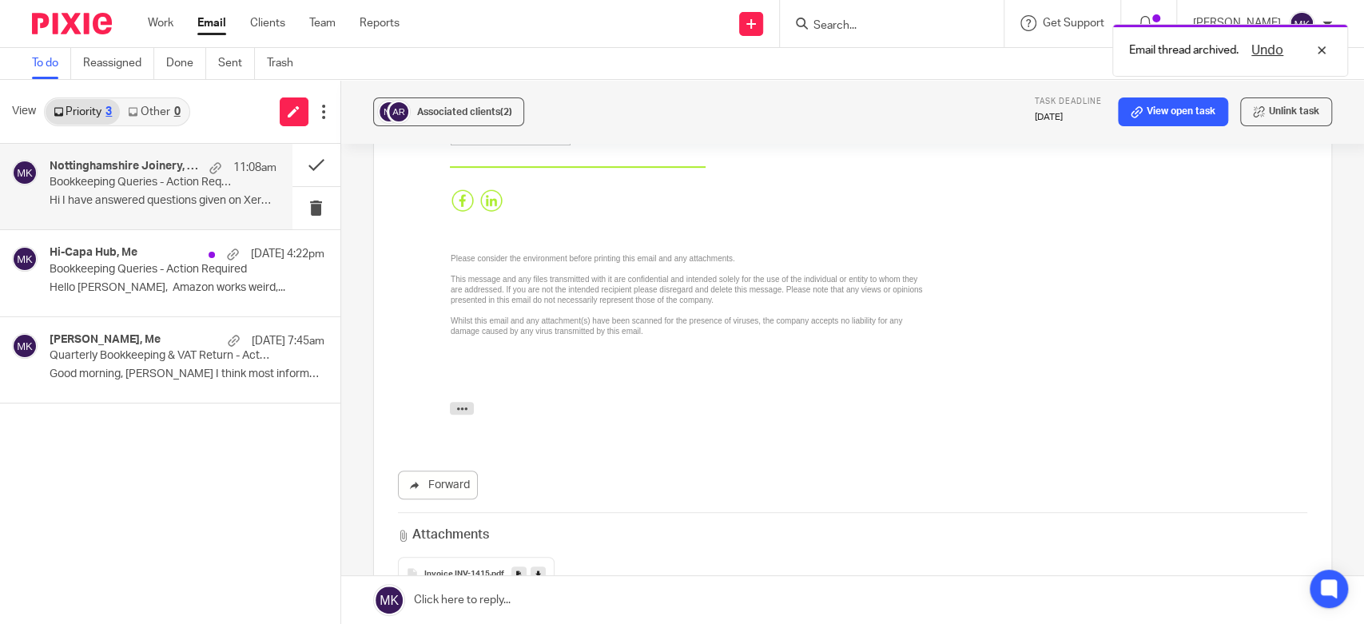
scroll to position [621, 0]
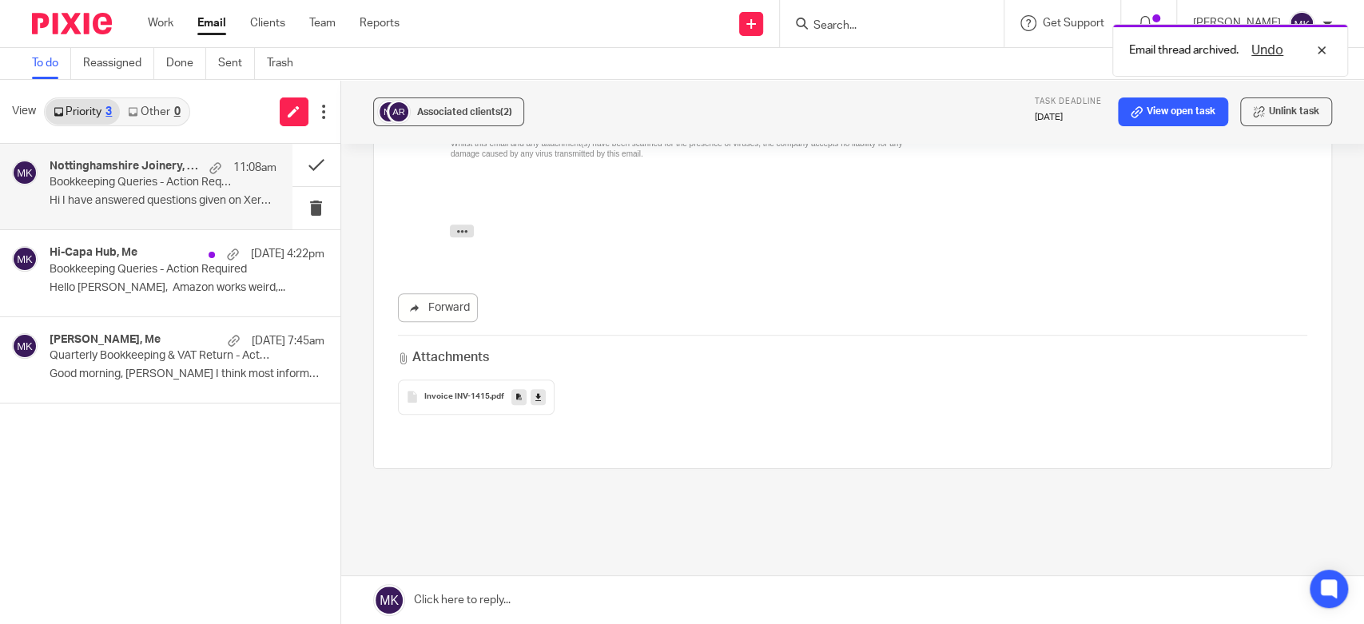
click at [536, 391] on icon at bounding box center [539, 397] width 6 height 12
click at [806, 359] on div "Attachments Invoice INV-1415 .pdf" at bounding box center [853, 374] width 910 height 79
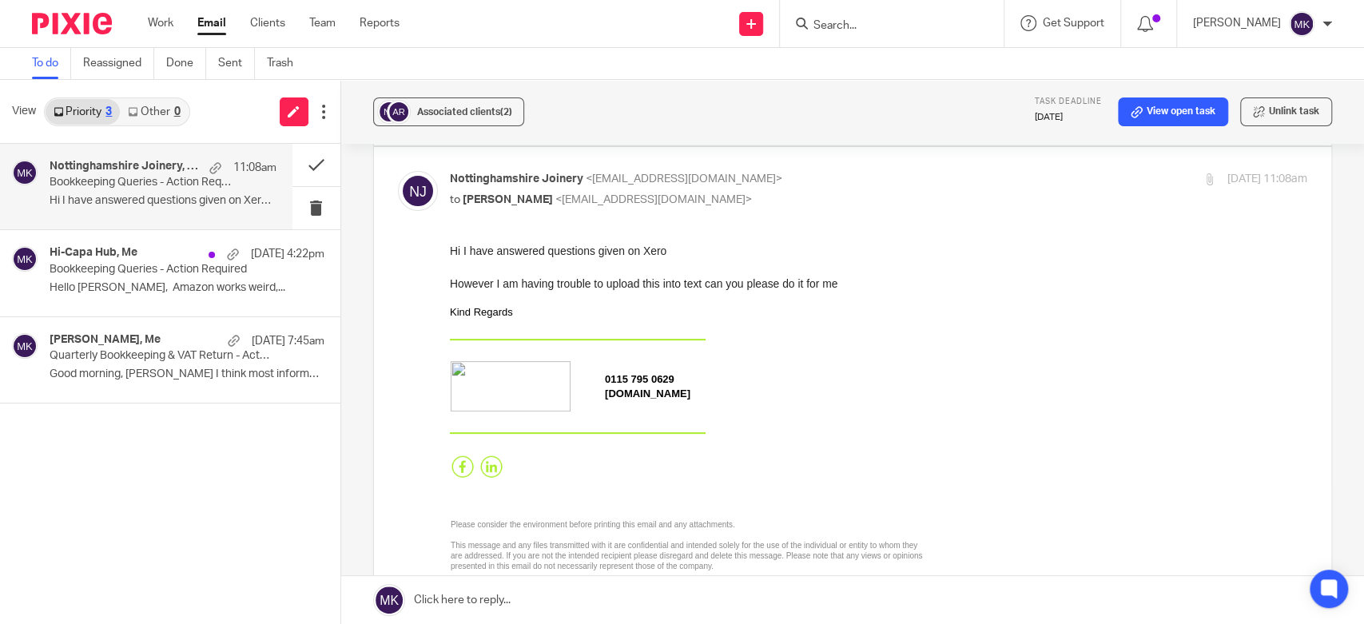
scroll to position [89, 0]
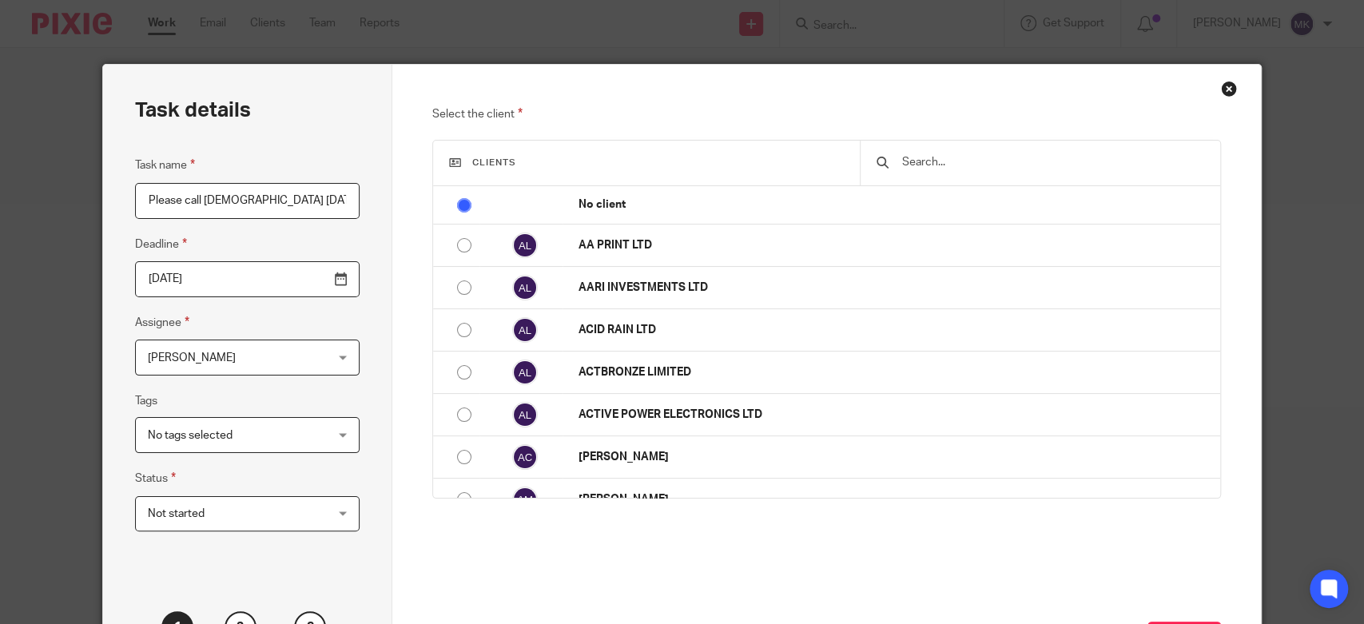
type input "Please call [DEMOGRAPHIC_DATA] [DATE]"
click at [285, 359] on span "[PERSON_NAME]" at bounding box center [232, 357] width 169 height 34
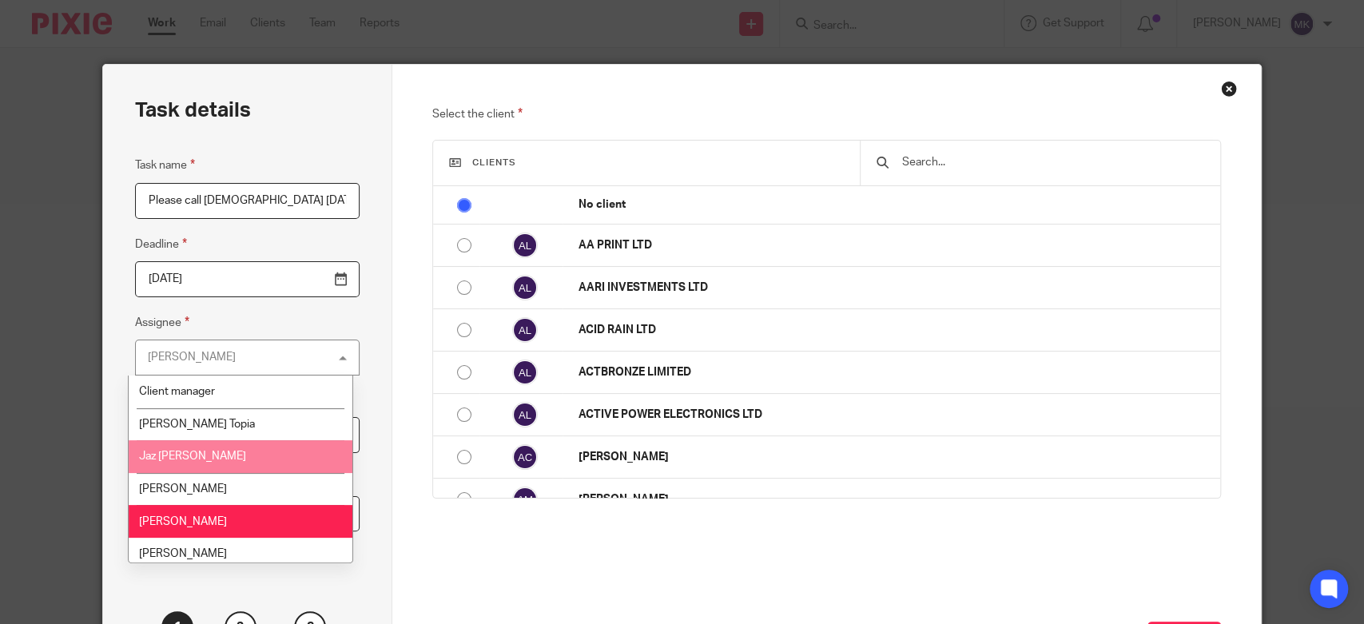
click at [211, 456] on li "Jaz [PERSON_NAME]" at bounding box center [240, 456] width 223 height 33
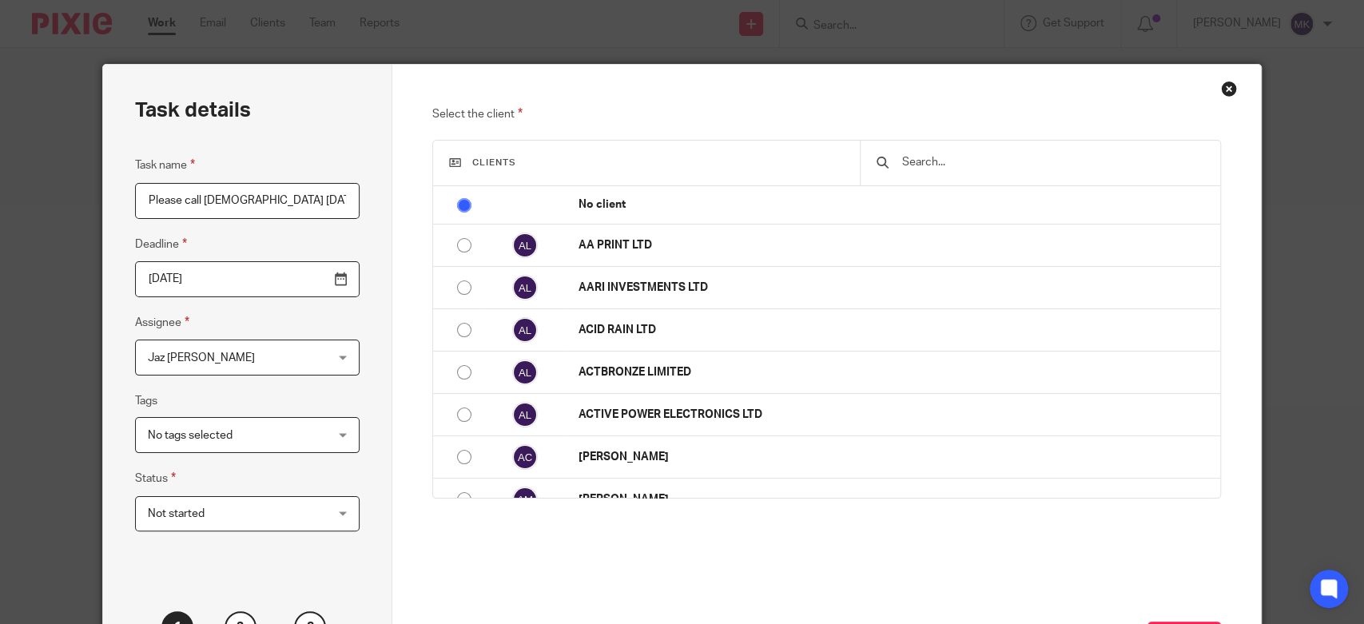
click at [294, 444] on span "No tags selected" at bounding box center [232, 435] width 169 height 34
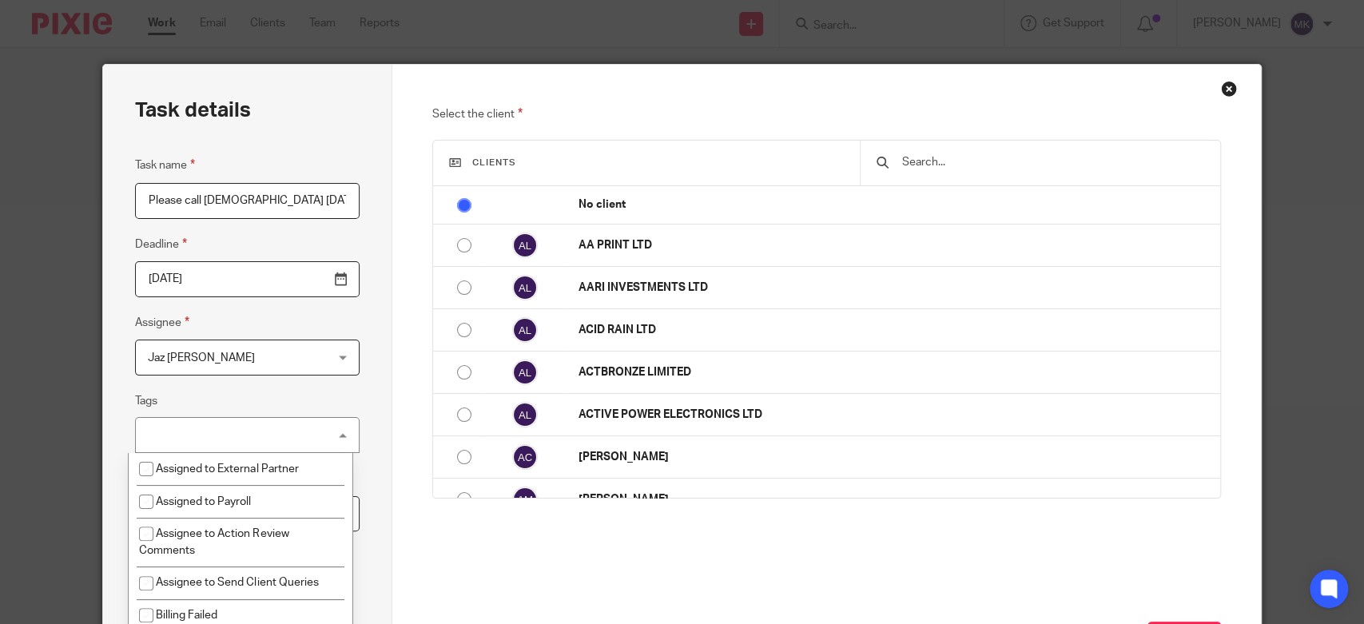
click at [340, 395] on fieldset "Tags No tags selected Assigned to External Partner Assigned to Payroll Assignee…" at bounding box center [247, 423] width 225 height 62
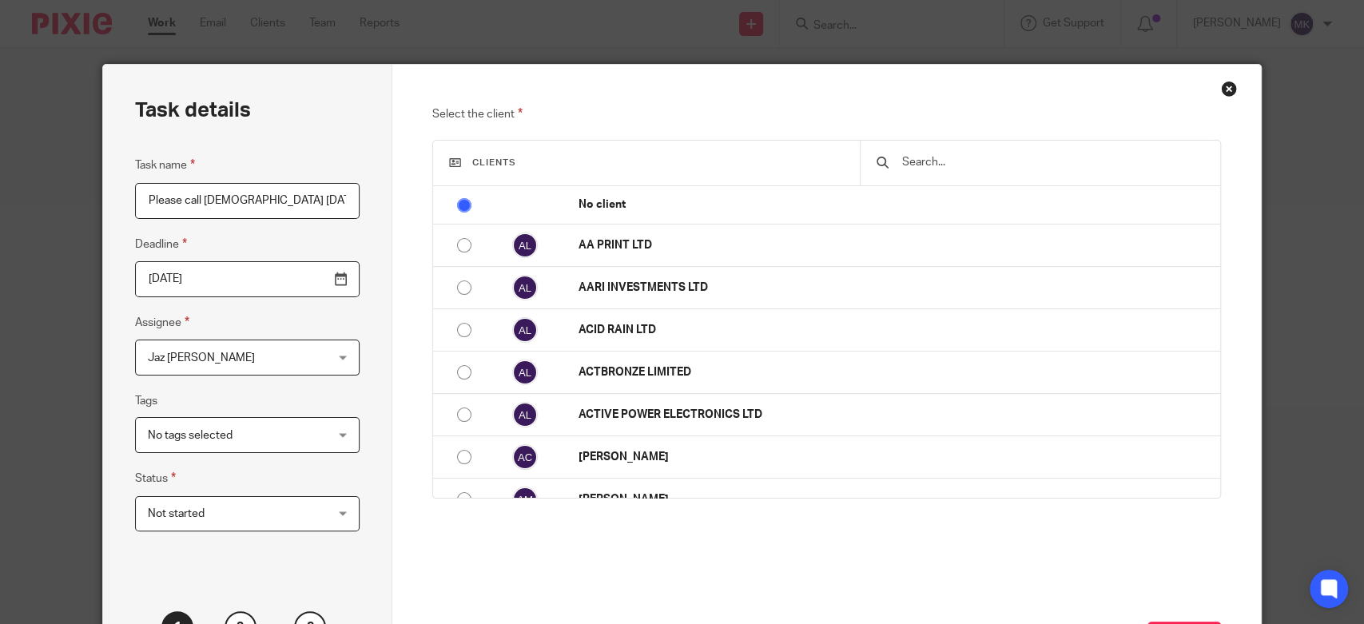
click at [309, 516] on span "Not started" at bounding box center [232, 514] width 169 height 34
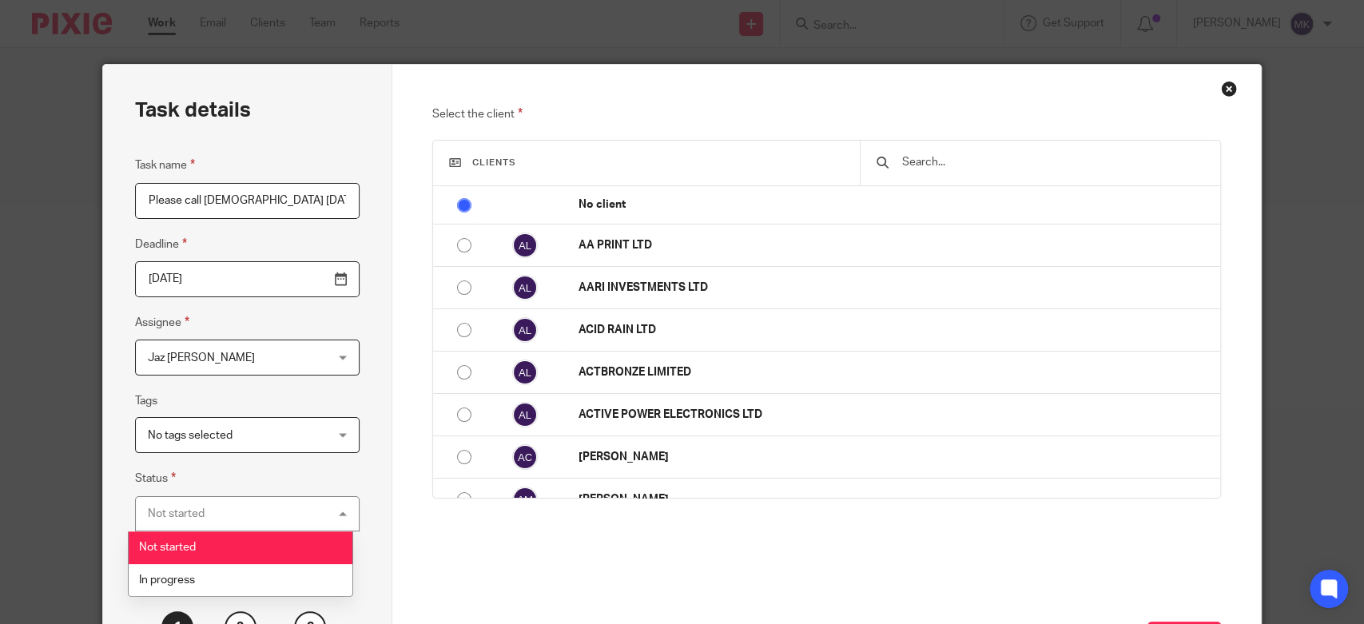
click at [360, 480] on div "Task details Task name Please call [DEMOGRAPHIC_DATA] [DATE] Deadline [DATE] As…" at bounding box center [247, 380] width 289 height 631
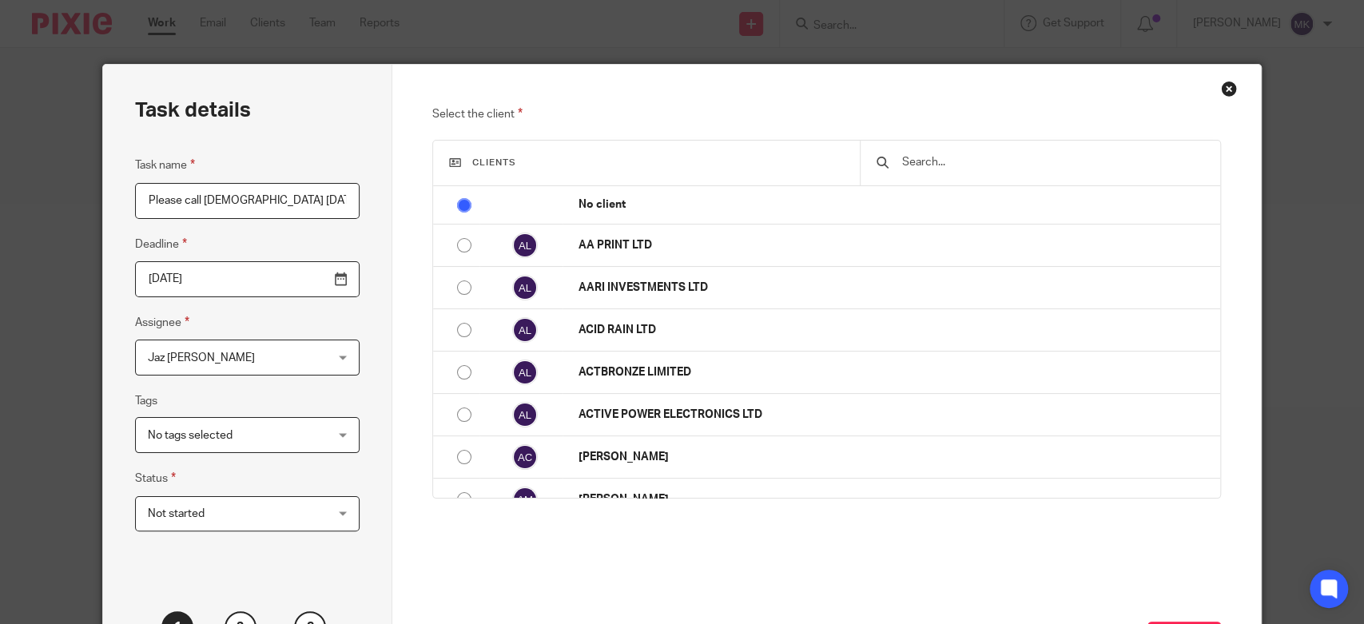
scroll to position [89, 0]
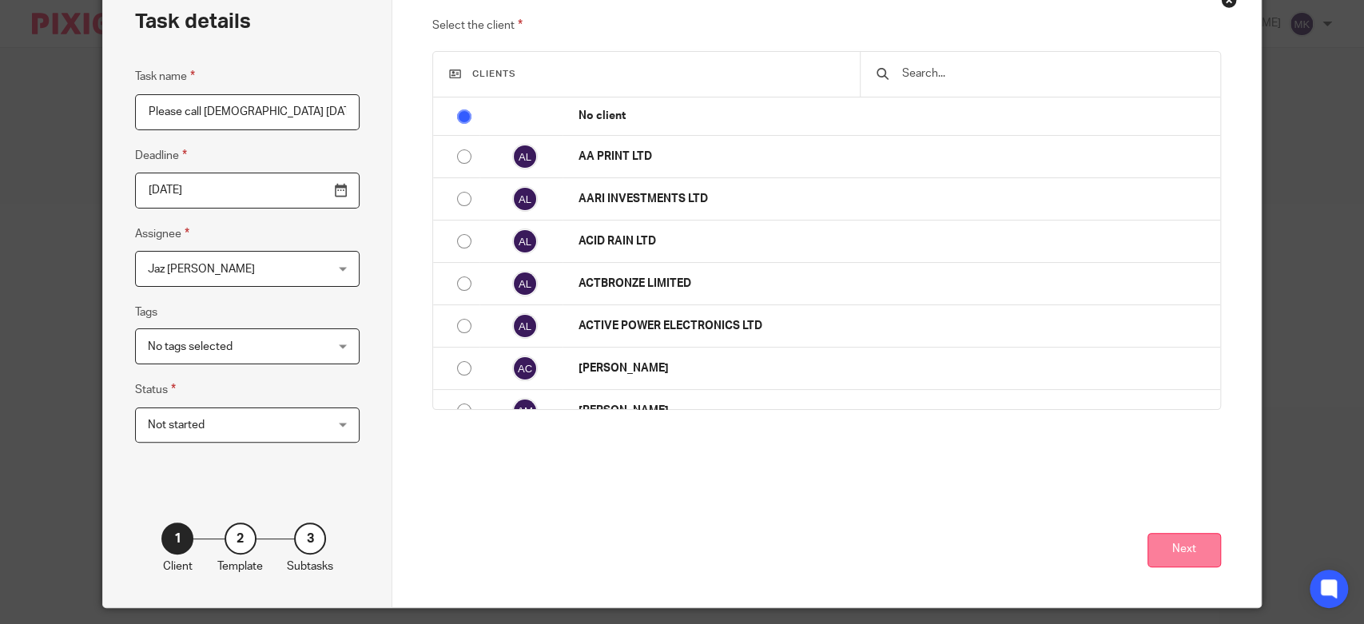
click at [1168, 537] on button "Next" at bounding box center [1185, 550] width 74 height 34
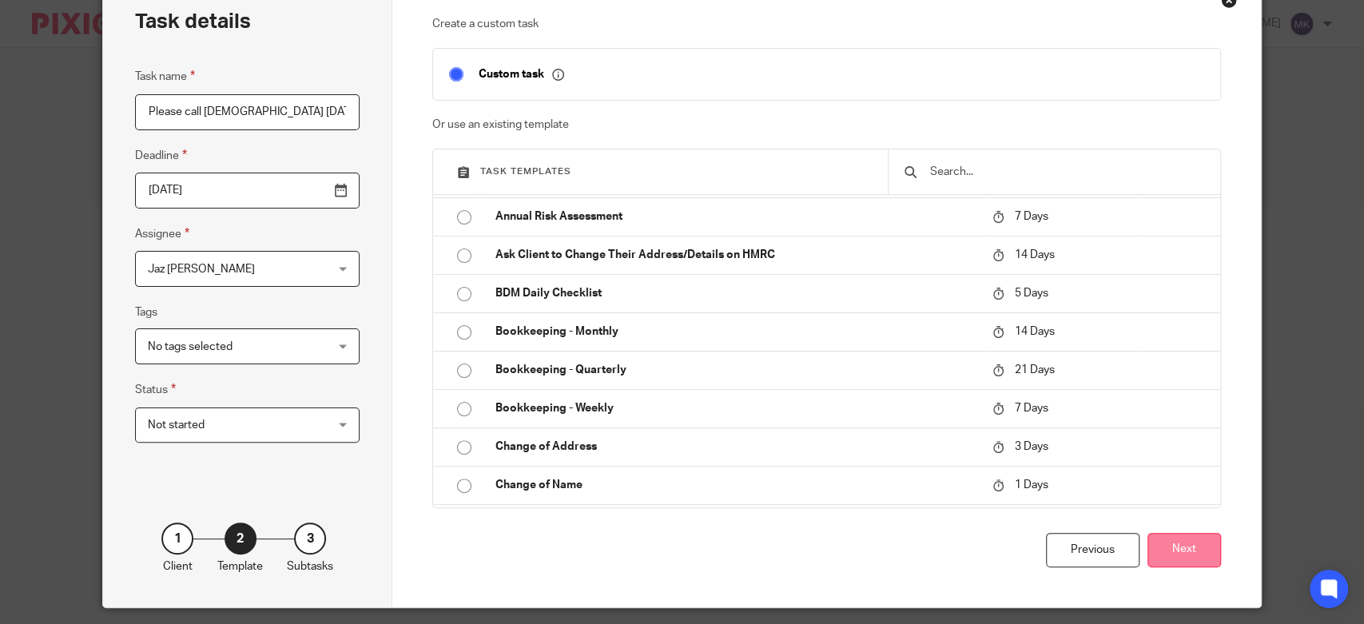
click at [1158, 542] on button "Next" at bounding box center [1185, 550] width 74 height 34
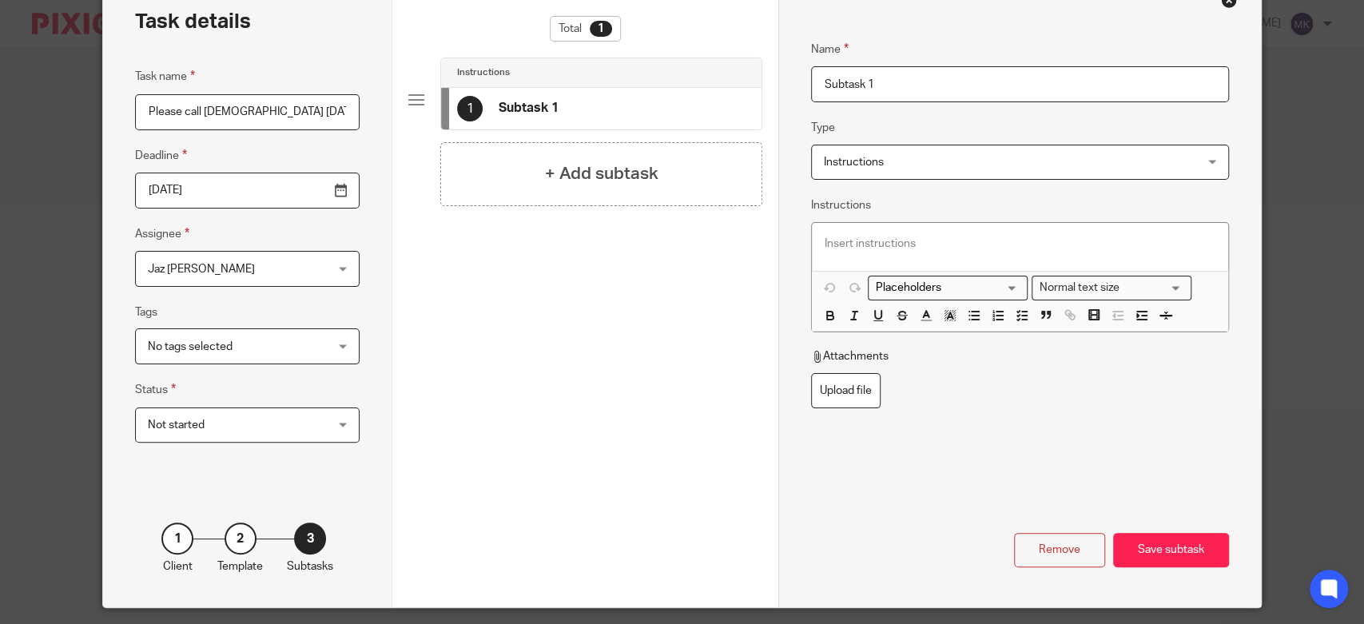
click at [924, 91] on input "Subtask 1" at bounding box center [1020, 84] width 418 height 36
click at [285, 113] on input "Please call [DEMOGRAPHIC_DATA] [DATE]" at bounding box center [247, 112] width 225 height 36
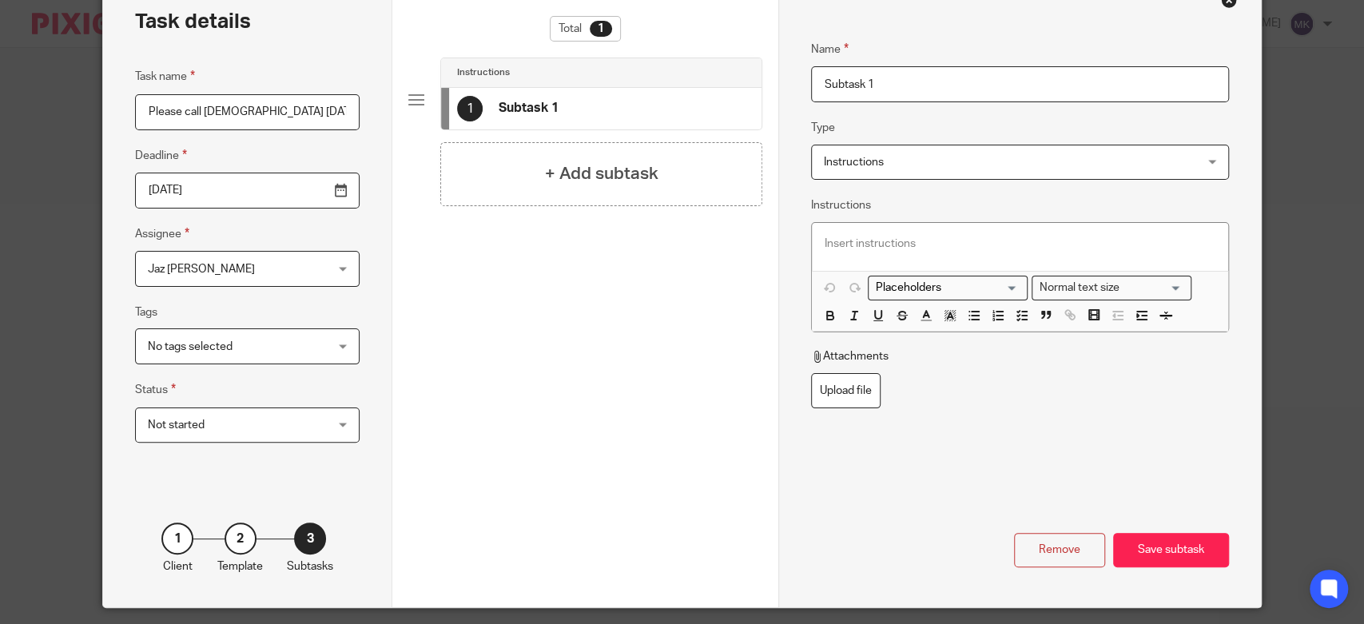
click at [927, 87] on input "Subtask 1" at bounding box center [1020, 84] width 418 height 36
paste input "Please call [DEMOGRAPHIC_DATA] [DATE]"
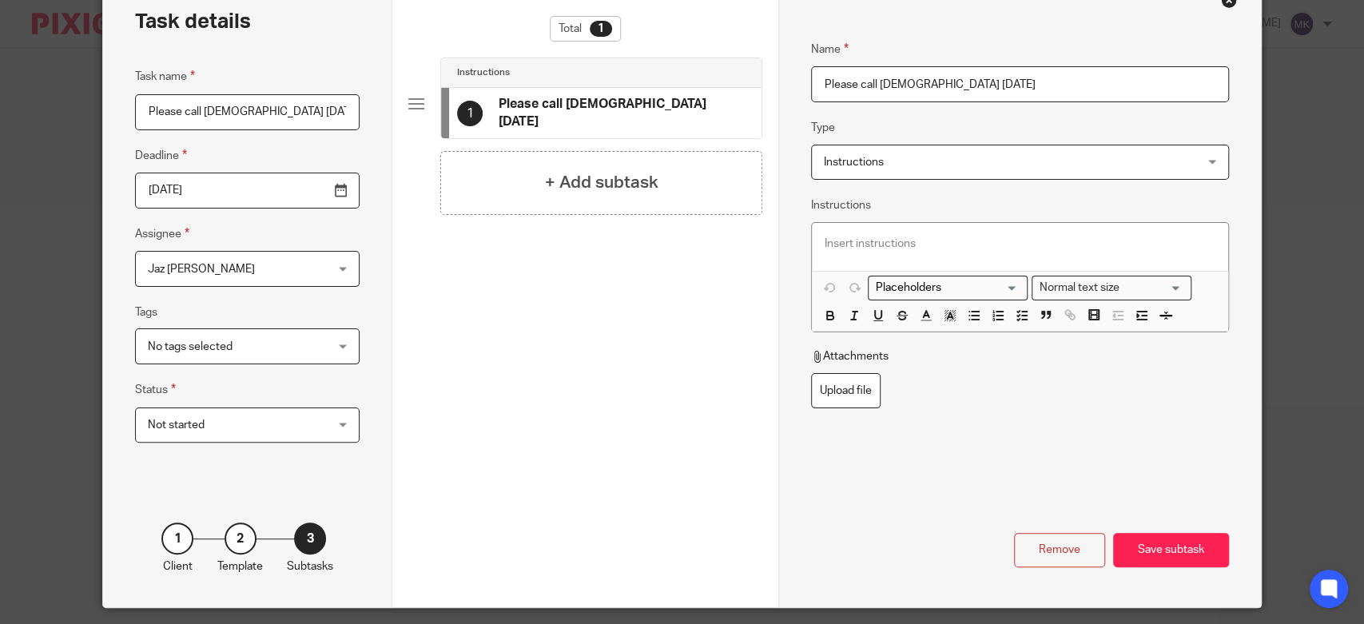
type input "Please call [DEMOGRAPHIC_DATA] [DATE]"
click at [891, 242] on p at bounding box center [1020, 244] width 391 height 16
click at [1014, 406] on fieldset "Attachments Upload file" at bounding box center [1020, 378] width 418 height 60
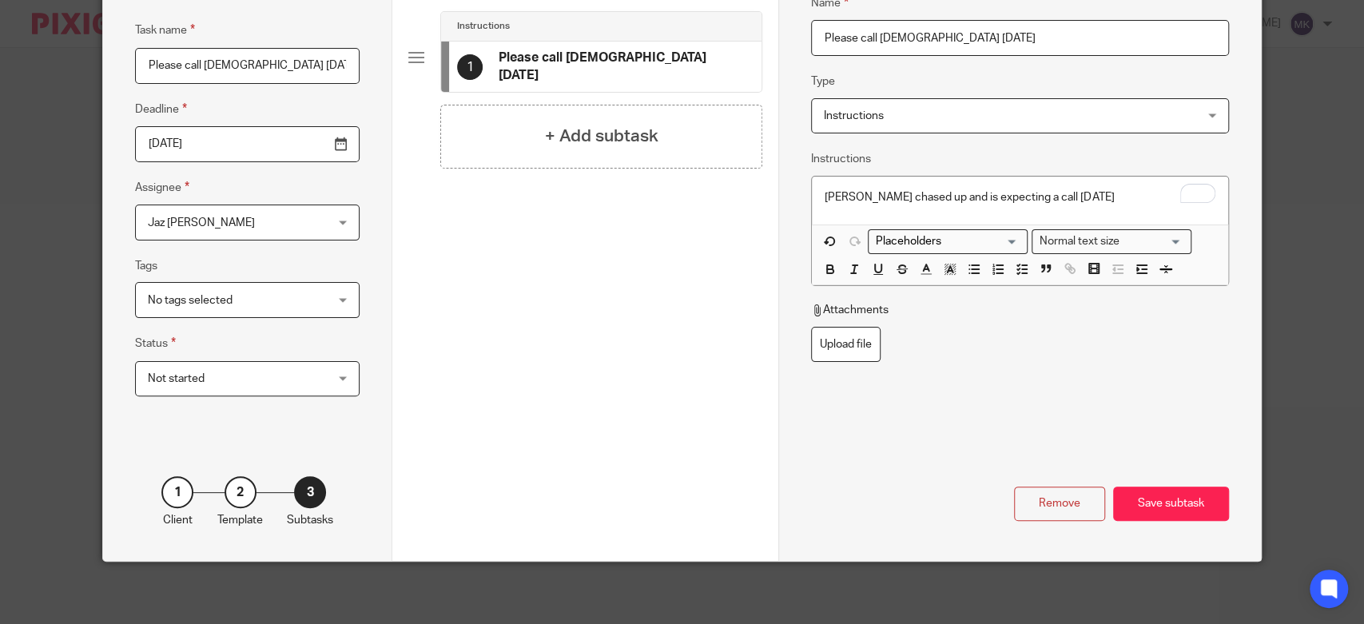
scroll to position [46, 0]
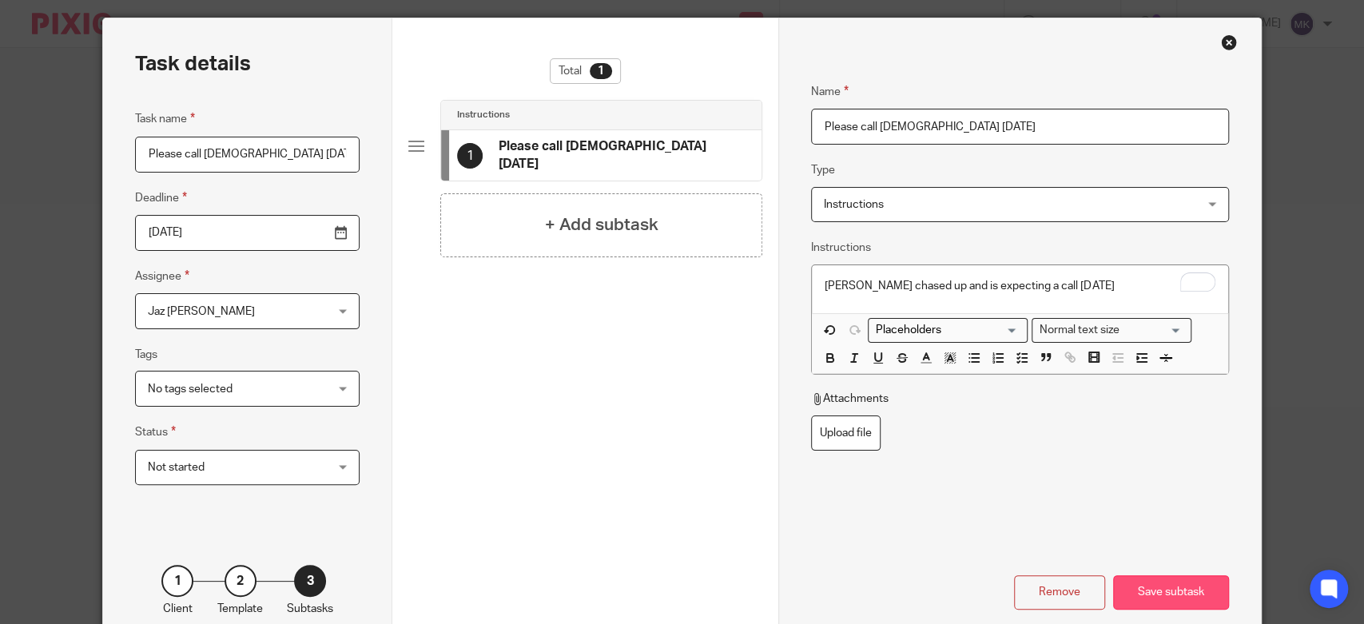
click at [1113, 586] on div "Save subtask" at bounding box center [1171, 592] width 116 height 34
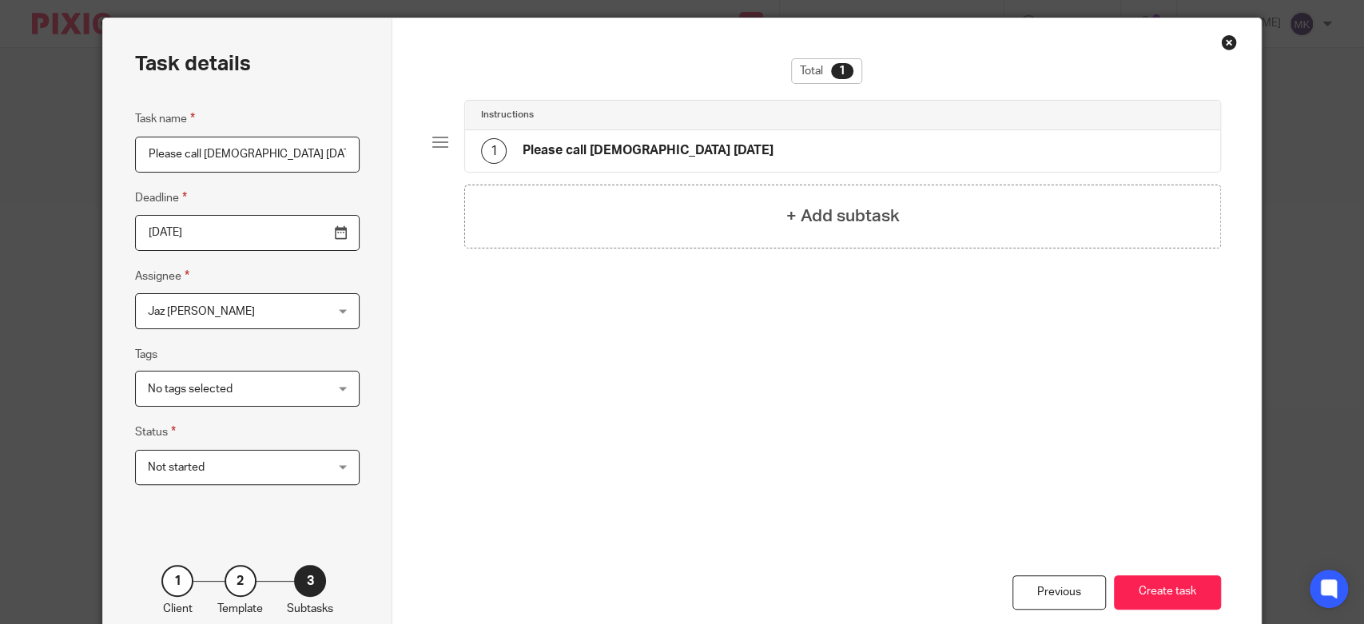
click at [747, 149] on div "1 Please call [DEMOGRAPHIC_DATA] [DATE]" at bounding box center [842, 151] width 755 height 42
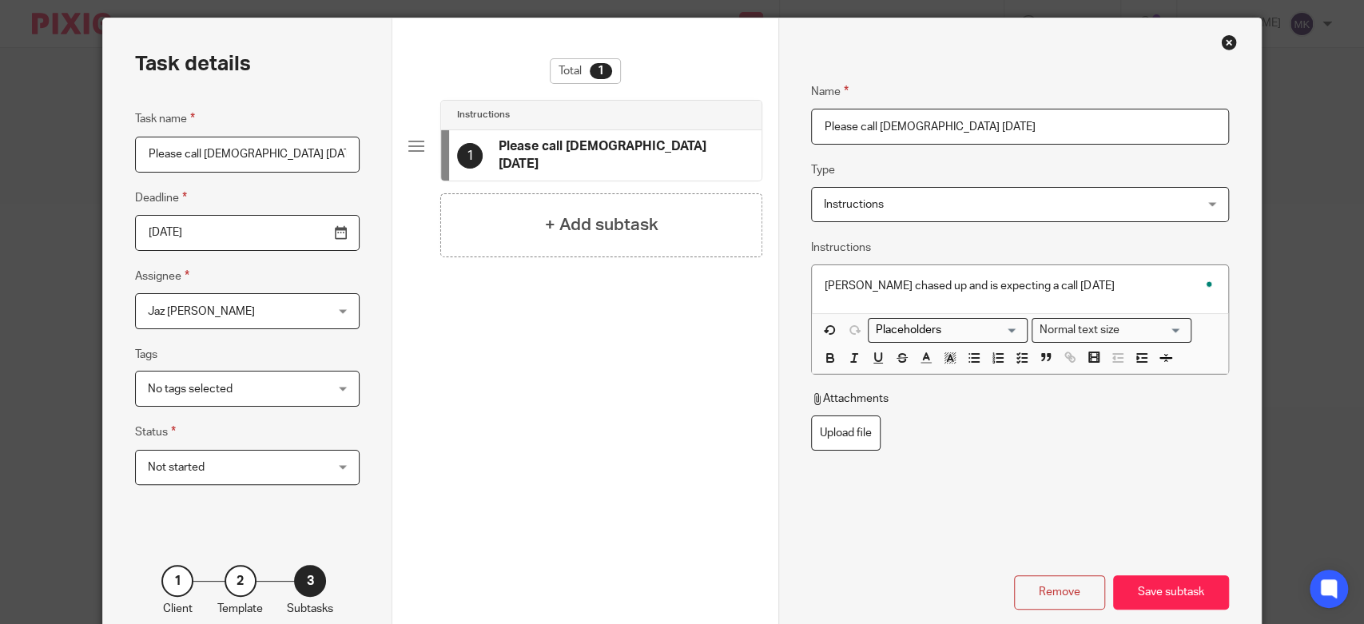
click at [695, 149] on div "1 Please call [DEMOGRAPHIC_DATA] [DATE]" at bounding box center [601, 155] width 321 height 50
click at [1173, 581] on div "Save subtask" at bounding box center [1171, 592] width 116 height 34
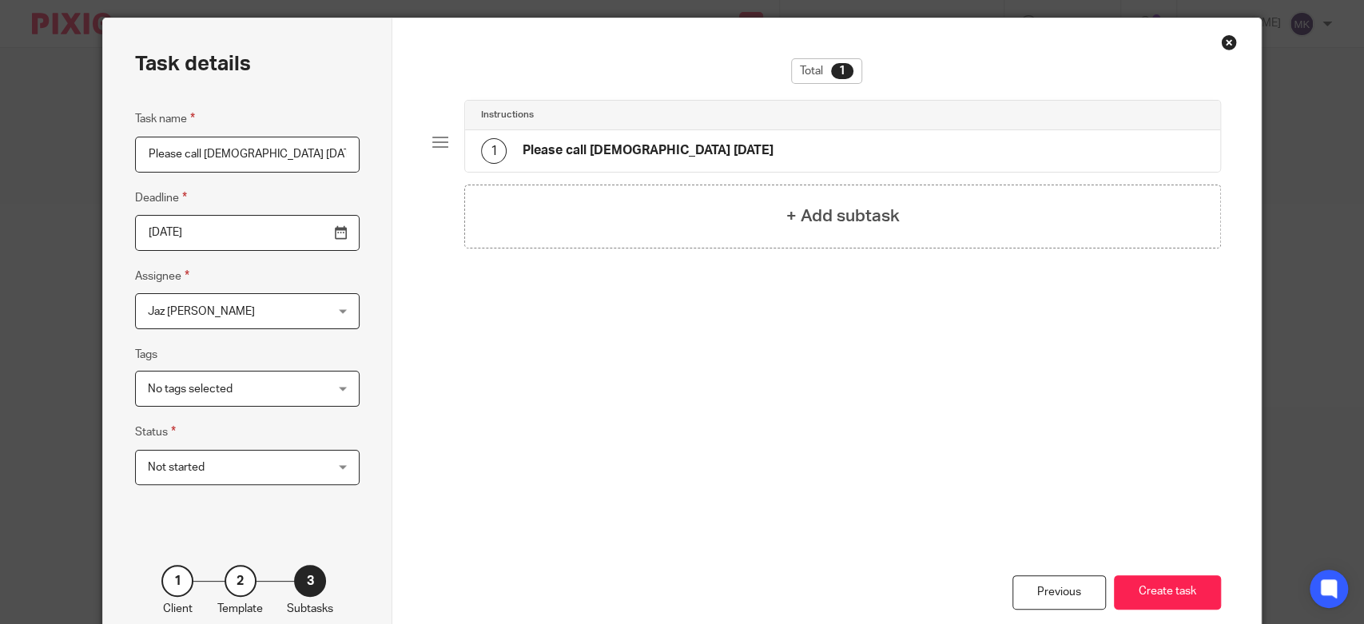
click at [1173, 581] on button "Create task" at bounding box center [1167, 592] width 107 height 34
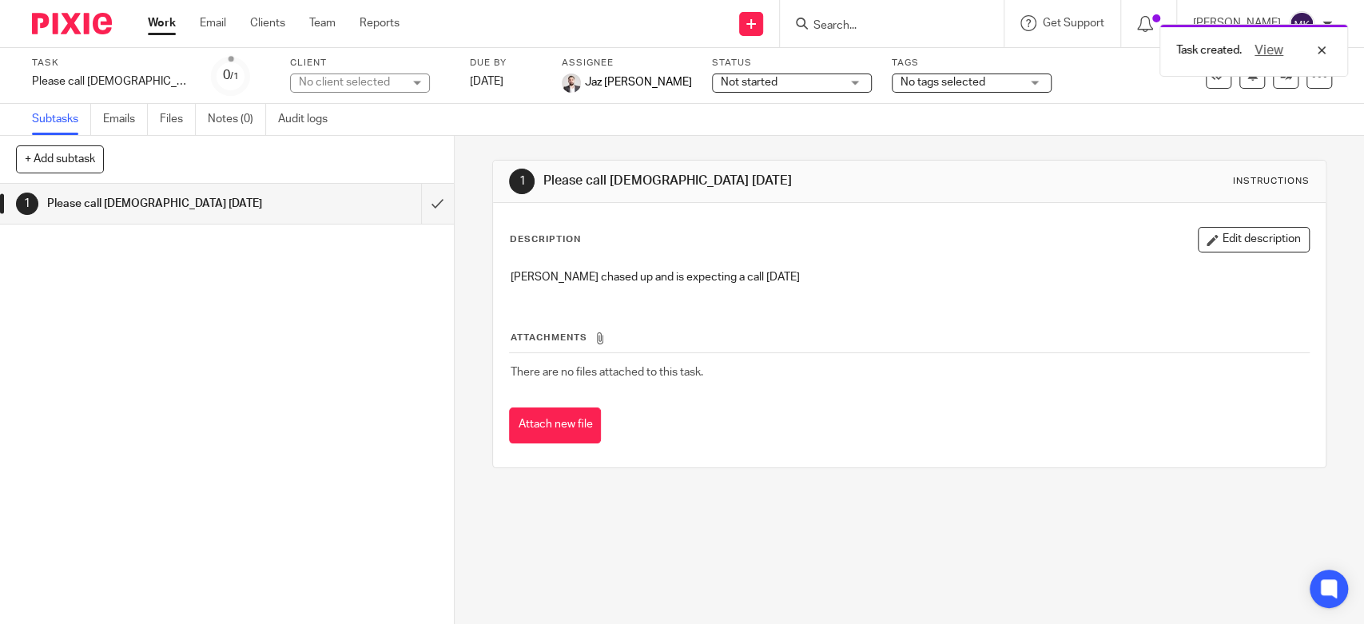
click at [365, 84] on div "No client selected" at bounding box center [351, 82] width 104 height 16
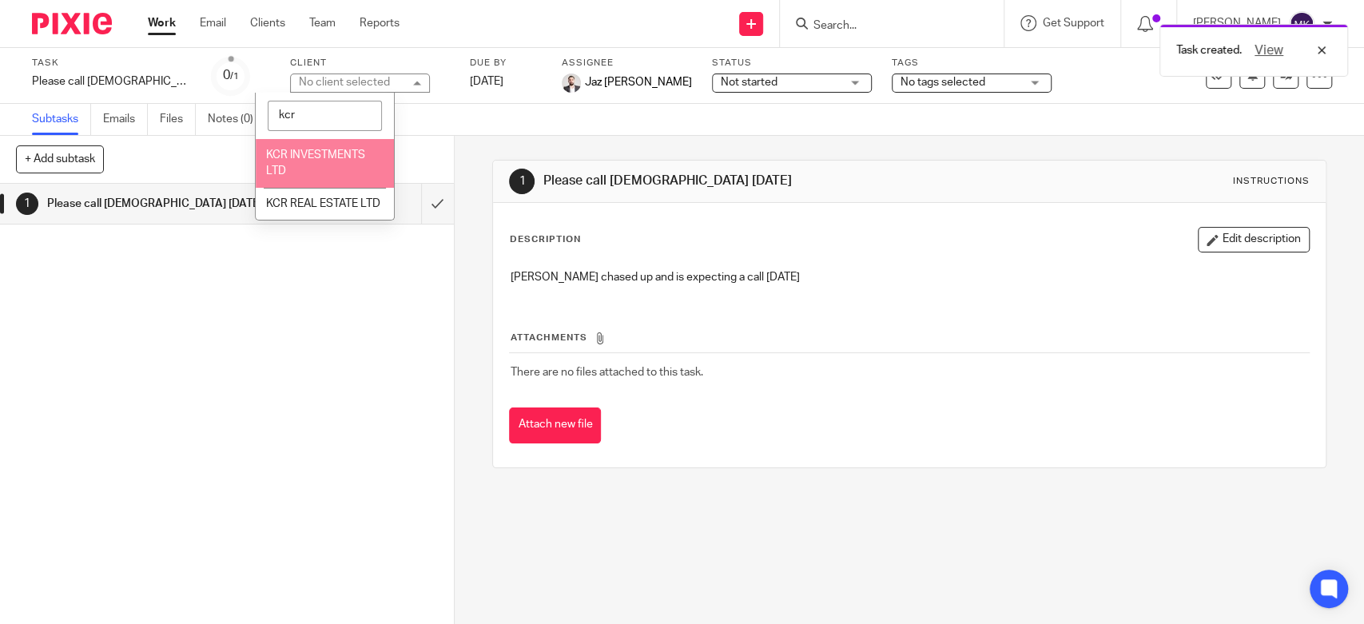
type input "kcr"
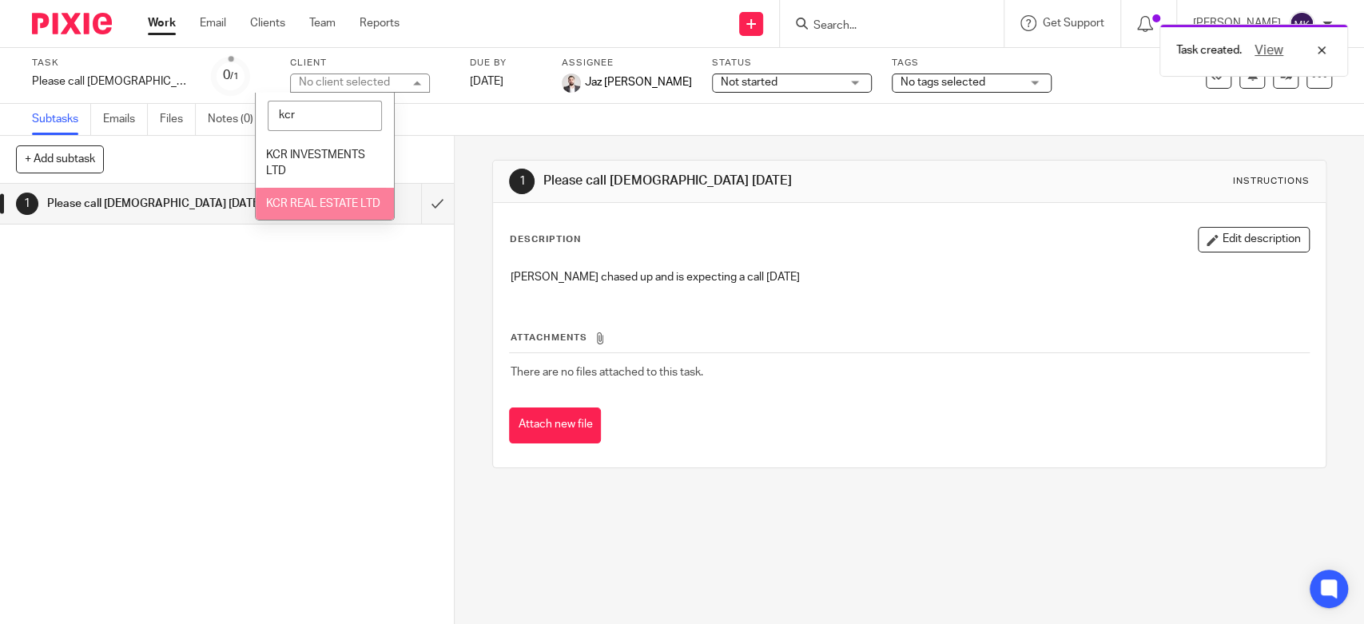
click at [321, 209] on span "KCR REAL ESTATE LTD" at bounding box center [323, 203] width 114 height 11
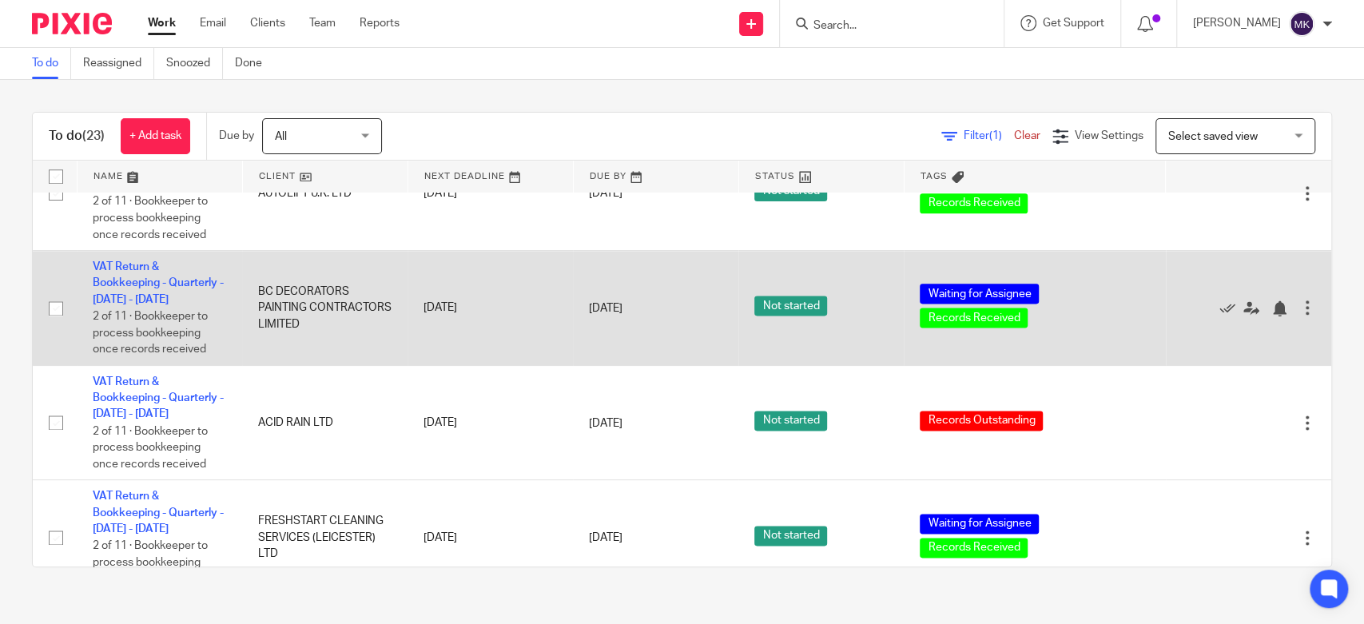
scroll to position [1226, 0]
